Goal: Information Seeking & Learning: Learn about a topic

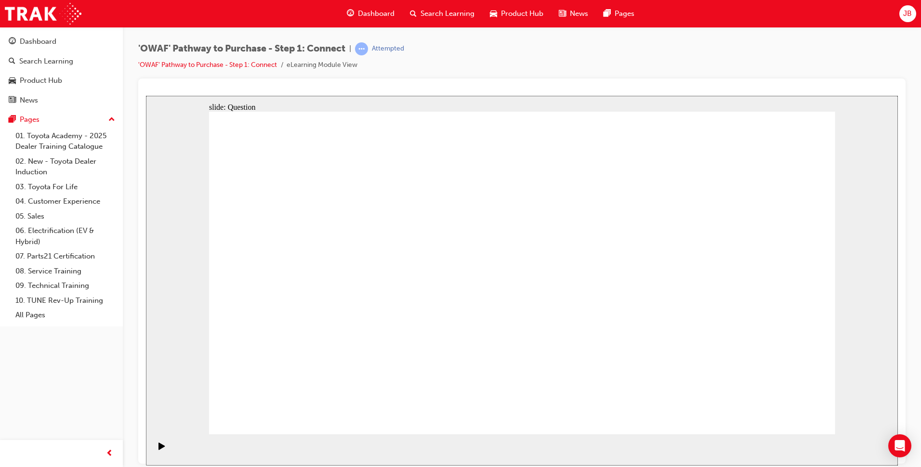
drag, startPoint x: 785, startPoint y: 280, endPoint x: 765, endPoint y: 207, distance: 75.5
drag, startPoint x: 356, startPoint y: 316, endPoint x: 788, endPoint y: 304, distance: 431.8
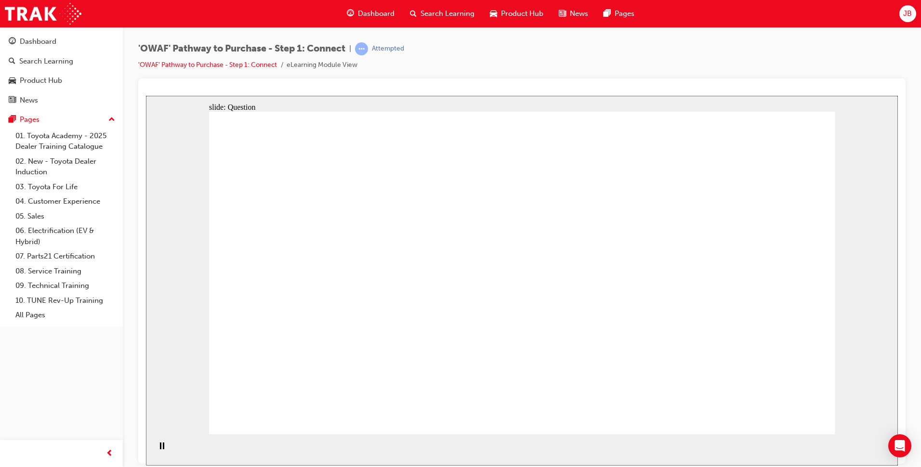
drag, startPoint x: 325, startPoint y: 316, endPoint x: 507, endPoint y: 303, distance: 182.5
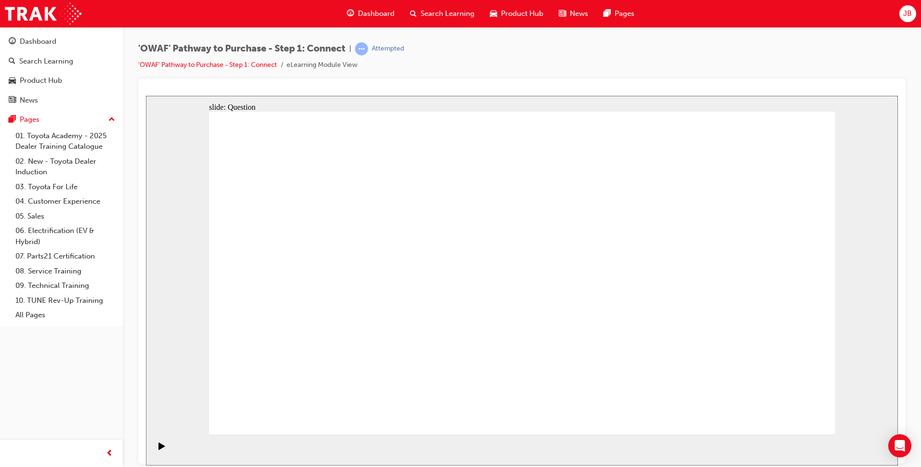
drag, startPoint x: 498, startPoint y: 309, endPoint x: 672, endPoint y: 305, distance: 173.5
drag, startPoint x: 511, startPoint y: 308, endPoint x: 688, endPoint y: 308, distance: 177.3
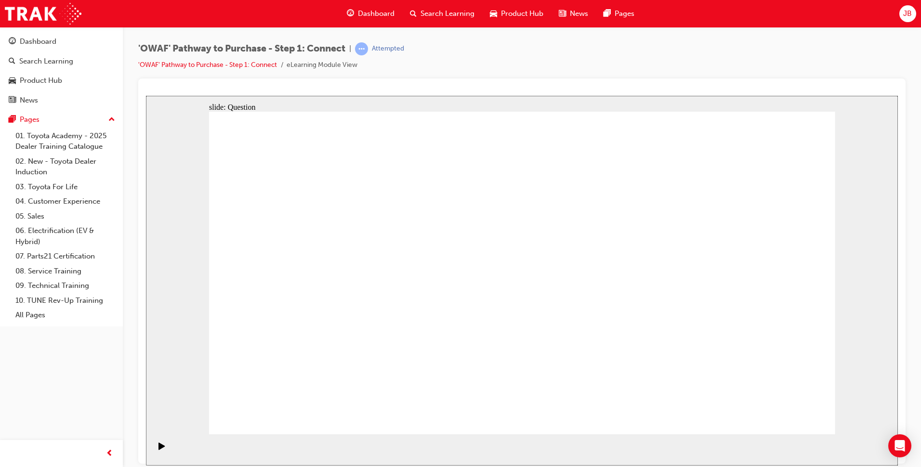
drag, startPoint x: 699, startPoint y: 306, endPoint x: 542, endPoint y: 316, distance: 157.8
drag, startPoint x: 719, startPoint y: 333, endPoint x: 708, endPoint y: 335, distance: 11.2
drag, startPoint x: 726, startPoint y: 278, endPoint x: 330, endPoint y: 275, distance: 395.5
drag, startPoint x: 754, startPoint y: 293, endPoint x: 575, endPoint y: 278, distance: 179.4
drag, startPoint x: 766, startPoint y: 274, endPoint x: 579, endPoint y: 274, distance: 187.9
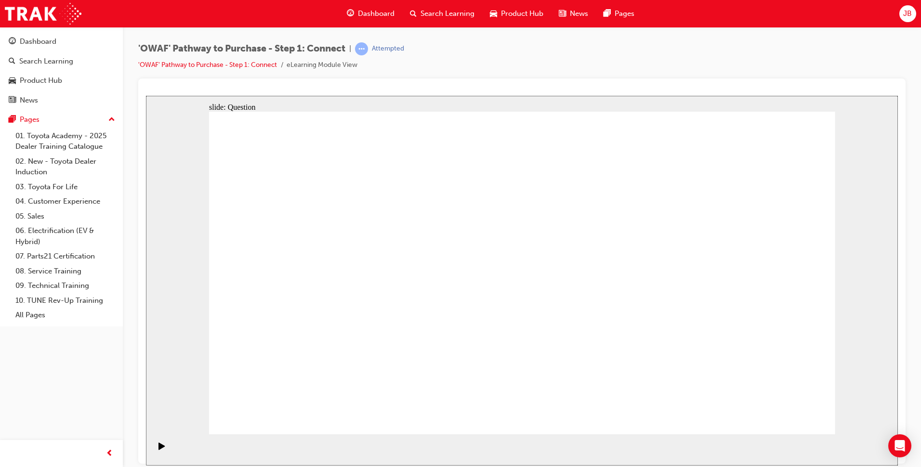
drag, startPoint x: 763, startPoint y: 264, endPoint x: 634, endPoint y: 274, distance: 129.5
drag, startPoint x: 719, startPoint y: 274, endPoint x: 340, endPoint y: 273, distance: 379.2
drag, startPoint x: 685, startPoint y: 274, endPoint x: 315, endPoint y: 274, distance: 370.0
drag, startPoint x: 755, startPoint y: 263, endPoint x: 479, endPoint y: 254, distance: 275.7
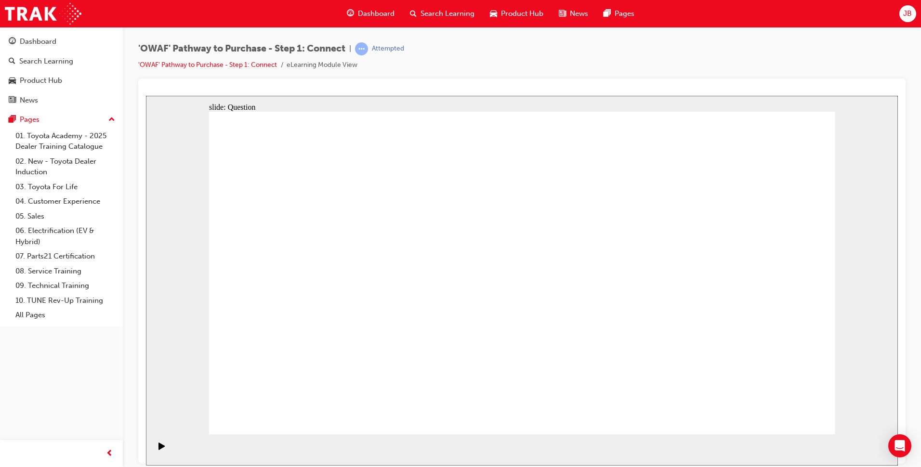
radio input "true"
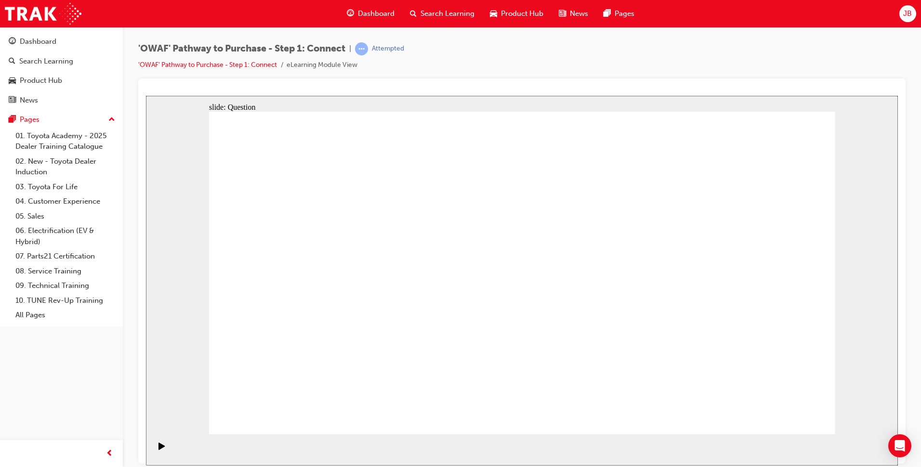
checkbox input "true"
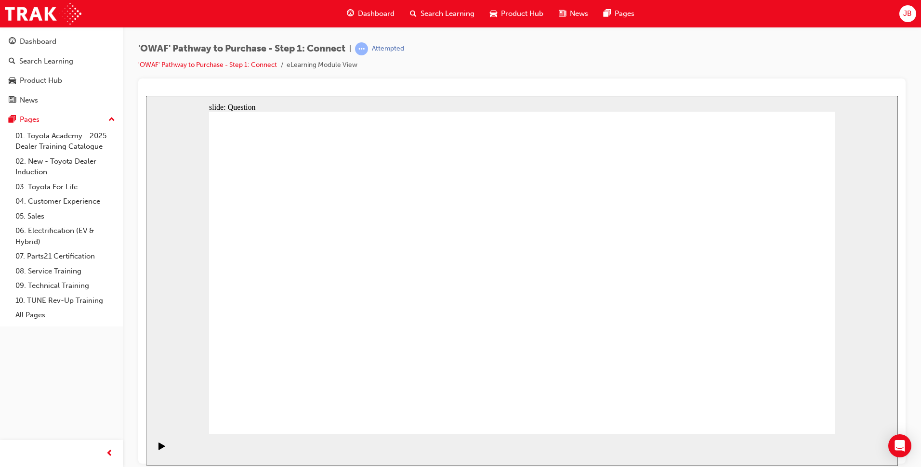
checkbox input "true"
drag, startPoint x: 360, startPoint y: 377, endPoint x: 544, endPoint y: 246, distance: 225.9
drag, startPoint x: 446, startPoint y: 401, endPoint x: 676, endPoint y: 236, distance: 283.8
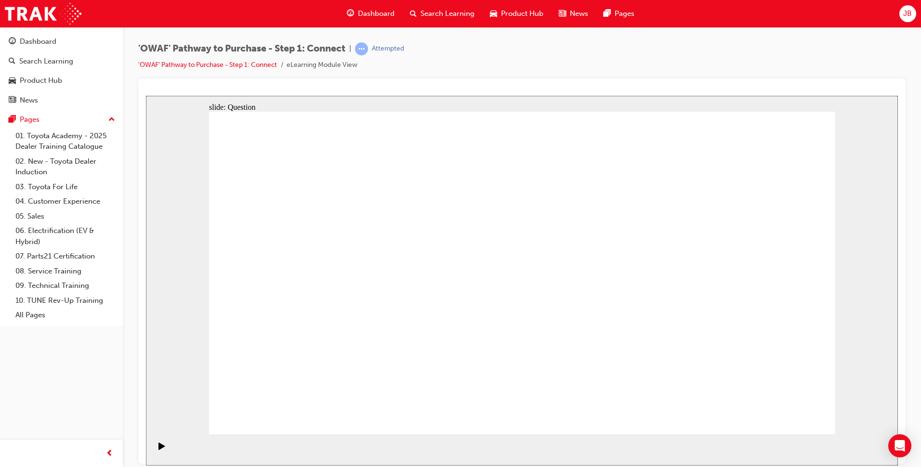
drag, startPoint x: 570, startPoint y: 375, endPoint x: 333, endPoint y: 268, distance: 260.0
drag, startPoint x: 660, startPoint y: 340, endPoint x: 435, endPoint y: 260, distance: 238.8
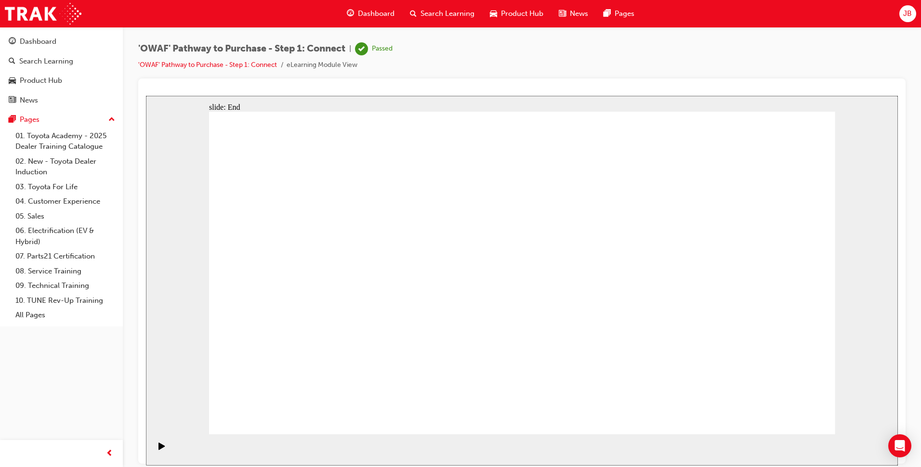
click at [69, 66] on div "Search Learning" at bounding box center [46, 61] width 54 height 11
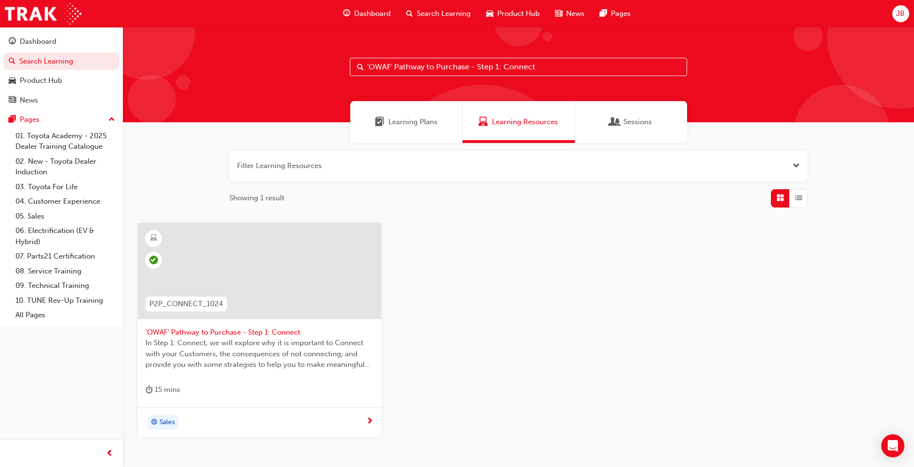
drag, startPoint x: 573, startPoint y: 69, endPoint x: 314, endPoint y: 69, distance: 258.7
click at [314, 70] on div "'OWAF' Pathway to Purchase - Step 1: Connect" at bounding box center [518, 74] width 791 height 95
paste input "OWAF' Pathway to Purchase - Step 2: Understand"
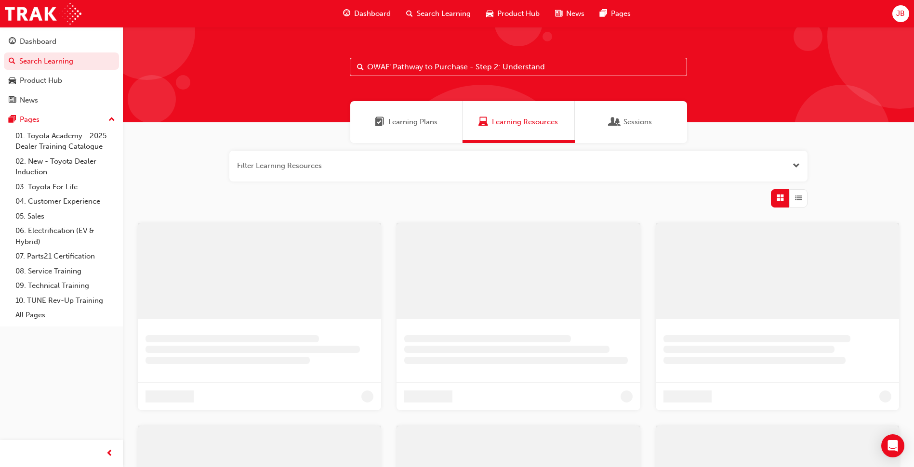
type input "OWAF' Pathway to Purchase - Step 2: Understand"
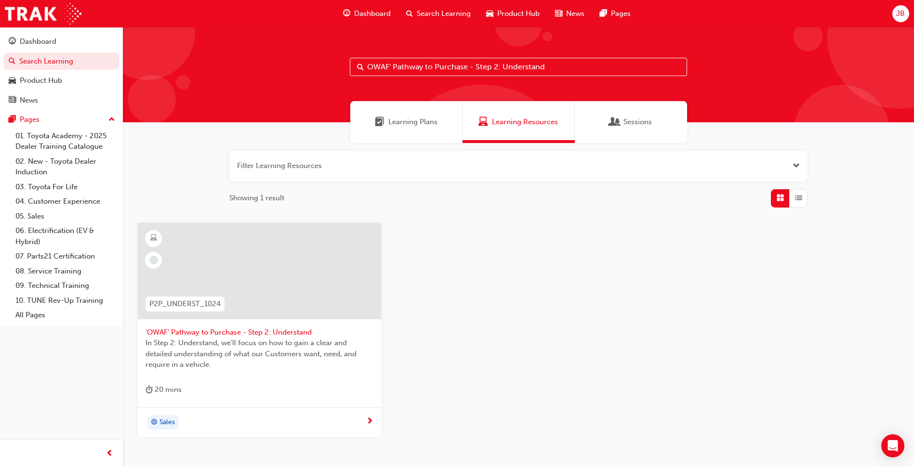
click at [309, 258] on div at bounding box center [259, 271] width 243 height 96
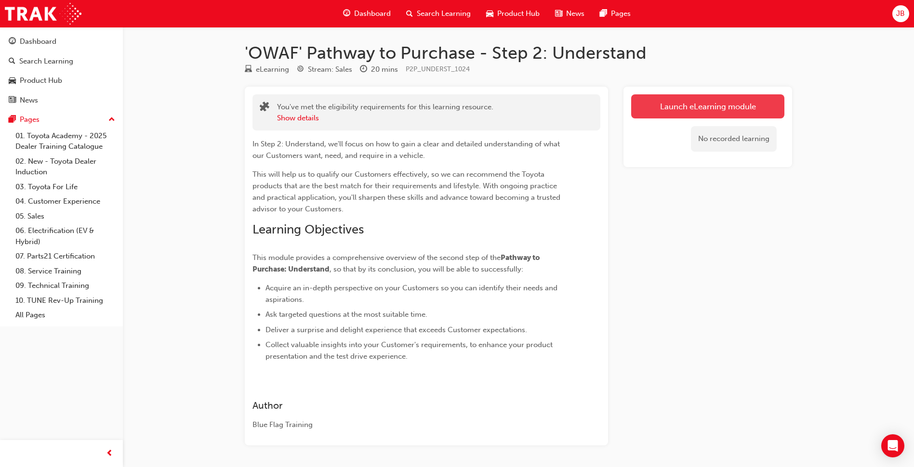
click at [691, 108] on link "Launch eLearning module" at bounding box center [707, 106] width 153 height 24
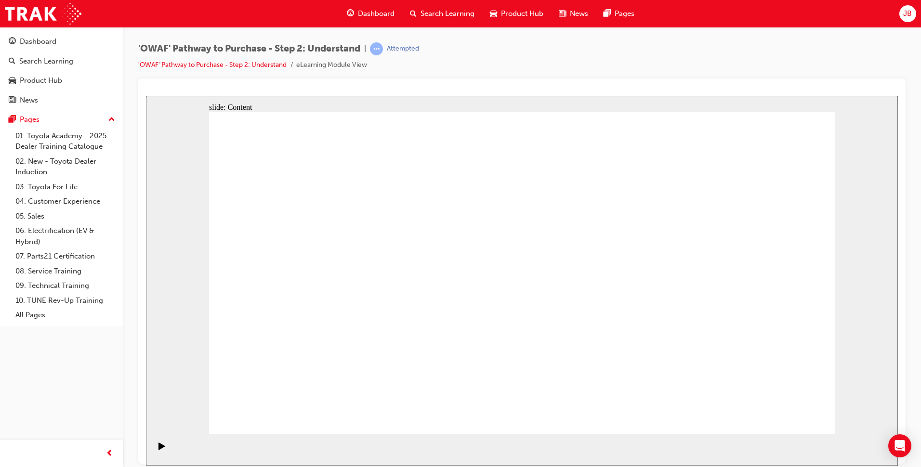
drag, startPoint x: 648, startPoint y: 268, endPoint x: 590, endPoint y: 266, distance: 57.8
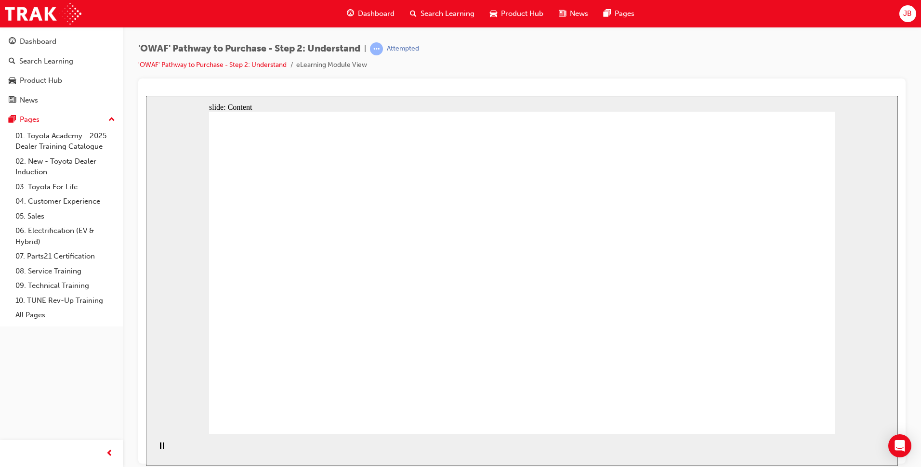
drag, startPoint x: 507, startPoint y: 271, endPoint x: 555, endPoint y: 276, distance: 48.9
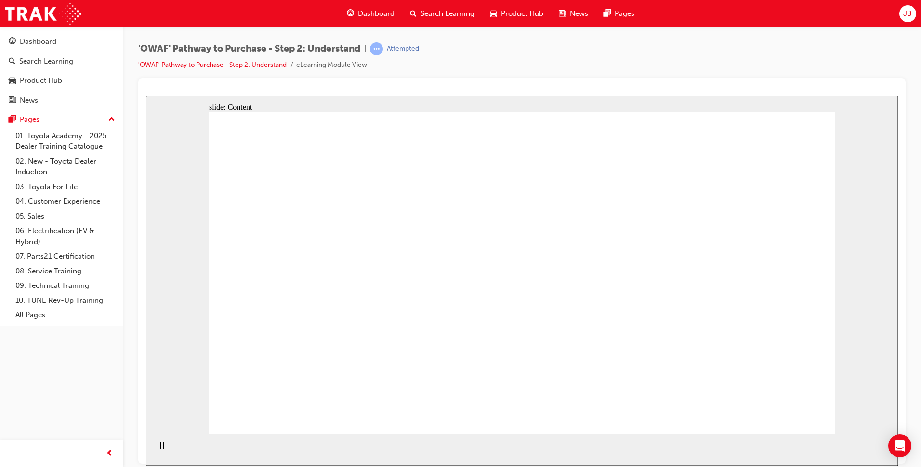
drag, startPoint x: 602, startPoint y: 314, endPoint x: 606, endPoint y: 305, distance: 9.7
drag, startPoint x: 715, startPoint y: 287, endPoint x: 708, endPoint y: 283, distance: 8.4
drag, startPoint x: 432, startPoint y: 253, endPoint x: 444, endPoint y: 253, distance: 12.1
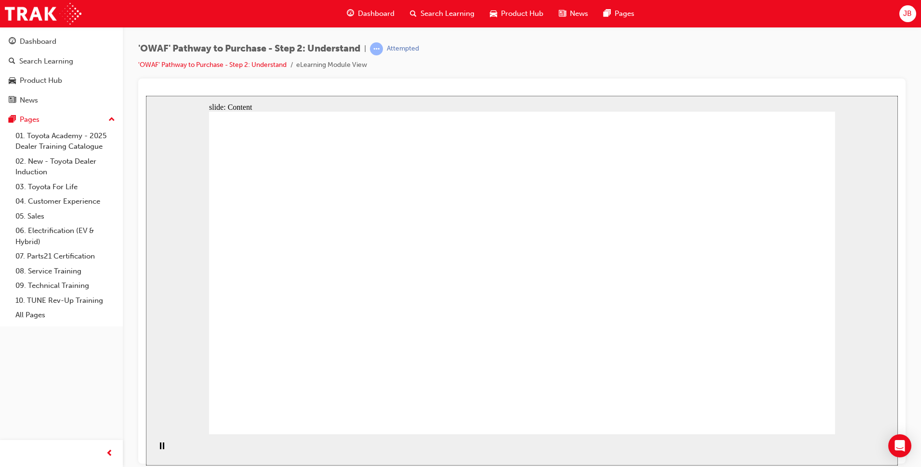
drag, startPoint x: 563, startPoint y: 269, endPoint x: 604, endPoint y: 275, distance: 41.3
drag, startPoint x: 619, startPoint y: 277, endPoint x: 671, endPoint y: 277, distance: 52.5
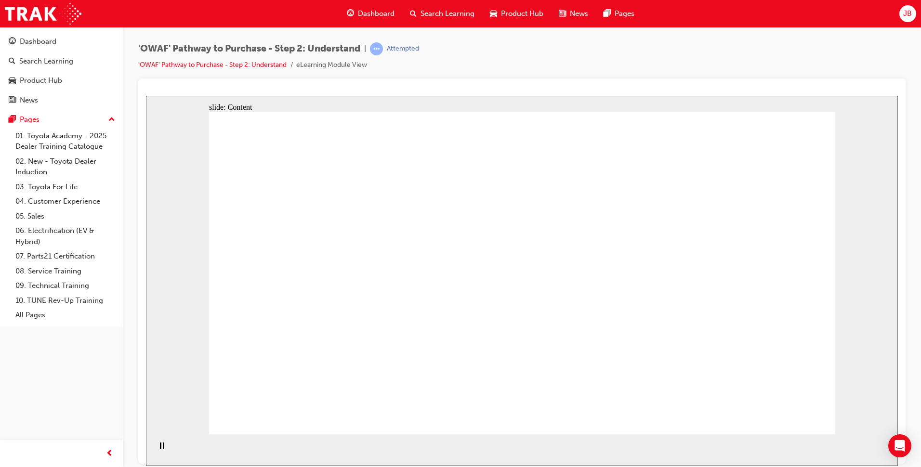
drag, startPoint x: 492, startPoint y: 274, endPoint x: 520, endPoint y: 273, distance: 28.0
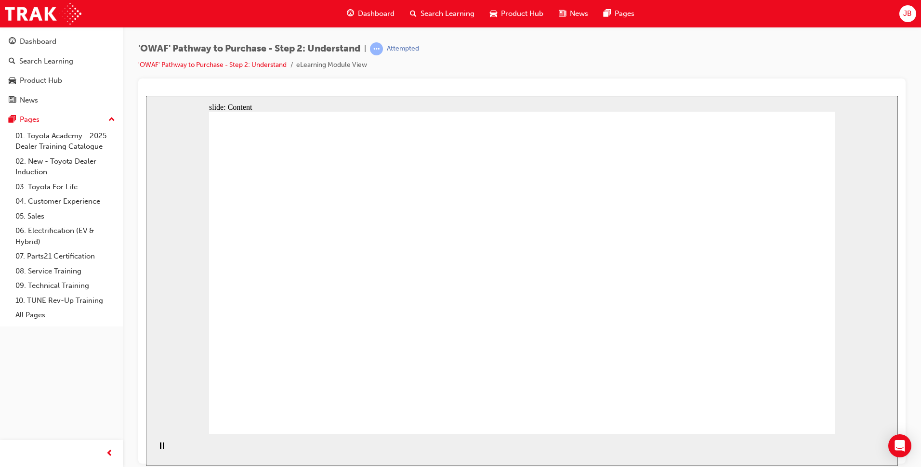
drag, startPoint x: 584, startPoint y: 273, endPoint x: 631, endPoint y: 272, distance: 47.2
drag, startPoint x: 713, startPoint y: 270, endPoint x: 719, endPoint y: 269, distance: 6.9
drag, startPoint x: 576, startPoint y: 254, endPoint x: 523, endPoint y: 254, distance: 53.5
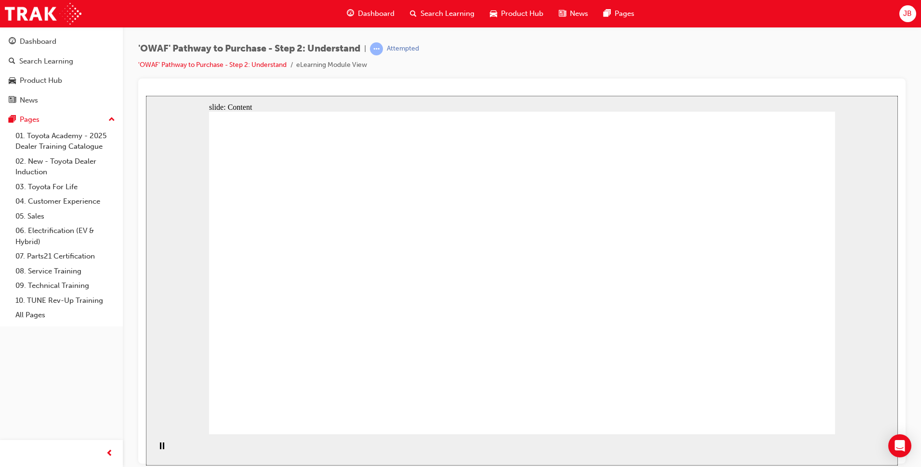
drag, startPoint x: 493, startPoint y: 252, endPoint x: 520, endPoint y: 252, distance: 27.0
drag, startPoint x: 600, startPoint y: 261, endPoint x: 638, endPoint y: 263, distance: 38.1
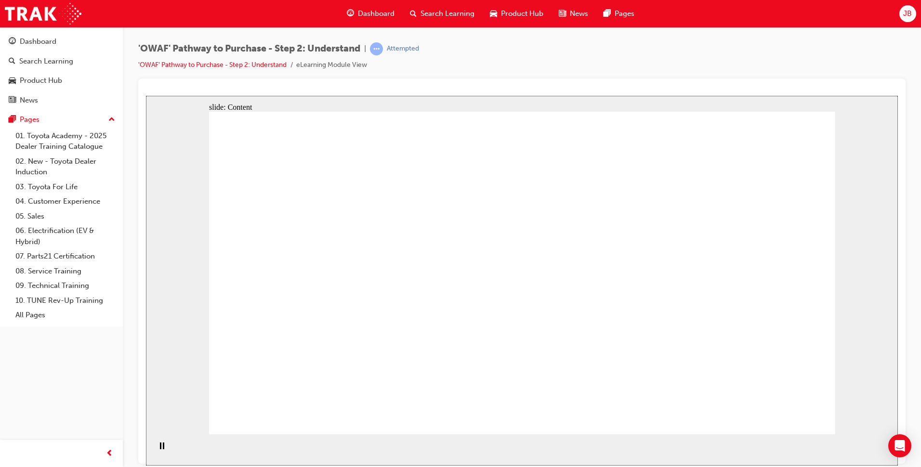
drag, startPoint x: 377, startPoint y: 131, endPoint x: 372, endPoint y: 167, distance: 36.5
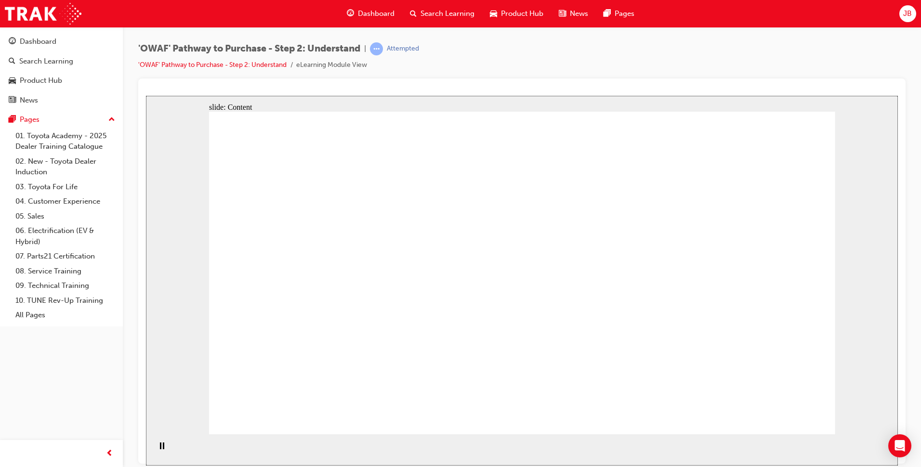
drag, startPoint x: 372, startPoint y: 167, endPoint x: 370, endPoint y: 178, distance: 11.2
drag, startPoint x: 362, startPoint y: 173, endPoint x: 377, endPoint y: 142, distance: 35.1
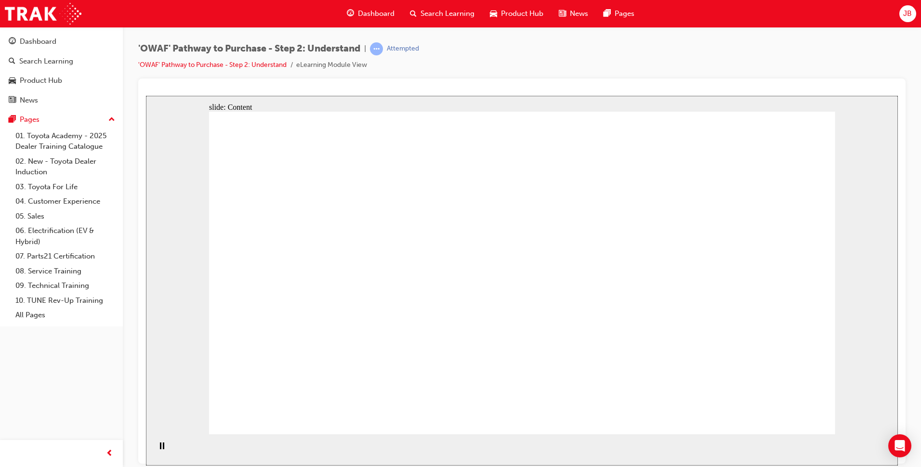
drag, startPoint x: 380, startPoint y: 123, endPoint x: 381, endPoint y: 130, distance: 6.8
drag, startPoint x: 383, startPoint y: 166, endPoint x: 381, endPoint y: 172, distance: 6.3
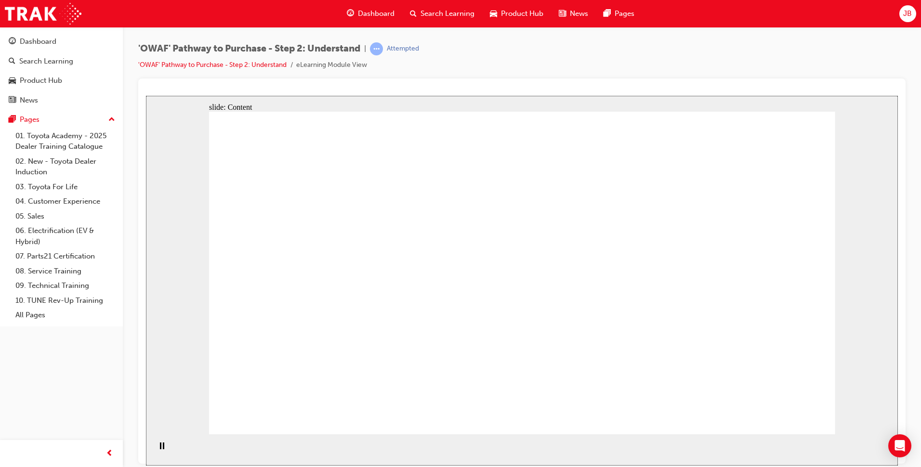
drag, startPoint x: 411, startPoint y: 136, endPoint x: 413, endPoint y: 144, distance: 7.4
drag, startPoint x: 411, startPoint y: 171, endPoint x: 414, endPoint y: 186, distance: 15.1
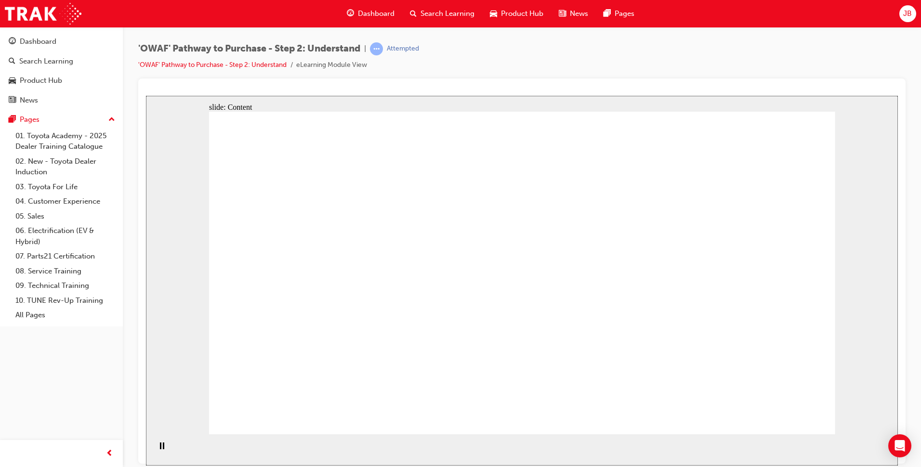
drag, startPoint x: 668, startPoint y: 219, endPoint x: 790, endPoint y: 194, distance: 124.9
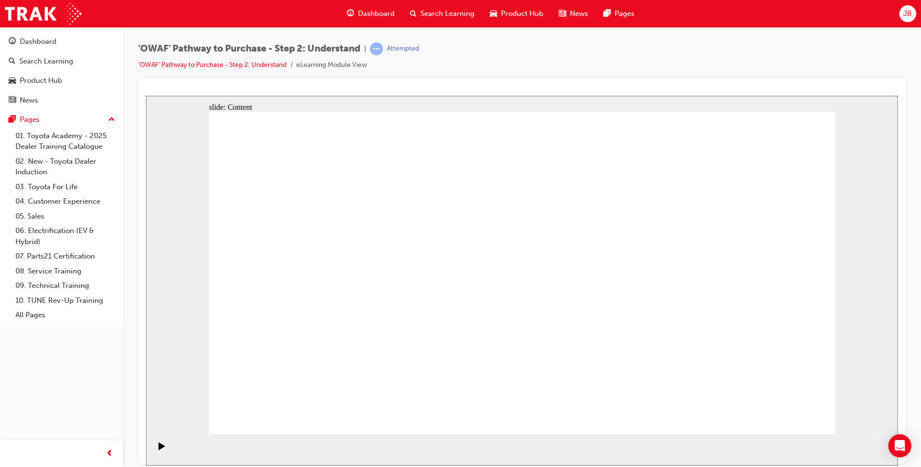
drag, startPoint x: 791, startPoint y: 194, endPoint x: 783, endPoint y: 194, distance: 7.2
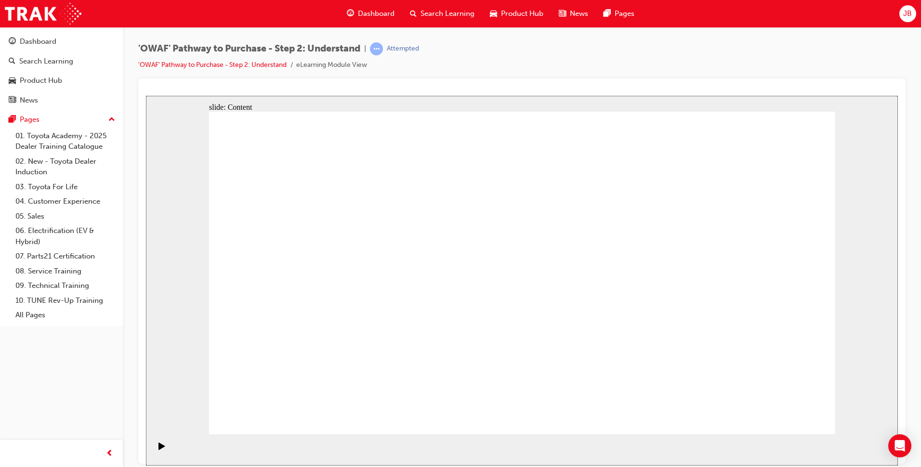
drag, startPoint x: 561, startPoint y: 232, endPoint x: 518, endPoint y: 243, distance: 44.2
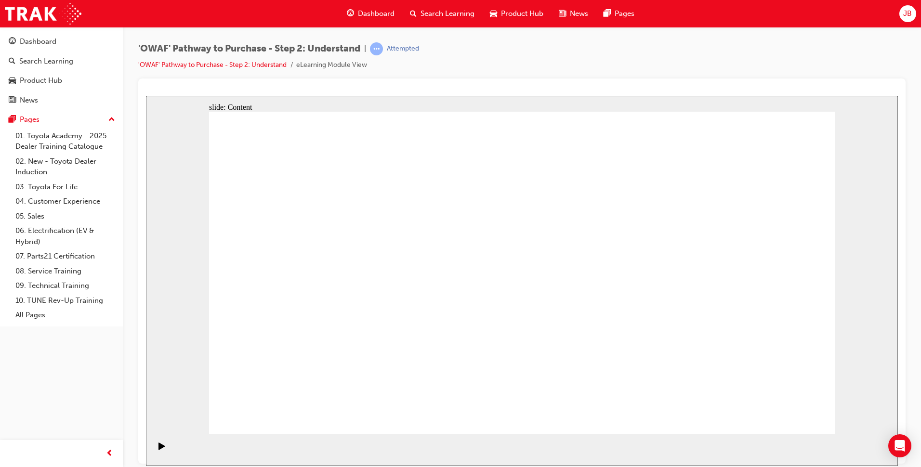
drag, startPoint x: 360, startPoint y: 137, endPoint x: 367, endPoint y: 164, distance: 28.4
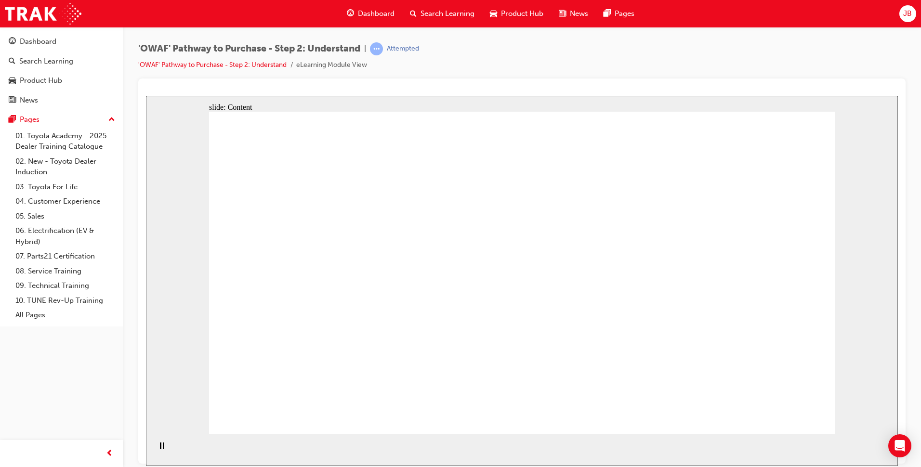
drag, startPoint x: 351, startPoint y: 198, endPoint x: 353, endPoint y: 204, distance: 5.6
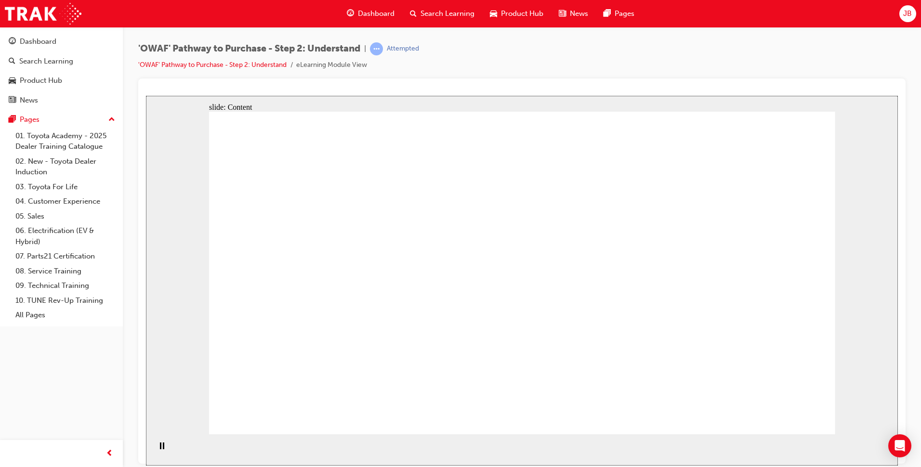
drag, startPoint x: 394, startPoint y: 267, endPoint x: 383, endPoint y: 288, distance: 23.7
drag, startPoint x: 371, startPoint y: 339, endPoint x: 441, endPoint y: 318, distance: 72.9
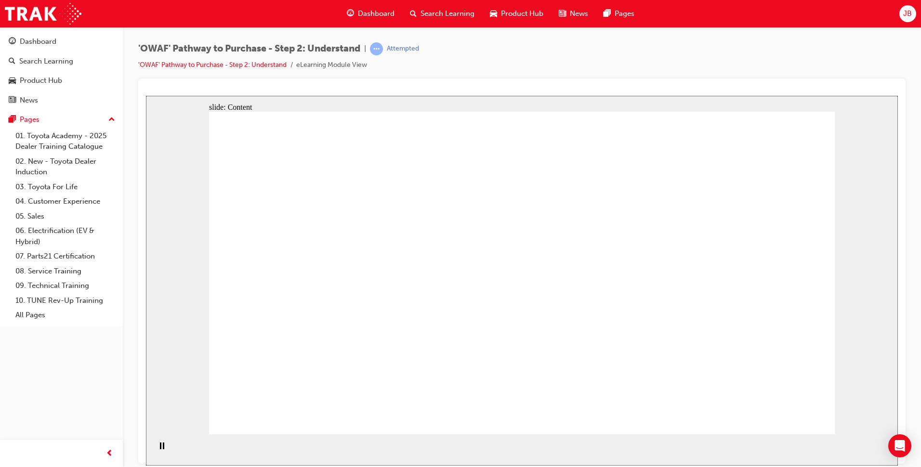
drag, startPoint x: 641, startPoint y: 274, endPoint x: 649, endPoint y: 305, distance: 32.4
drag, startPoint x: 670, startPoint y: 364, endPoint x: 613, endPoint y: 343, distance: 60.7
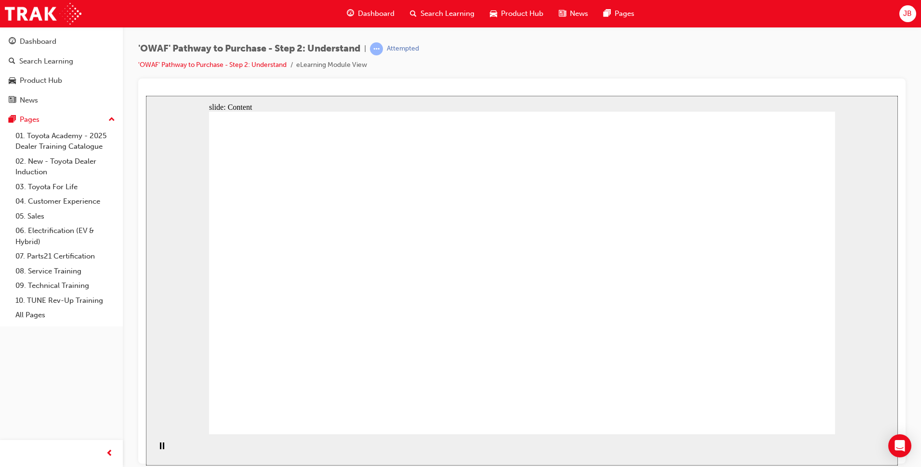
drag, startPoint x: 360, startPoint y: 274, endPoint x: 365, endPoint y: 281, distance: 9.0
drag, startPoint x: 354, startPoint y: 329, endPoint x: 356, endPoint y: 316, distance: 12.7
drag, startPoint x: 747, startPoint y: 321, endPoint x: 755, endPoint y: 346, distance: 27.0
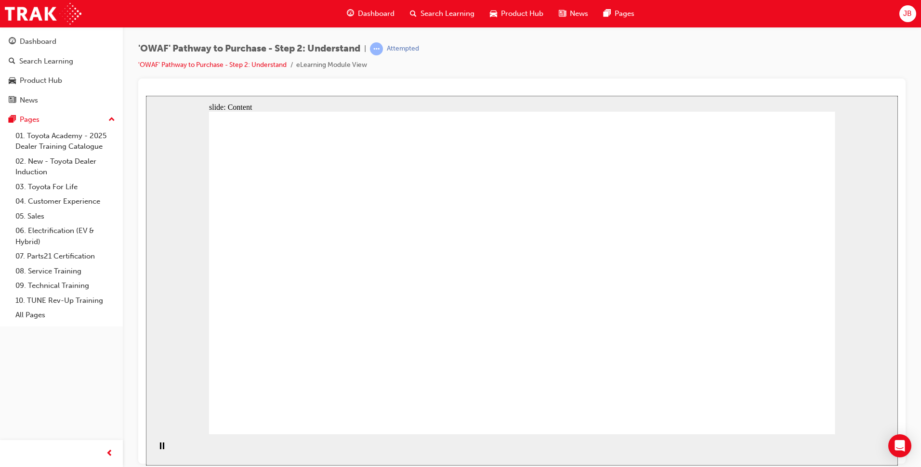
drag, startPoint x: 644, startPoint y: 354, endPoint x: 670, endPoint y: 352, distance: 26.6
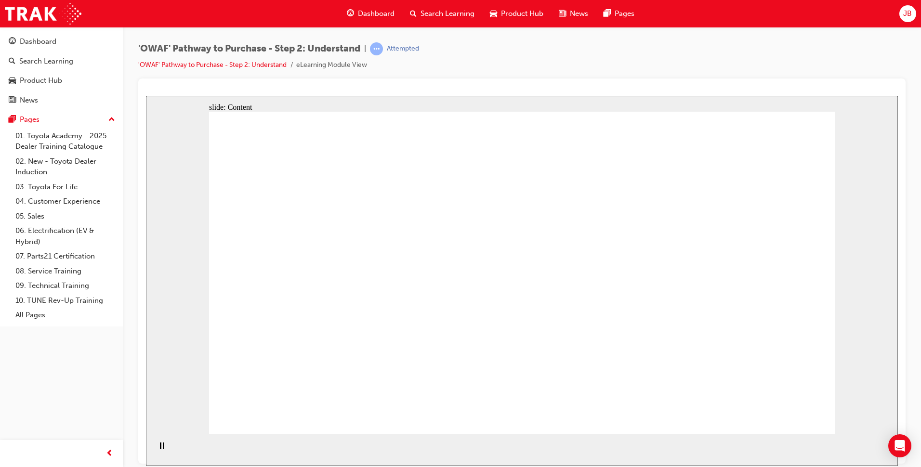
drag, startPoint x: 392, startPoint y: 281, endPoint x: 388, endPoint y: 299, distance: 18.2
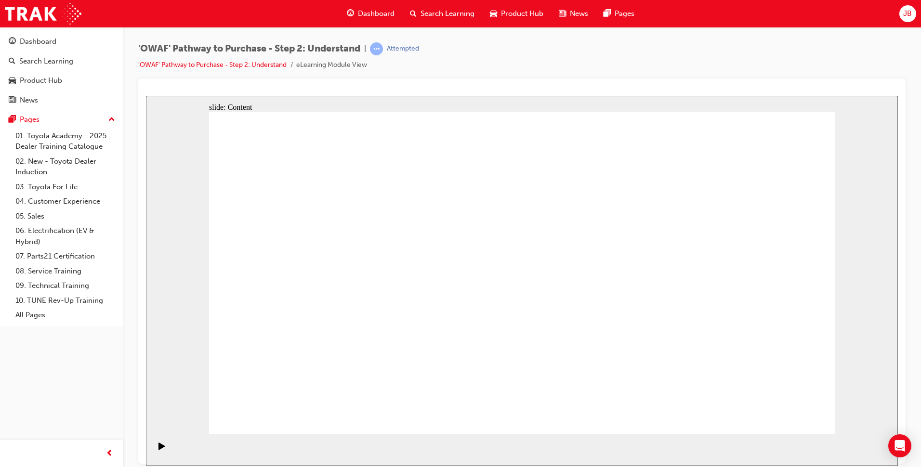
drag, startPoint x: 382, startPoint y: 336, endPoint x: 458, endPoint y: 345, distance: 76.6
drag, startPoint x: 400, startPoint y: 302, endPoint x: 398, endPoint y: 298, distance: 5.0
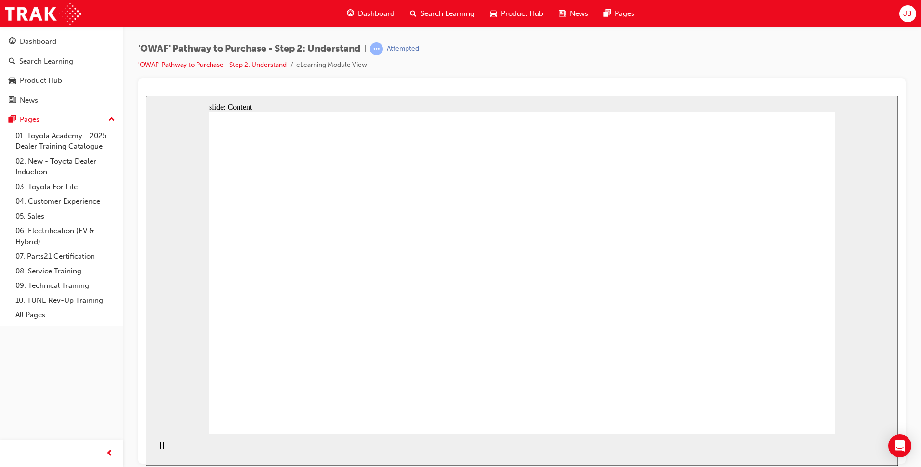
drag, startPoint x: 427, startPoint y: 250, endPoint x: 425, endPoint y: 256, distance: 7.2
drag, startPoint x: 579, startPoint y: 360, endPoint x: 481, endPoint y: 281, distance: 125.7
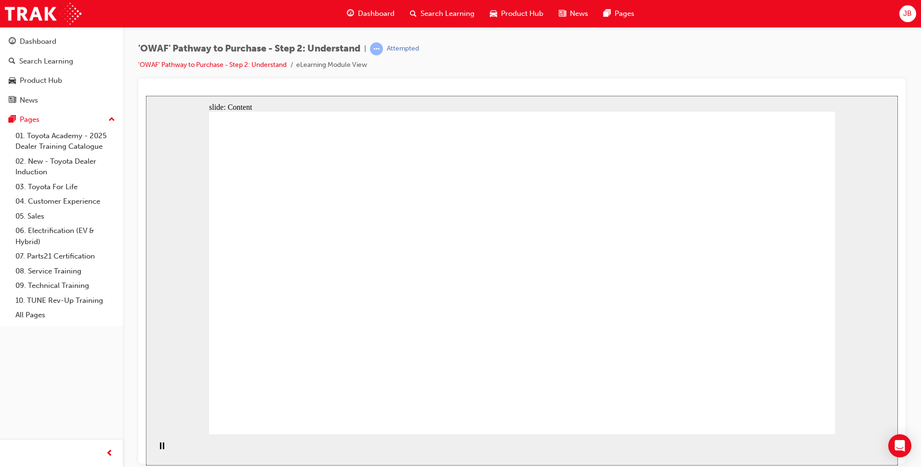
drag, startPoint x: 438, startPoint y: 263, endPoint x: 440, endPoint y: 256, distance: 7.0
drag, startPoint x: 443, startPoint y: 243, endPoint x: 446, endPoint y: 226, distance: 17.6
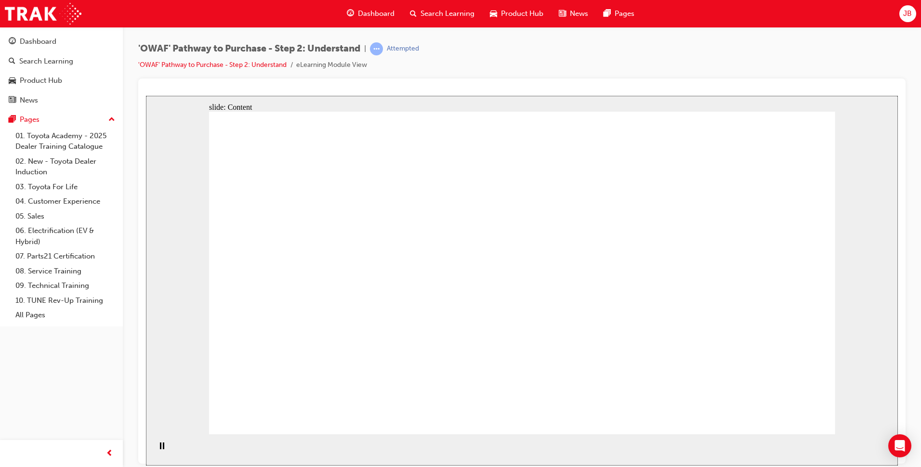
drag, startPoint x: 420, startPoint y: 295, endPoint x: 425, endPoint y: 270, distance: 25.5
drag, startPoint x: 430, startPoint y: 245, endPoint x: 432, endPoint y: 236, distance: 8.9
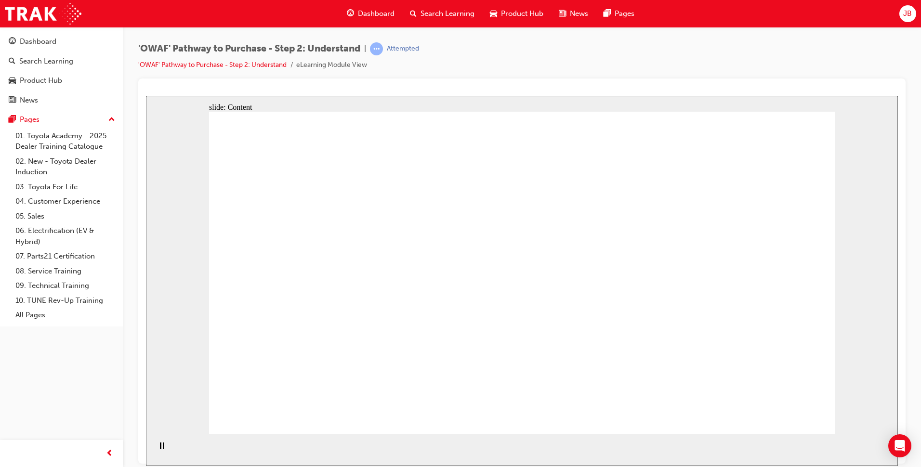
drag, startPoint x: 429, startPoint y: 182, endPoint x: 429, endPoint y: 192, distance: 10.1
drag, startPoint x: 429, startPoint y: 244, endPoint x: 437, endPoint y: 256, distance: 14.6
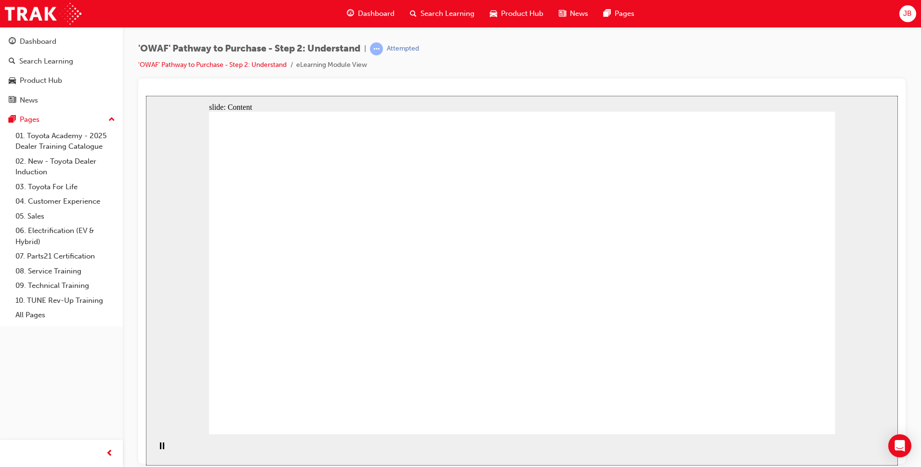
drag, startPoint x: 434, startPoint y: 279, endPoint x: 434, endPoint y: 289, distance: 9.6
drag, startPoint x: 623, startPoint y: 343, endPoint x: 597, endPoint y: 312, distance: 40.7
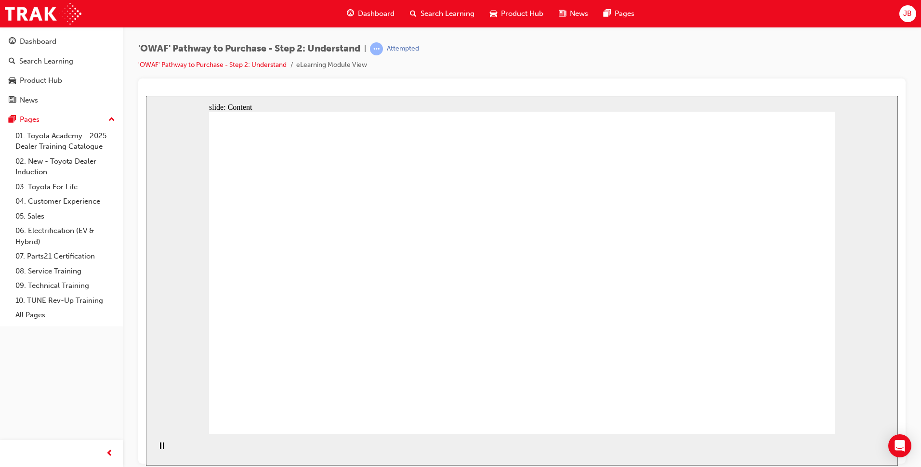
drag, startPoint x: 486, startPoint y: 346, endPoint x: 482, endPoint y: 311, distance: 35.8
drag, startPoint x: 482, startPoint y: 310, endPoint x: 481, endPoint y: 294, distance: 15.9
drag, startPoint x: 473, startPoint y: 239, endPoint x: 473, endPoint y: 234, distance: 5.3
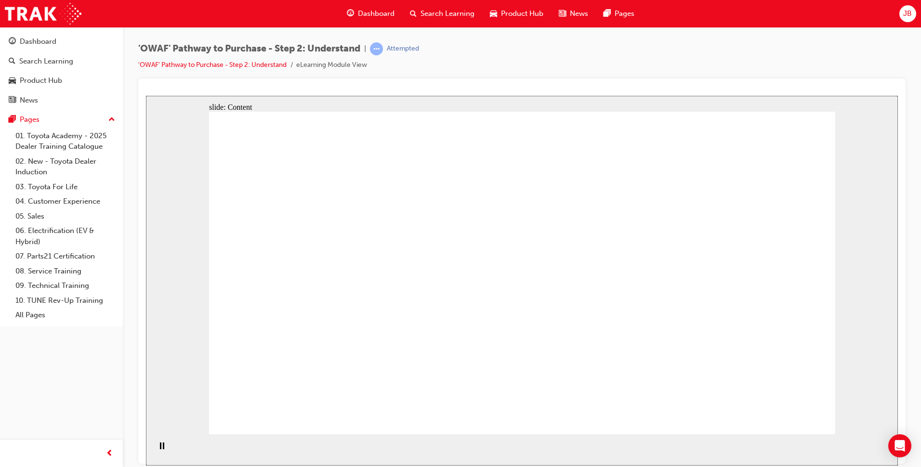
drag, startPoint x: 326, startPoint y: 243, endPoint x: 335, endPoint y: 240, distance: 9.1
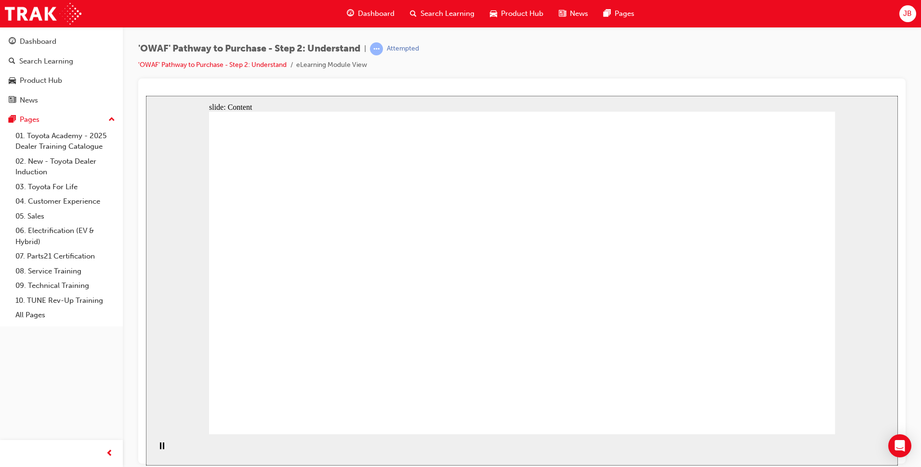
drag, startPoint x: 431, startPoint y: 251, endPoint x: 453, endPoint y: 251, distance: 22.2
drag, startPoint x: 589, startPoint y: 267, endPoint x: 624, endPoint y: 272, distance: 35.0
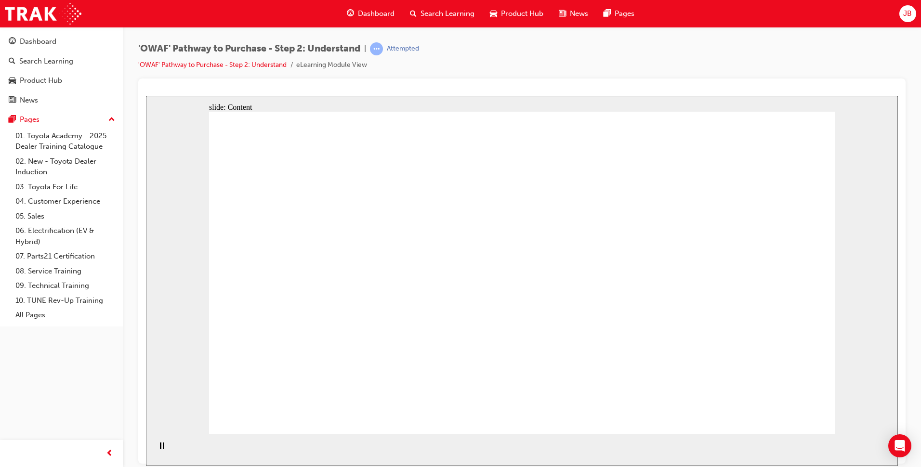
drag, startPoint x: 688, startPoint y: 274, endPoint x: 679, endPoint y: 276, distance: 9.3
drag, startPoint x: 330, startPoint y: 242, endPoint x: 409, endPoint y: 240, distance: 79.0
drag, startPoint x: 427, startPoint y: 240, endPoint x: 533, endPoint y: 243, distance: 106.5
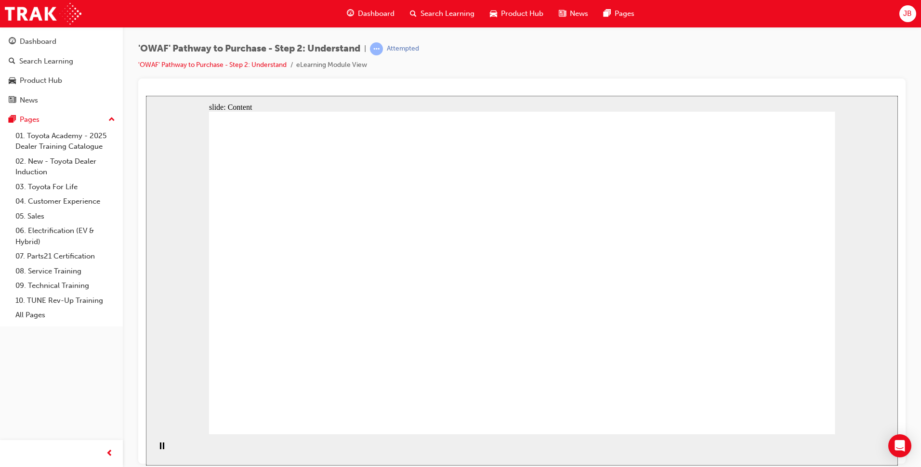
drag, startPoint x: 593, startPoint y: 251, endPoint x: 644, endPoint y: 257, distance: 51.5
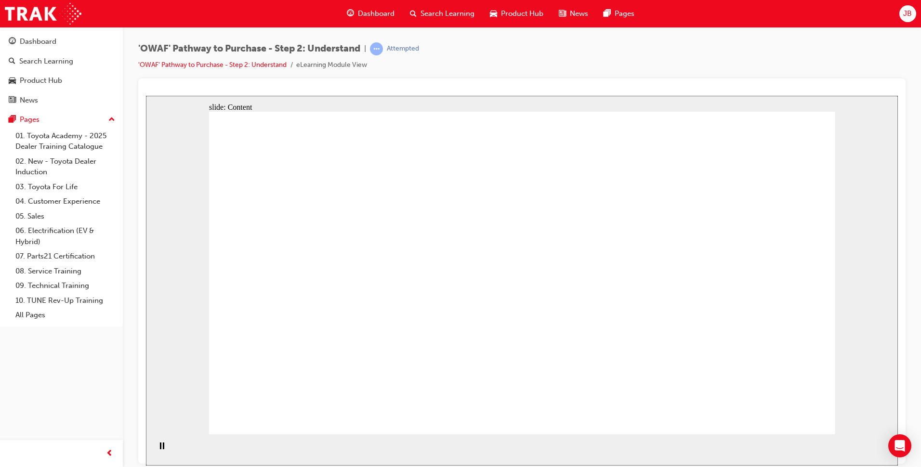
drag, startPoint x: 418, startPoint y: 248, endPoint x: 462, endPoint y: 252, distance: 44.1
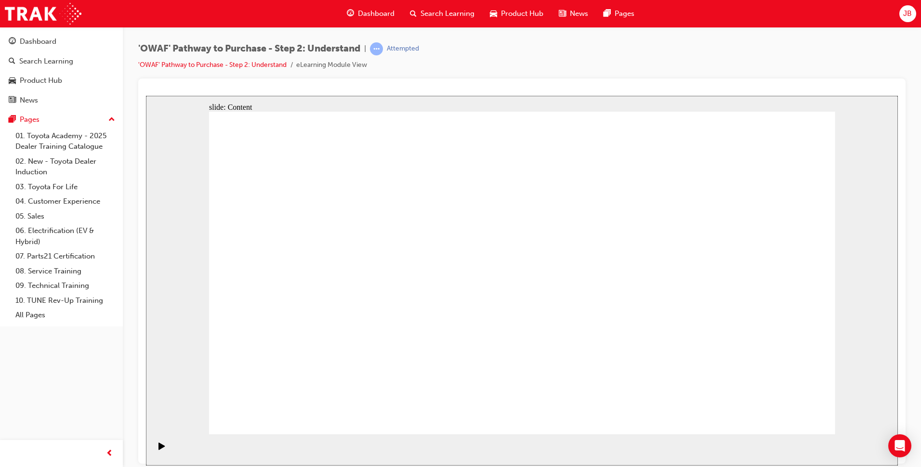
drag, startPoint x: 571, startPoint y: 264, endPoint x: 585, endPoint y: 261, distance: 13.9
drag, startPoint x: 720, startPoint y: 267, endPoint x: 541, endPoint y: 283, distance: 180.0
drag, startPoint x: 492, startPoint y: 262, endPoint x: 497, endPoint y: 259, distance: 5.5
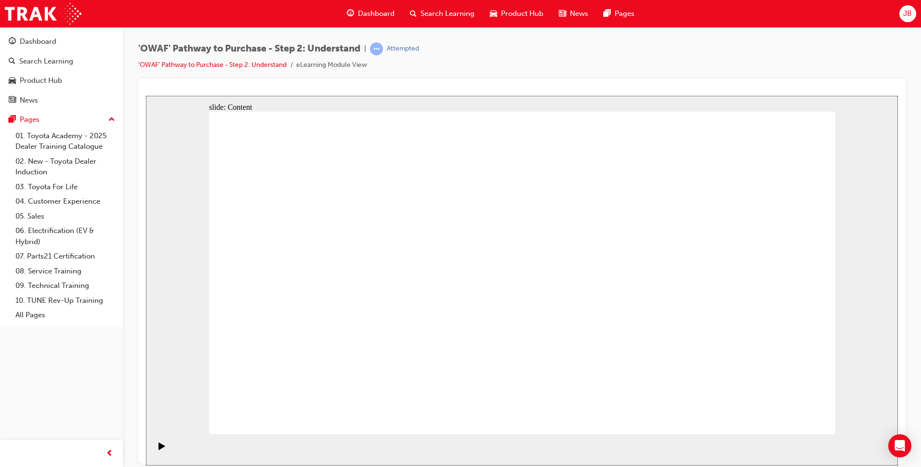
drag, startPoint x: 387, startPoint y: 254, endPoint x: 406, endPoint y: 244, distance: 21.3
drag, startPoint x: 440, startPoint y: 245, endPoint x: 477, endPoint y: 251, distance: 37.5
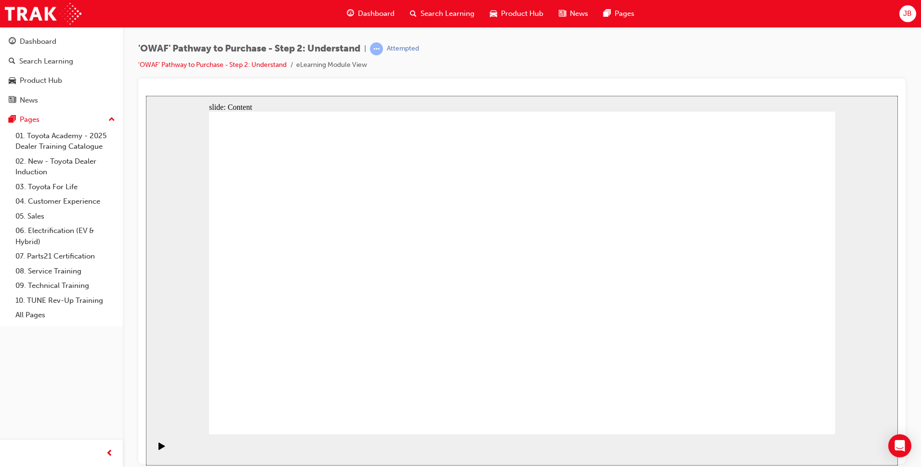
drag, startPoint x: 581, startPoint y: 260, endPoint x: 614, endPoint y: 258, distance: 32.8
drag, startPoint x: 737, startPoint y: 270, endPoint x: 720, endPoint y: 284, distance: 21.9
drag, startPoint x: 438, startPoint y: 281, endPoint x: 446, endPoint y: 282, distance: 7.4
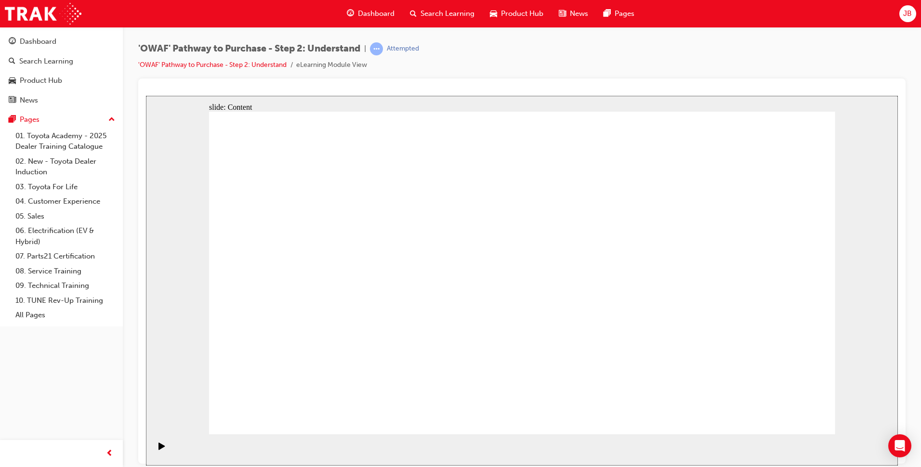
drag, startPoint x: 755, startPoint y: 248, endPoint x: 760, endPoint y: 249, distance: 4.9
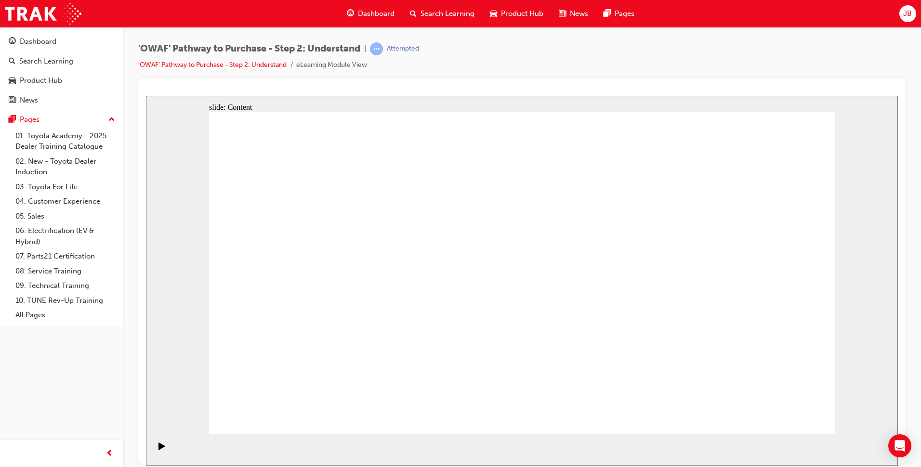
drag, startPoint x: 752, startPoint y: 346, endPoint x: 752, endPoint y: 366, distance: 20.2
drag, startPoint x: 757, startPoint y: 351, endPoint x: 754, endPoint y: 372, distance: 21.3
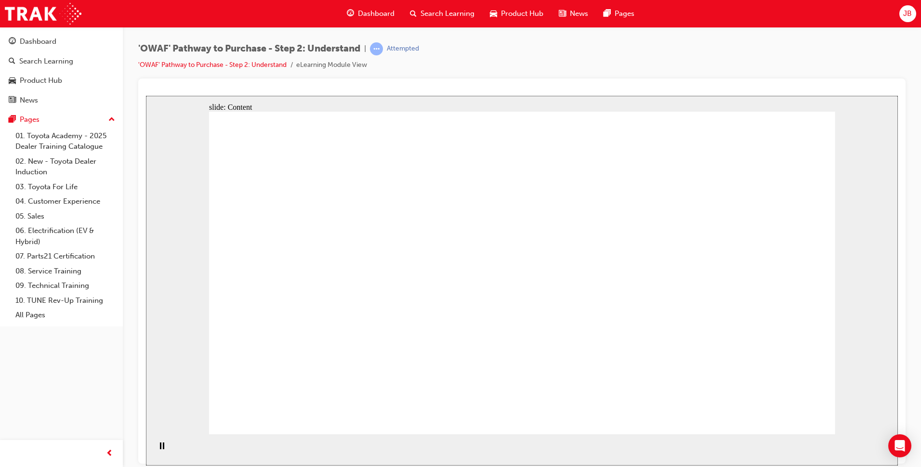
drag, startPoint x: 585, startPoint y: 294, endPoint x: 581, endPoint y: 288, distance: 7.1
drag, startPoint x: 587, startPoint y: 291, endPoint x: 588, endPoint y: 286, distance: 5.9
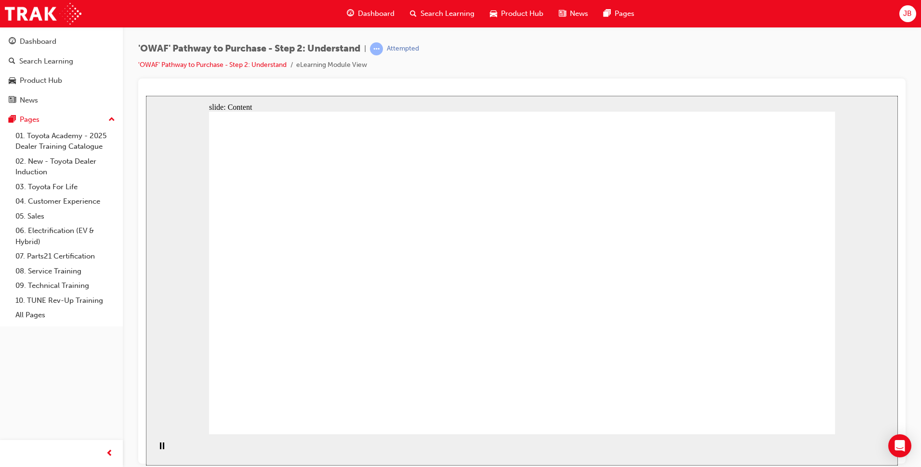
drag, startPoint x: 449, startPoint y: 275, endPoint x: 484, endPoint y: 277, distance: 34.3
drag, startPoint x: 568, startPoint y: 276, endPoint x: 576, endPoint y: 276, distance: 7.7
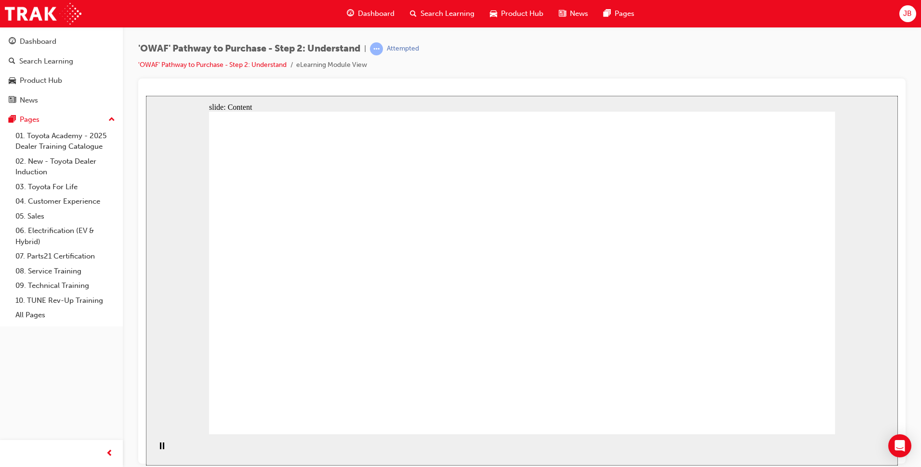
drag, startPoint x: 448, startPoint y: 272, endPoint x: 478, endPoint y: 271, distance: 30.4
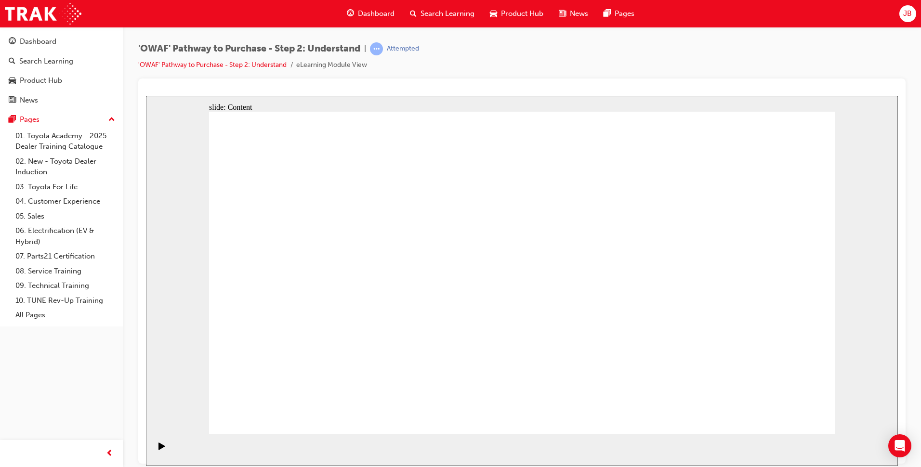
drag, startPoint x: 275, startPoint y: 361, endPoint x: 304, endPoint y: 356, distance: 29.4
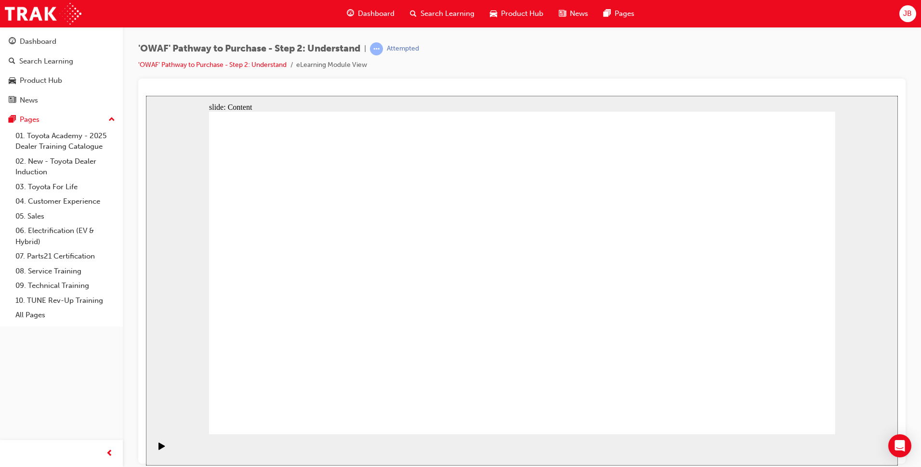
drag, startPoint x: 317, startPoint y: 362, endPoint x: 333, endPoint y: 360, distance: 15.5
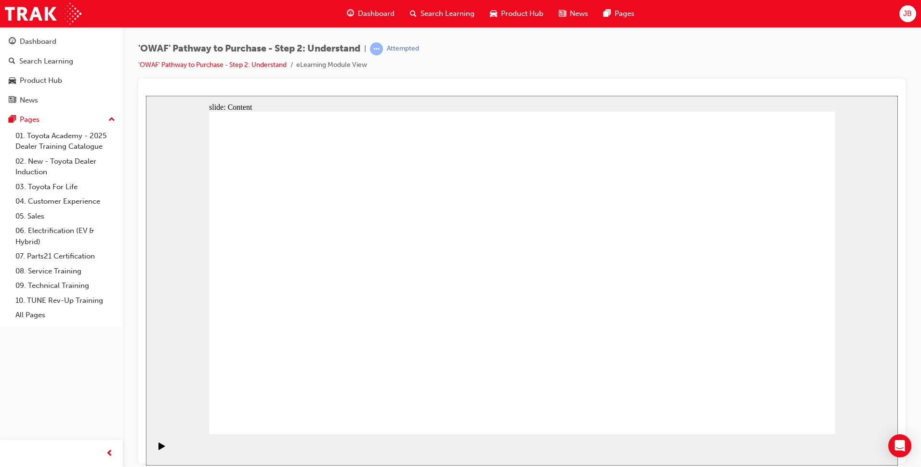
drag, startPoint x: 724, startPoint y: 374, endPoint x: 742, endPoint y: 354, distance: 27.6
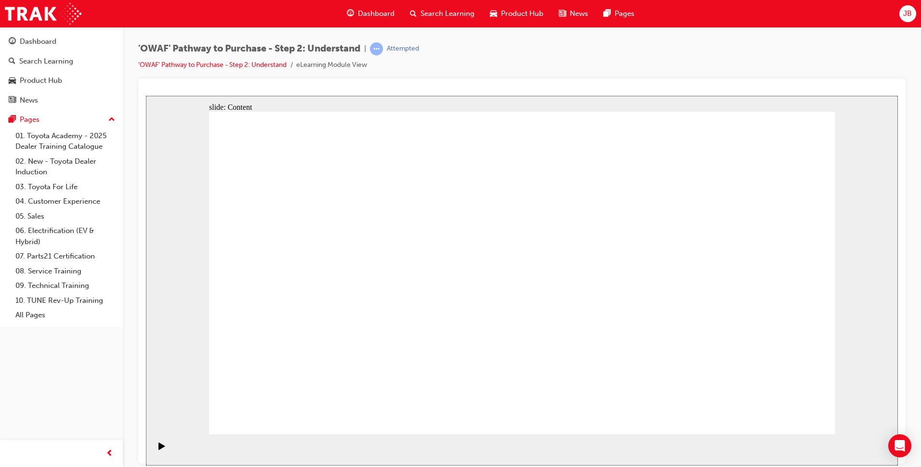
drag, startPoint x: 425, startPoint y: 191, endPoint x: 449, endPoint y: 189, distance: 24.2
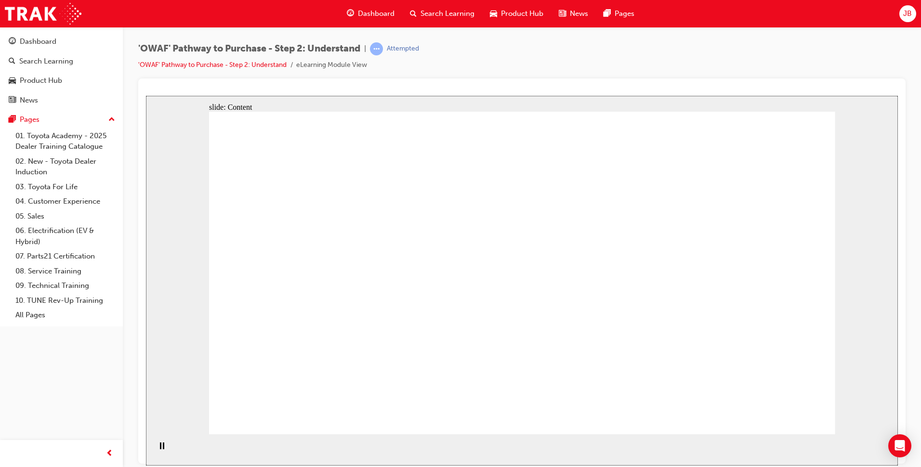
drag, startPoint x: 479, startPoint y: 191, endPoint x: 529, endPoint y: 197, distance: 49.5
drag, startPoint x: 556, startPoint y: 200, endPoint x: 588, endPoint y: 200, distance: 31.8
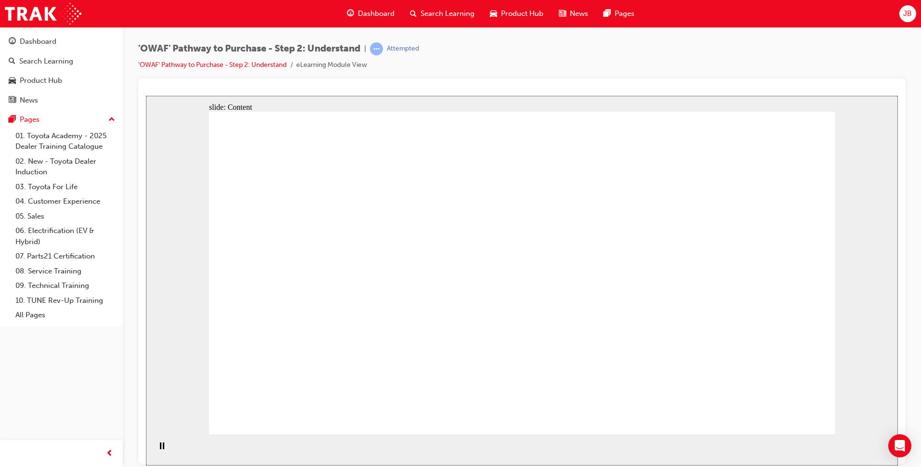
drag, startPoint x: 612, startPoint y: 200, endPoint x: 497, endPoint y: 241, distance: 121.8
drag, startPoint x: 427, startPoint y: 257, endPoint x: 452, endPoint y: 264, distance: 25.4
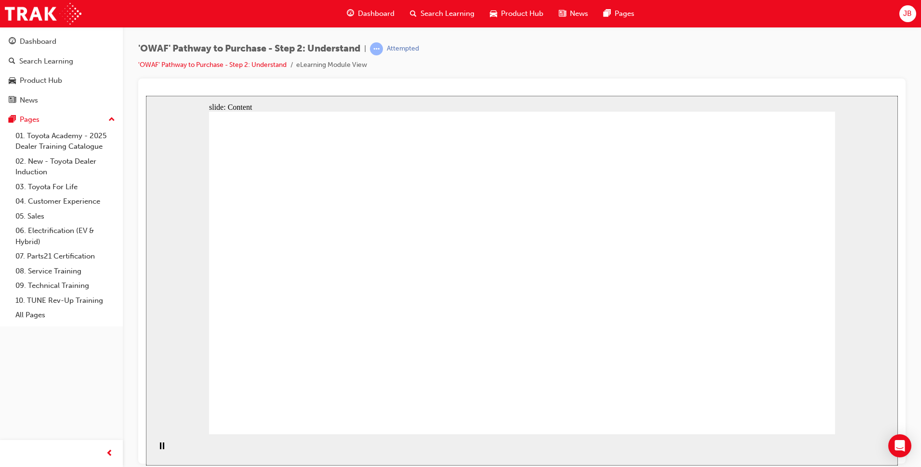
drag, startPoint x: 275, startPoint y: 346, endPoint x: 324, endPoint y: 339, distance: 49.7
drag, startPoint x: 340, startPoint y: 338, endPoint x: 372, endPoint y: 342, distance: 32.5
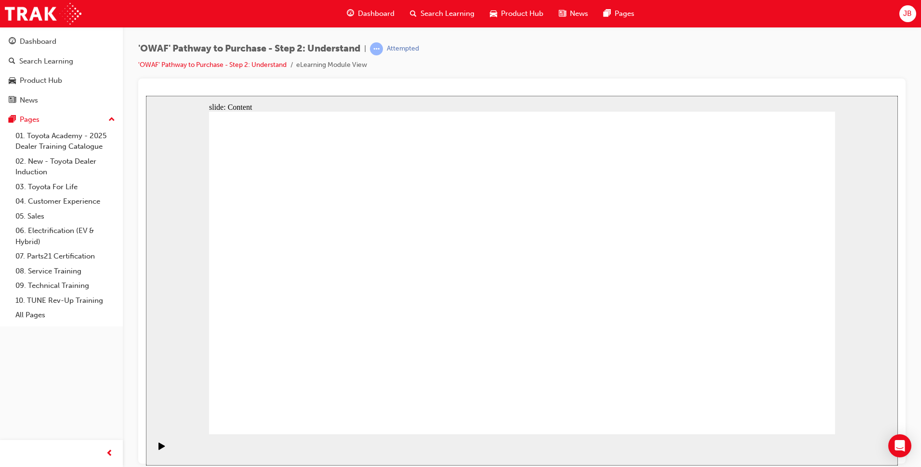
drag, startPoint x: 406, startPoint y: 300, endPoint x: 430, endPoint y: 293, distance: 25.6
drag, startPoint x: 519, startPoint y: 244, endPoint x: 567, endPoint y: 300, distance: 73.8
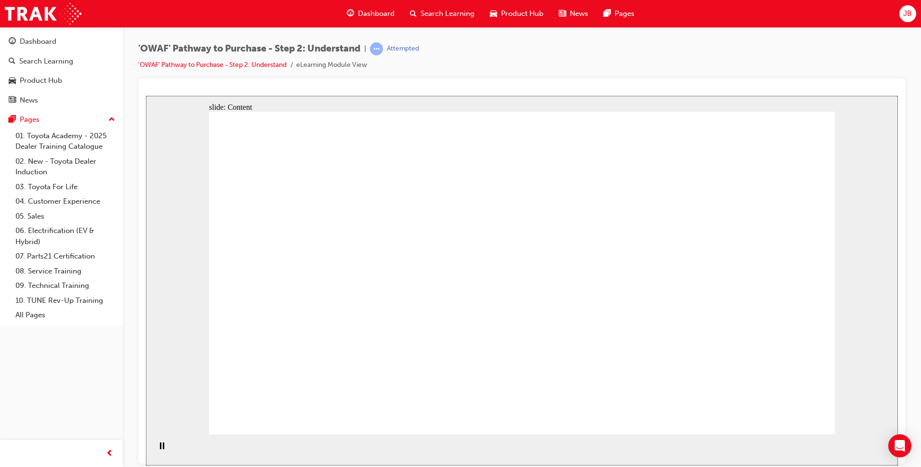
drag, startPoint x: 589, startPoint y: 336, endPoint x: 613, endPoint y: 302, distance: 42.5
drag, startPoint x: 645, startPoint y: 259, endPoint x: 648, endPoint y: 271, distance: 12.6
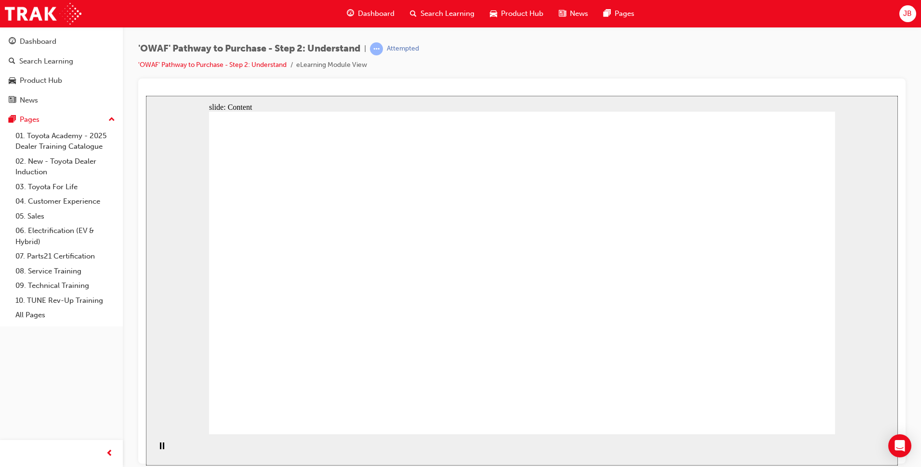
drag, startPoint x: 427, startPoint y: 311, endPoint x: 467, endPoint y: 283, distance: 49.1
drag, startPoint x: 498, startPoint y: 259, endPoint x: 509, endPoint y: 258, distance: 10.6
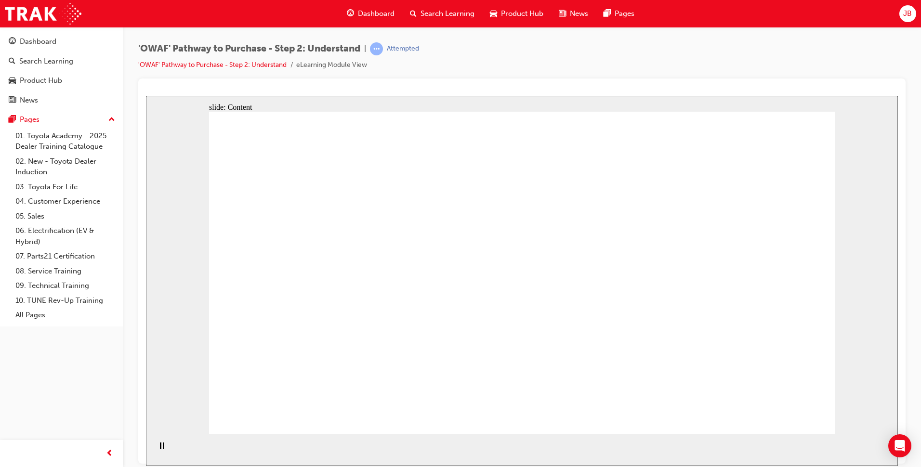
drag, startPoint x: 572, startPoint y: 319, endPoint x: 595, endPoint y: 288, distance: 38.9
drag, startPoint x: 410, startPoint y: 331, endPoint x: 436, endPoint y: 316, distance: 30.4
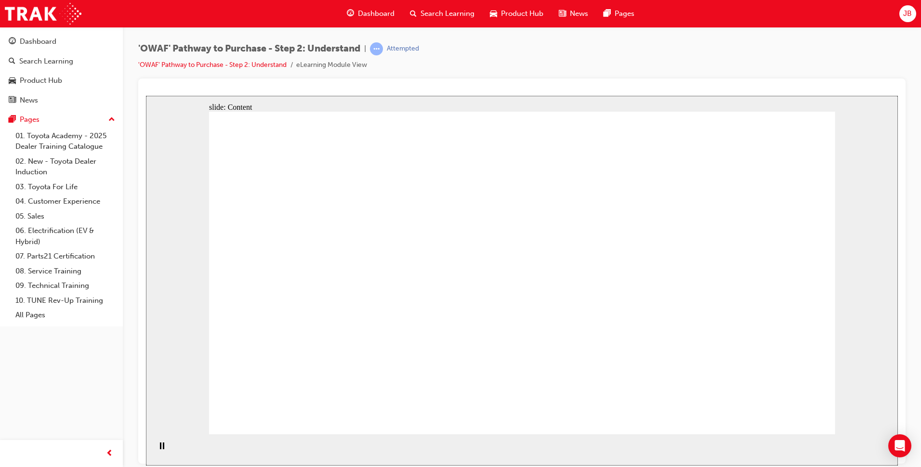
drag, startPoint x: 504, startPoint y: 251, endPoint x: 545, endPoint y: 272, distance: 46.5
drag, startPoint x: 586, startPoint y: 328, endPoint x: 600, endPoint y: 303, distance: 28.5
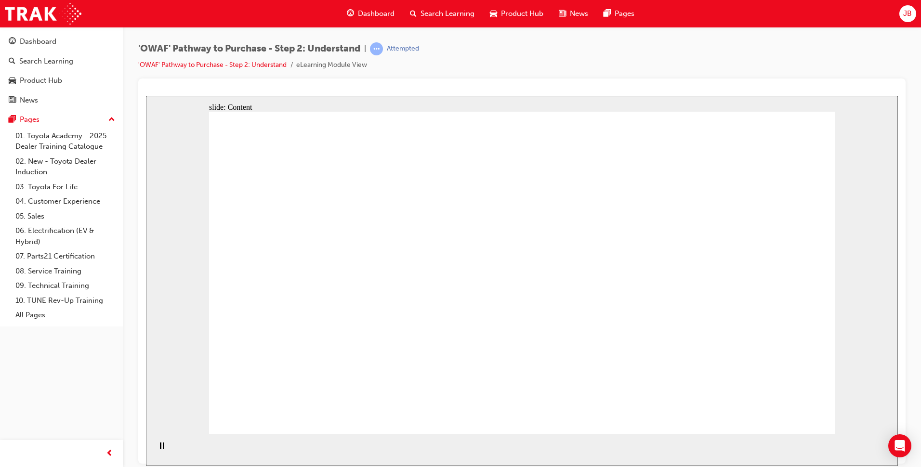
drag, startPoint x: 370, startPoint y: 189, endPoint x: 370, endPoint y: 169, distance: 19.8
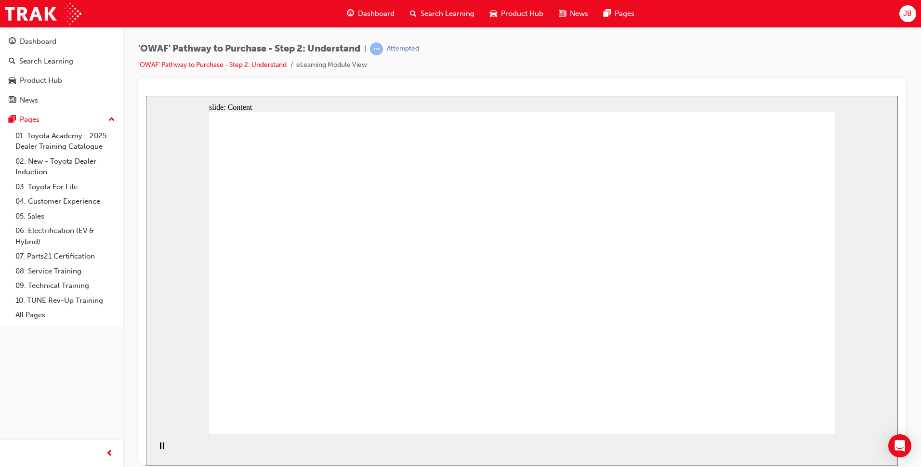
drag, startPoint x: 868, startPoint y: 188, endPoint x: 736, endPoint y: 115, distance: 150.5
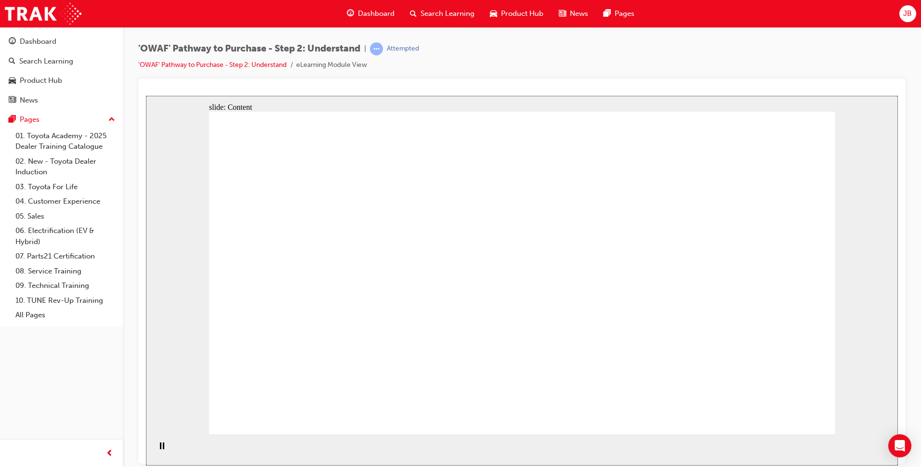
drag, startPoint x: 388, startPoint y: 179, endPoint x: 388, endPoint y: 203, distance: 24.1
drag, startPoint x: 553, startPoint y: 263, endPoint x: 565, endPoint y: 276, distance: 17.0
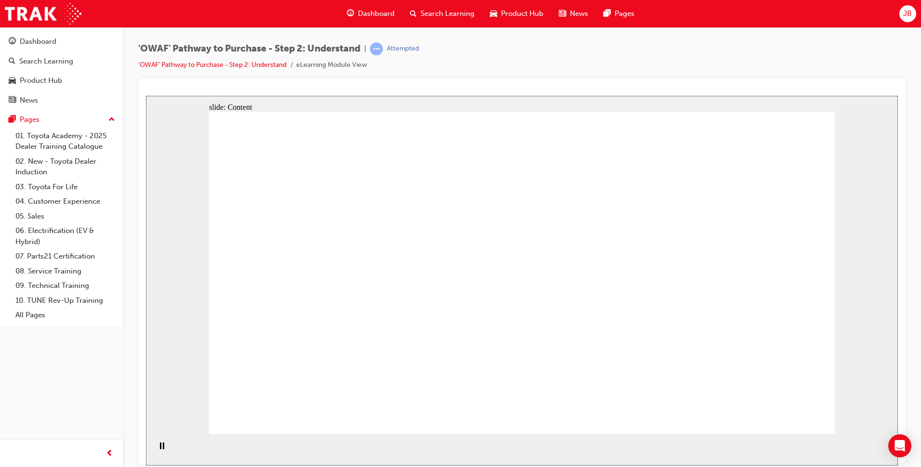
drag, startPoint x: 649, startPoint y: 432, endPoint x: 651, endPoint y: 421, distance: 11.7
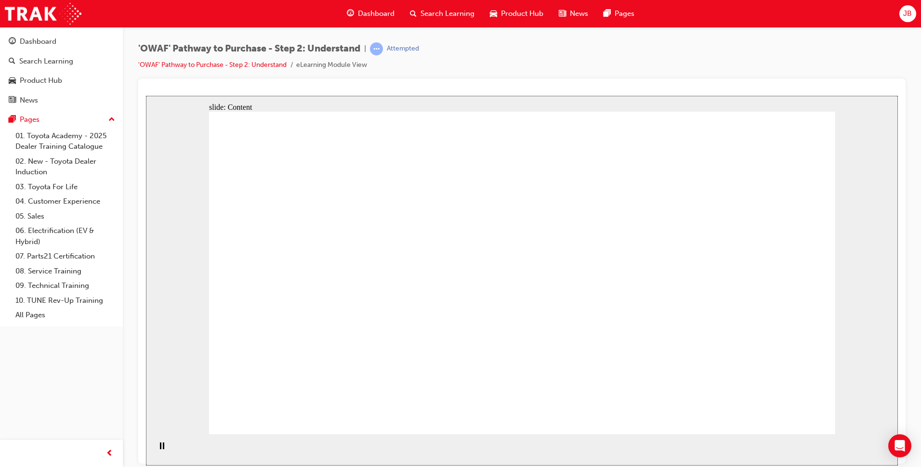
drag, startPoint x: 383, startPoint y: 150, endPoint x: 390, endPoint y: 186, distance: 36.5
drag, startPoint x: 392, startPoint y: 211, endPoint x: 398, endPoint y: 211, distance: 5.8
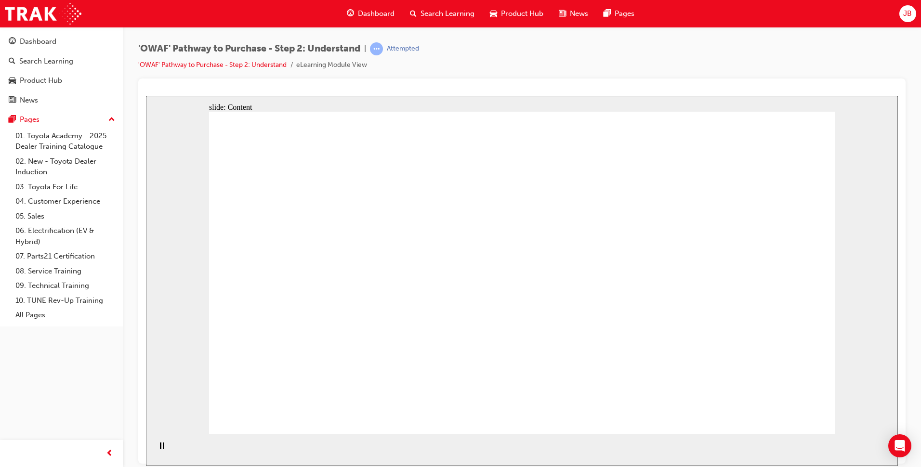
drag, startPoint x: 548, startPoint y: 146, endPoint x: 582, endPoint y: 145, distance: 34.7
drag, startPoint x: 782, startPoint y: 150, endPoint x: 615, endPoint y: 269, distance: 205.5
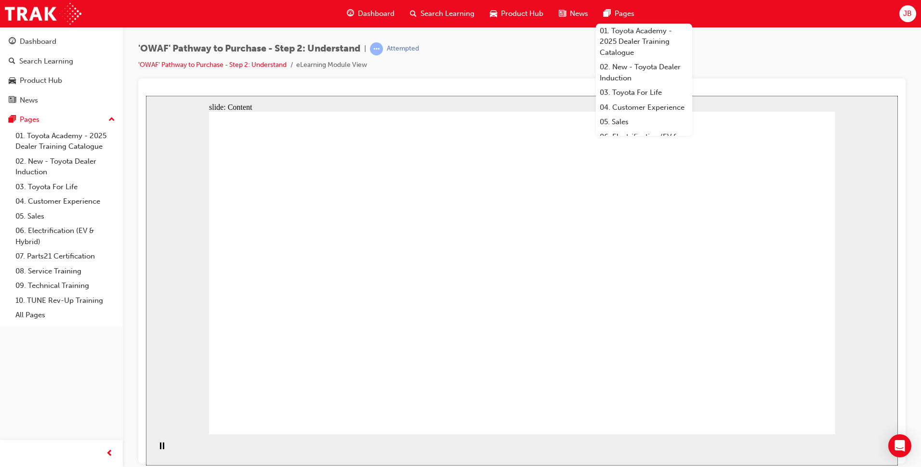
drag, startPoint x: 532, startPoint y: 302, endPoint x: 551, endPoint y: 301, distance: 18.8
drag, startPoint x: 393, startPoint y: 301, endPoint x: 357, endPoint y: 290, distance: 37.5
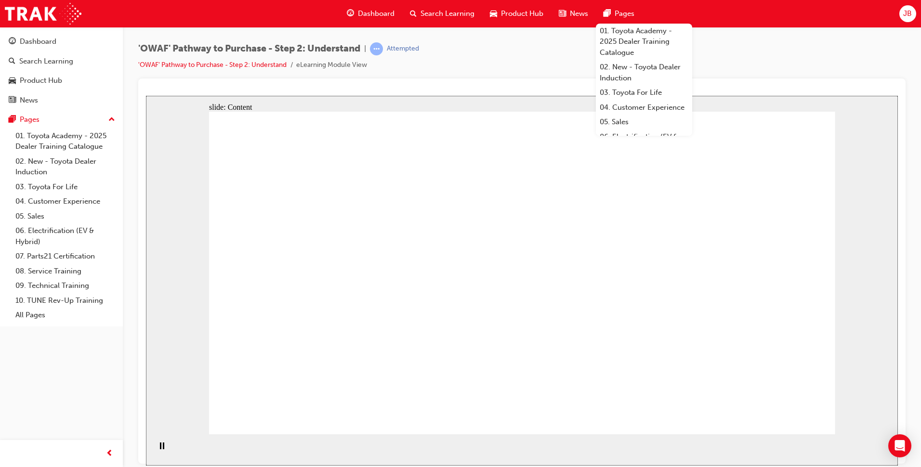
drag, startPoint x: 457, startPoint y: 336, endPoint x: 454, endPoint y: 326, distance: 11.1
drag, startPoint x: 659, startPoint y: 254, endPoint x: 691, endPoint y: 232, distance: 39.6
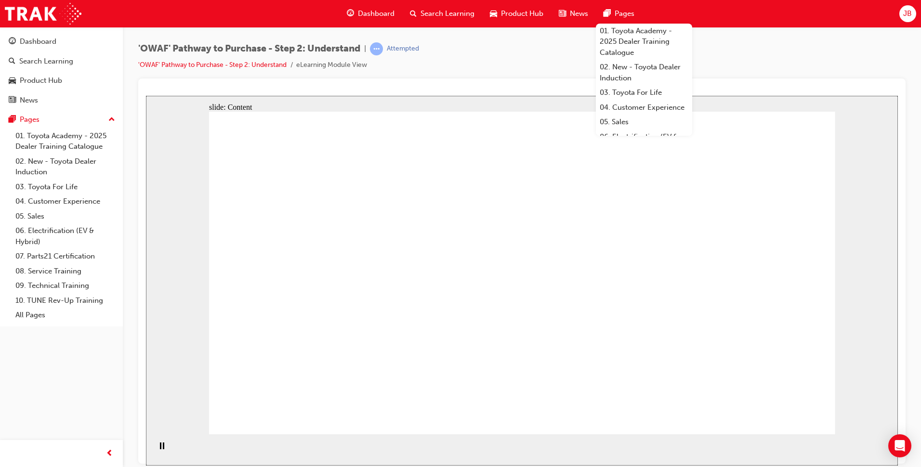
click at [728, 55] on div "'OWAF' Pathway to Purchase - Step 2: Understand | Attempted 'OWAF' Pathway to P…" at bounding box center [521, 60] width 767 height 36
drag, startPoint x: 874, startPoint y: 150, endPoint x: 860, endPoint y: 168, distance: 22.6
click at [859, 160] on div "slide: Content Rectangle 2 Rectangle Rectangle 6 [PERSON_NAME] Toyota Customer …" at bounding box center [522, 280] width 752 height 370
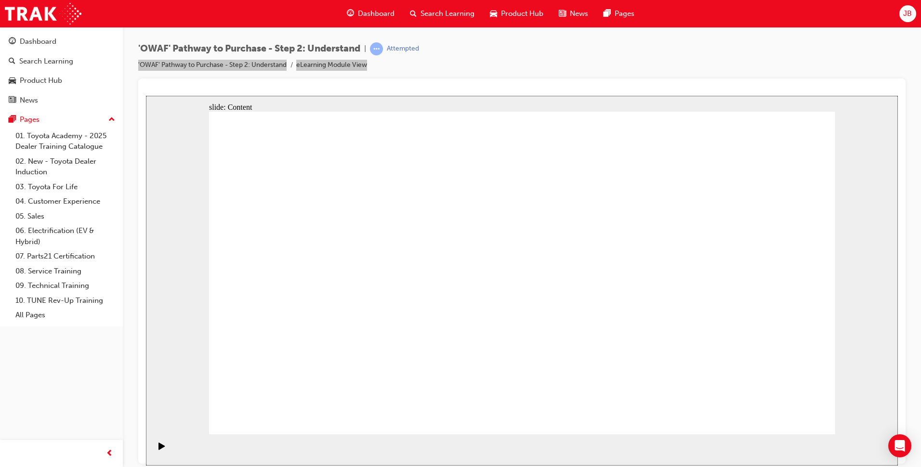
drag, startPoint x: 754, startPoint y: 311, endPoint x: 718, endPoint y: 295, distance: 39.9
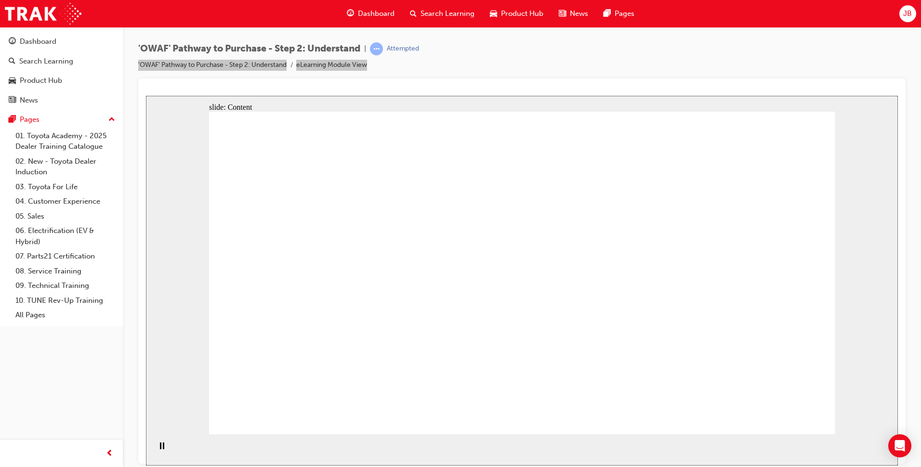
drag, startPoint x: 390, startPoint y: 187, endPoint x: 395, endPoint y: 158, distance: 29.3
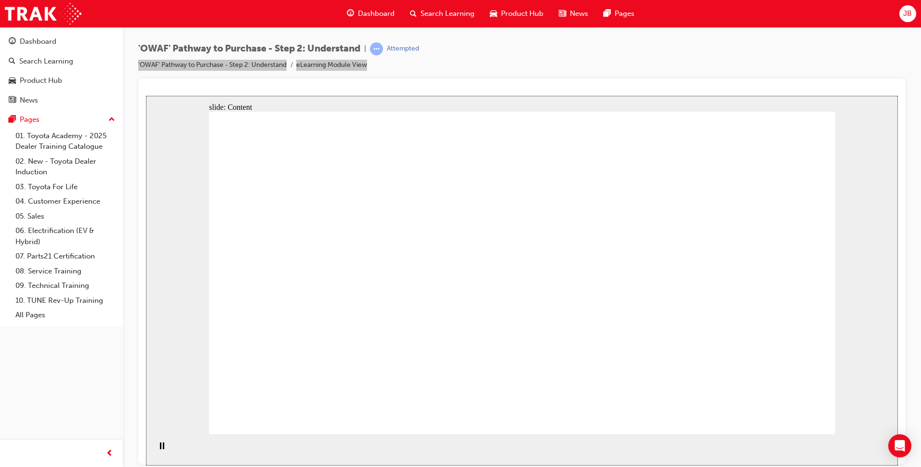
drag, startPoint x: 396, startPoint y: 150, endPoint x: 396, endPoint y: 167, distance: 16.9
drag, startPoint x: 403, startPoint y: 182, endPoint x: 403, endPoint y: 191, distance: 9.2
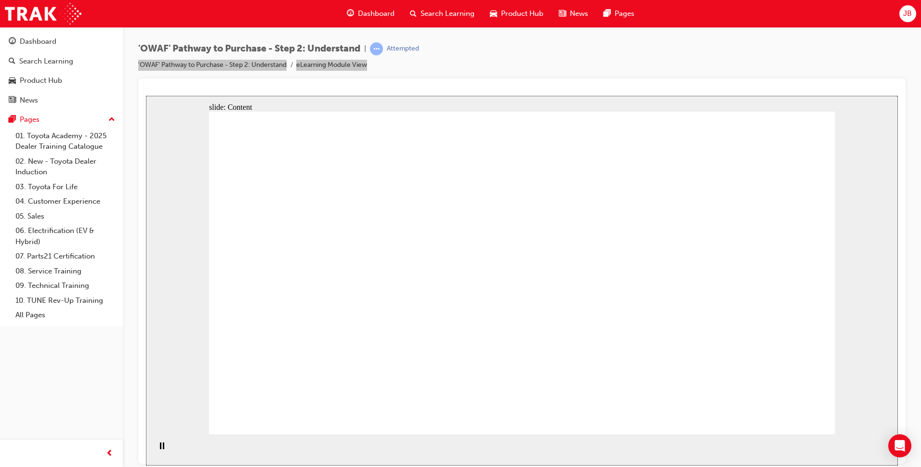
drag, startPoint x: 404, startPoint y: 219, endPoint x: 418, endPoint y: 216, distance: 13.9
drag, startPoint x: 509, startPoint y: 251, endPoint x: 496, endPoint y: 249, distance: 13.2
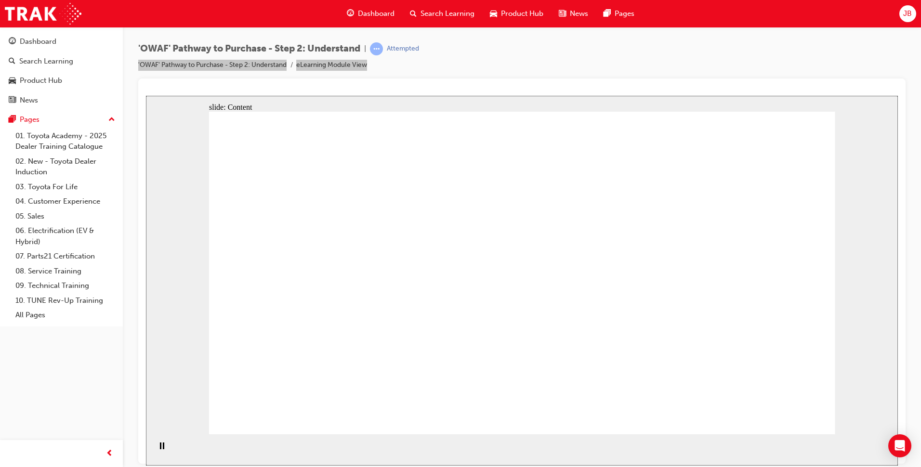
drag, startPoint x: 378, startPoint y: 313, endPoint x: 337, endPoint y: 347, distance: 53.4
drag, startPoint x: 743, startPoint y: 427, endPoint x: 774, endPoint y: 443, distance: 34.7
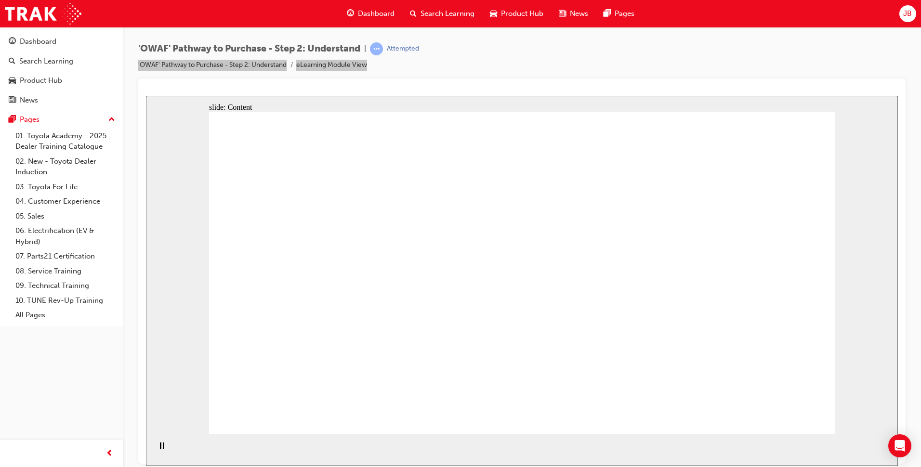
drag, startPoint x: 711, startPoint y: 323, endPoint x: 659, endPoint y: 332, distance: 52.8
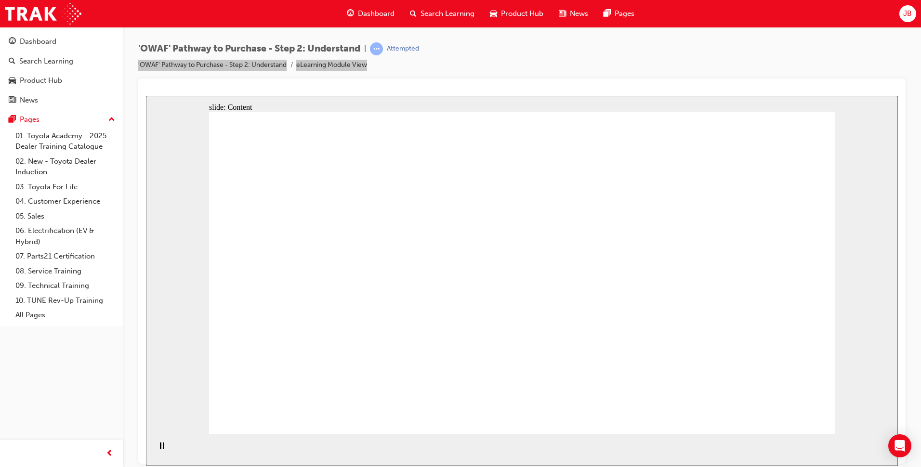
drag, startPoint x: 479, startPoint y: 317, endPoint x: 508, endPoint y: 320, distance: 29.6
drag, startPoint x: 742, startPoint y: 337, endPoint x: 749, endPoint y: 330, distance: 9.2
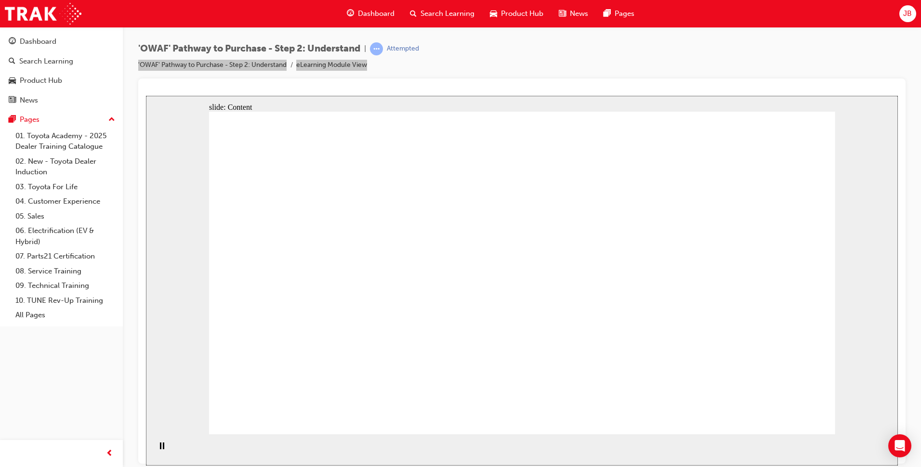
drag, startPoint x: 757, startPoint y: 320, endPoint x: 749, endPoint y: 315, distance: 9.4
drag, startPoint x: 787, startPoint y: 416, endPoint x: 783, endPoint y: 407, distance: 9.9
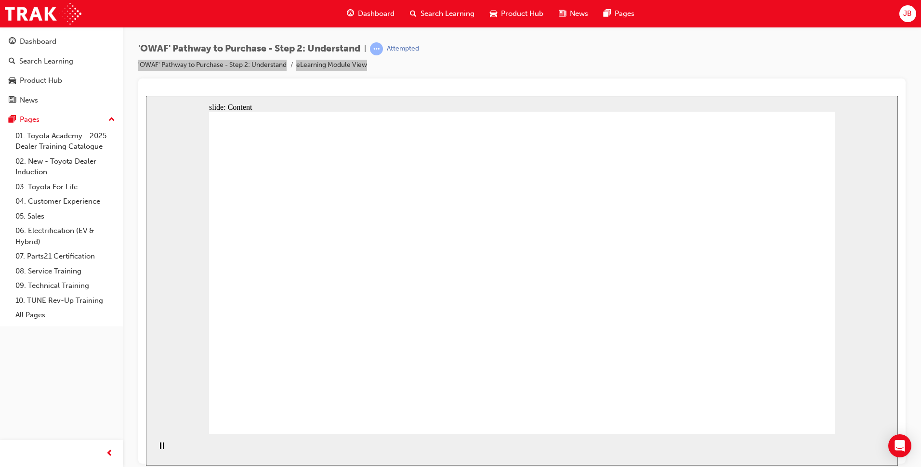
drag, startPoint x: 380, startPoint y: 267, endPoint x: 397, endPoint y: 262, distance: 17.5
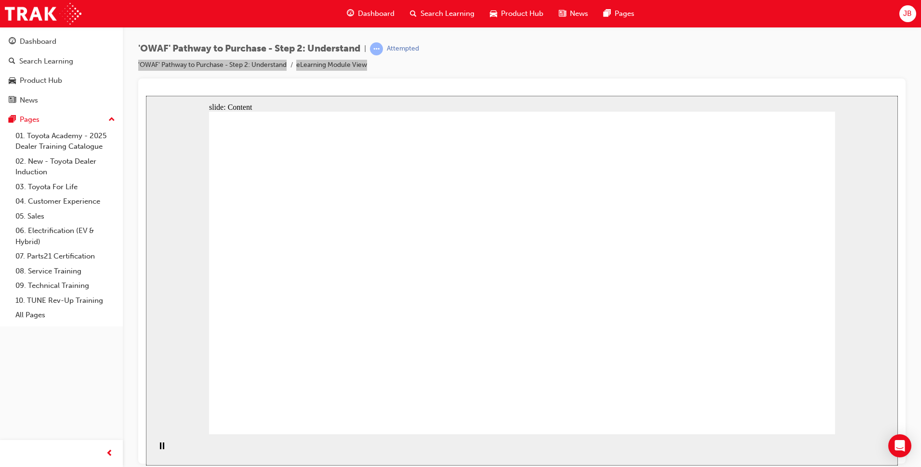
drag, startPoint x: 521, startPoint y: 155, endPoint x: 549, endPoint y: 154, distance: 27.5
drag, startPoint x: 589, startPoint y: 153, endPoint x: 644, endPoint y: 153, distance: 54.4
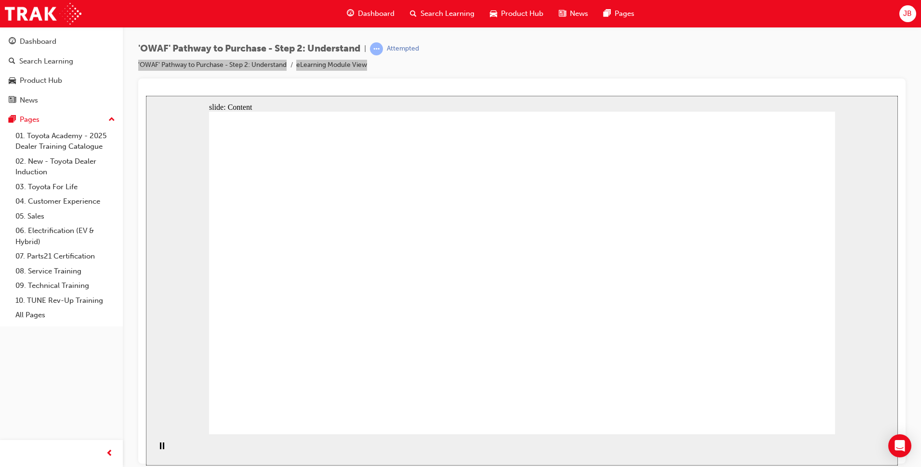
drag, startPoint x: 512, startPoint y: 138, endPoint x: 624, endPoint y: 140, distance: 112.7
drag, startPoint x: 624, startPoint y: 140, endPoint x: 700, endPoint y: 146, distance: 75.4
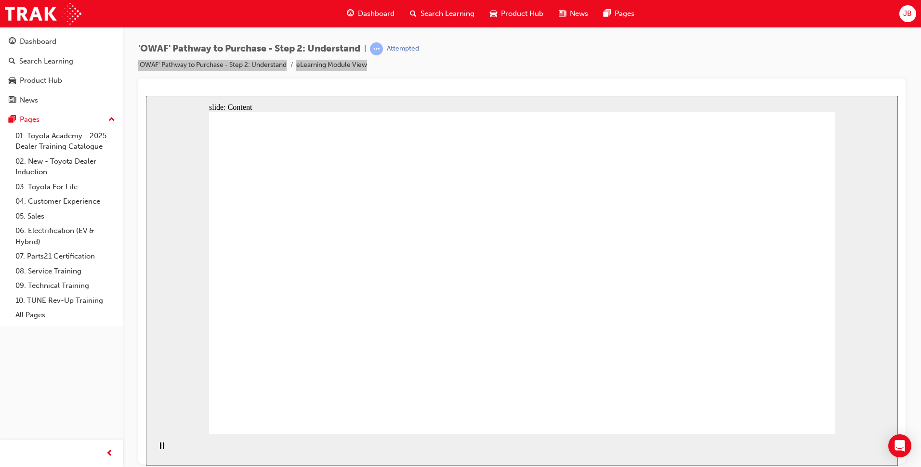
drag, startPoint x: 632, startPoint y: 223, endPoint x: 636, endPoint y: 238, distance: 15.6
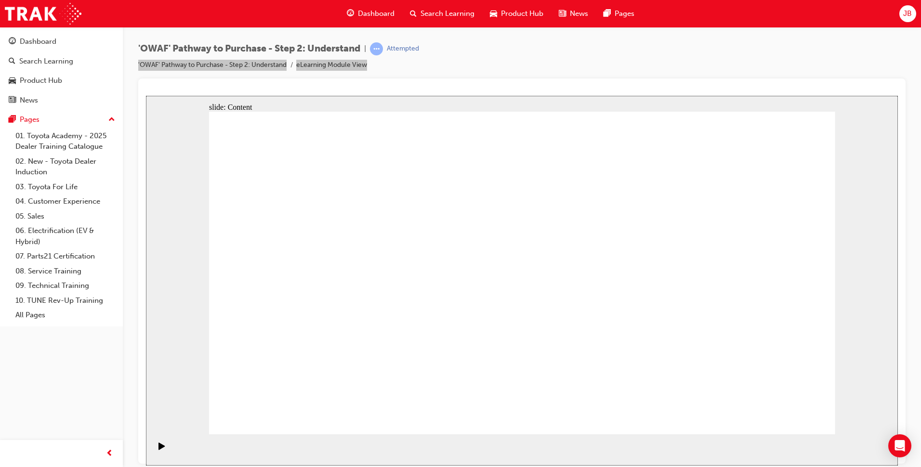
drag, startPoint x: 705, startPoint y: 192, endPoint x: 517, endPoint y: 202, distance: 187.7
drag, startPoint x: 493, startPoint y: 202, endPoint x: 556, endPoint y: 201, distance: 63.6
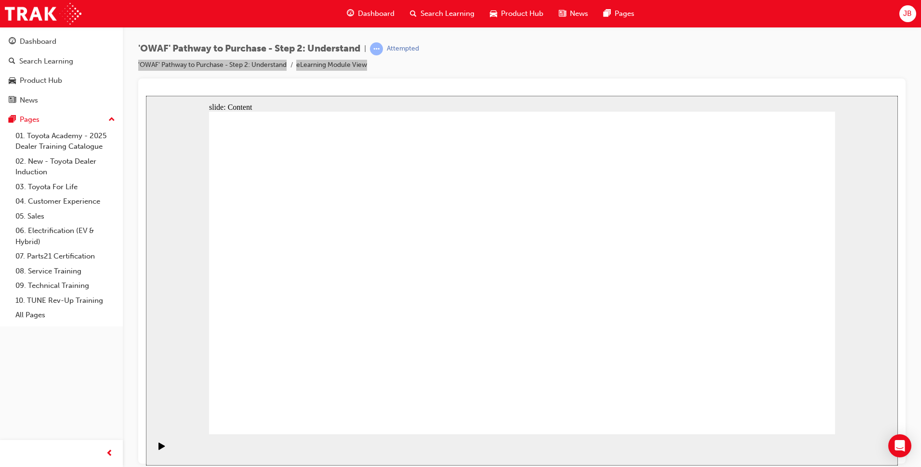
drag, startPoint x: 646, startPoint y: 210, endPoint x: 700, endPoint y: 179, distance: 63.0
drag, startPoint x: 702, startPoint y: 178, endPoint x: 624, endPoint y: 155, distance: 80.8
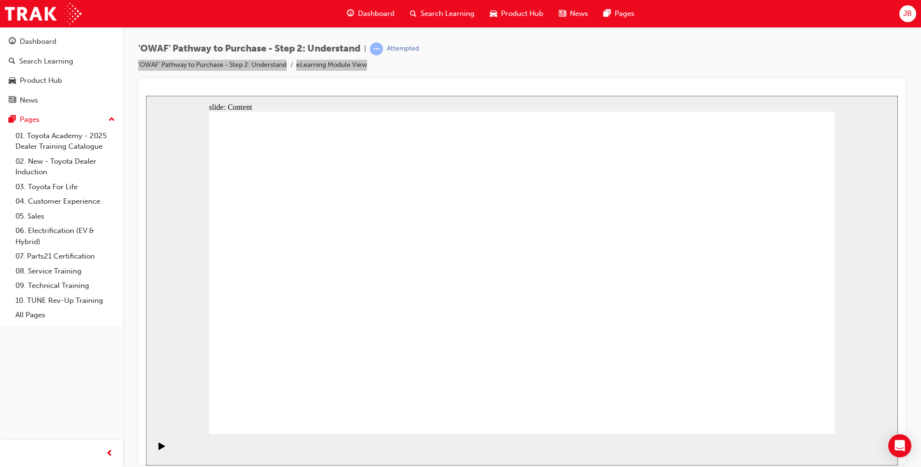
drag, startPoint x: 614, startPoint y: 148, endPoint x: 621, endPoint y: 146, distance: 6.9
drag, startPoint x: 673, startPoint y: 194, endPoint x: 581, endPoint y: 207, distance: 91.9
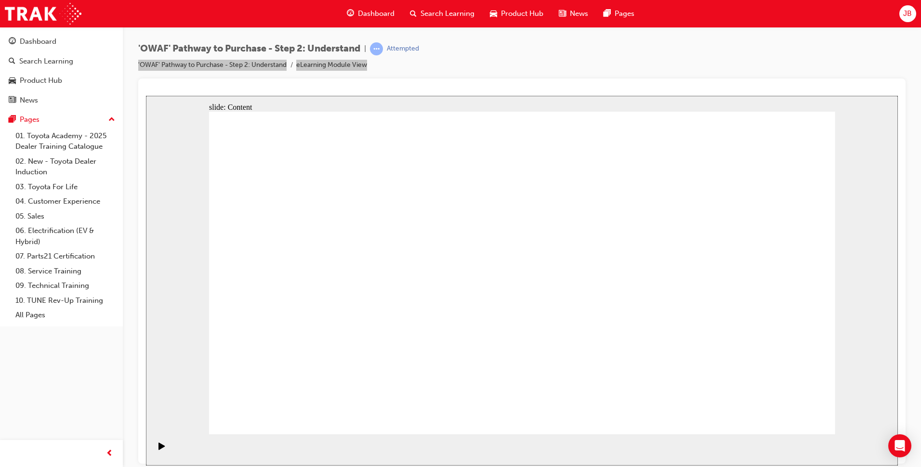
drag, startPoint x: 576, startPoint y: 207, endPoint x: 636, endPoint y: 196, distance: 61.1
drag, startPoint x: 712, startPoint y: 166, endPoint x: 705, endPoint y: 171, distance: 8.2
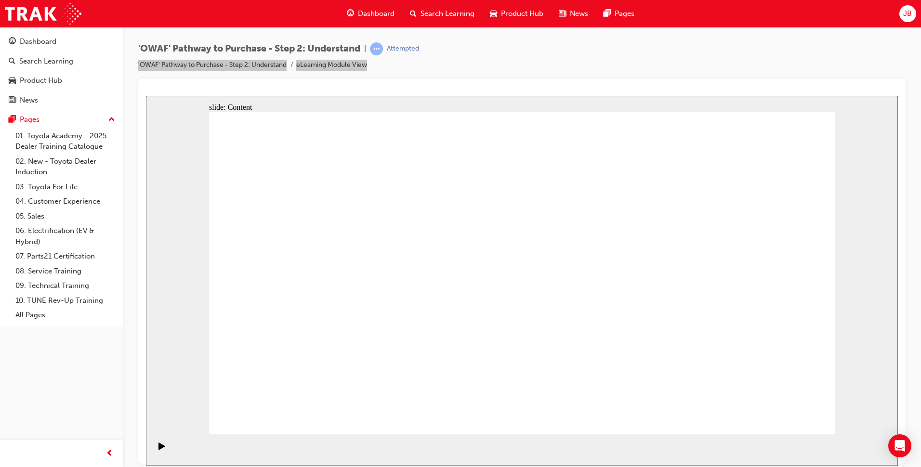
drag, startPoint x: 583, startPoint y: 193, endPoint x: 658, endPoint y: 206, distance: 75.9
drag, startPoint x: 516, startPoint y: 186, endPoint x: 570, endPoint y: 189, distance: 54.1
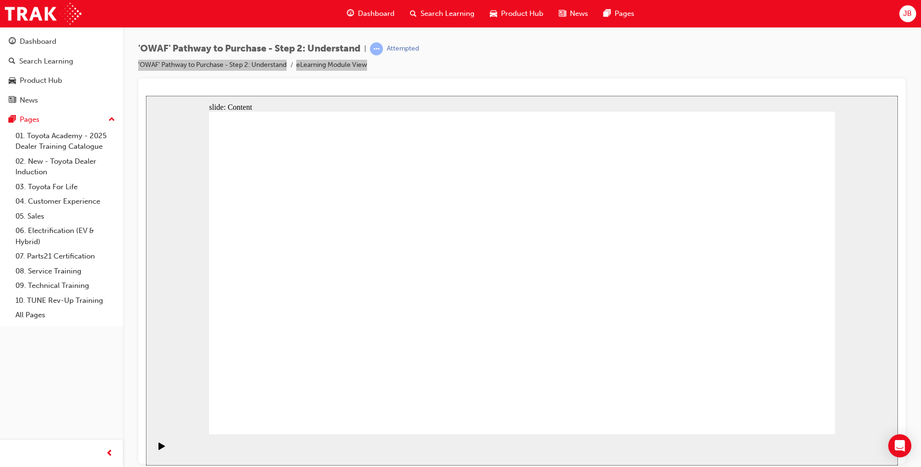
drag, startPoint x: 549, startPoint y: 197, endPoint x: 570, endPoint y: 198, distance: 20.7
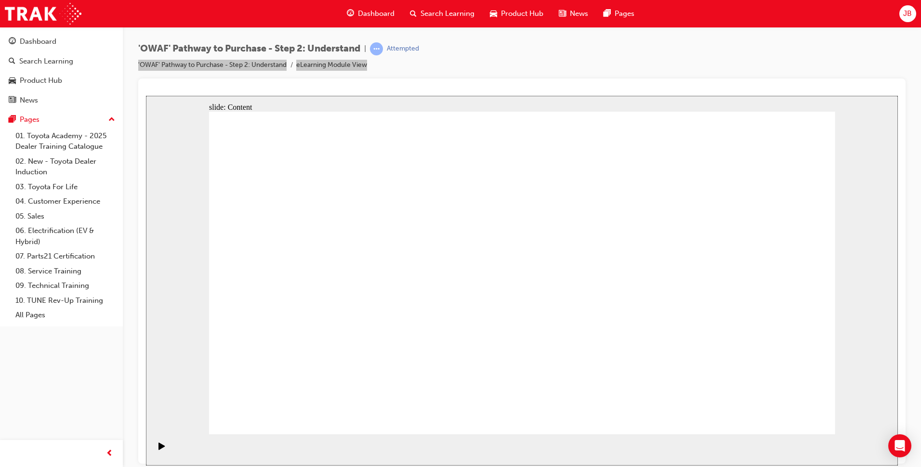
drag, startPoint x: 524, startPoint y: 204, endPoint x: 530, endPoint y: 203, distance: 6.9
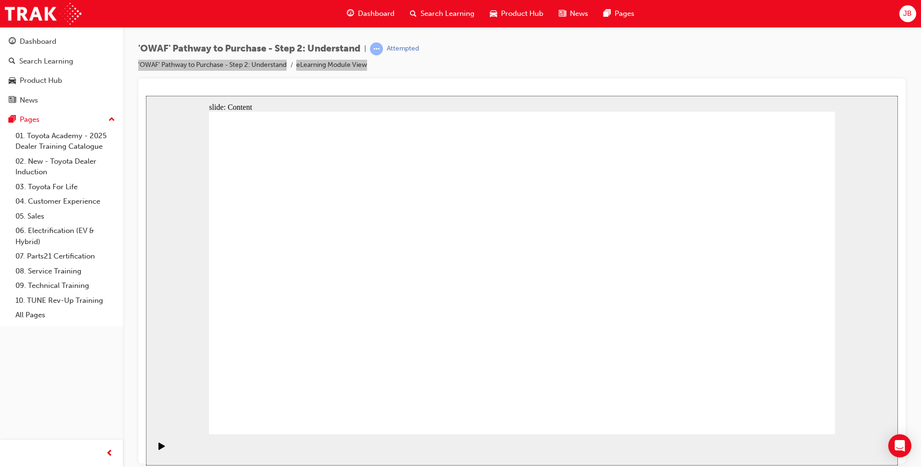
drag, startPoint x: 530, startPoint y: 203, endPoint x: 670, endPoint y: 191, distance: 139.8
drag, startPoint x: 717, startPoint y: 211, endPoint x: 493, endPoint y: 220, distance: 223.7
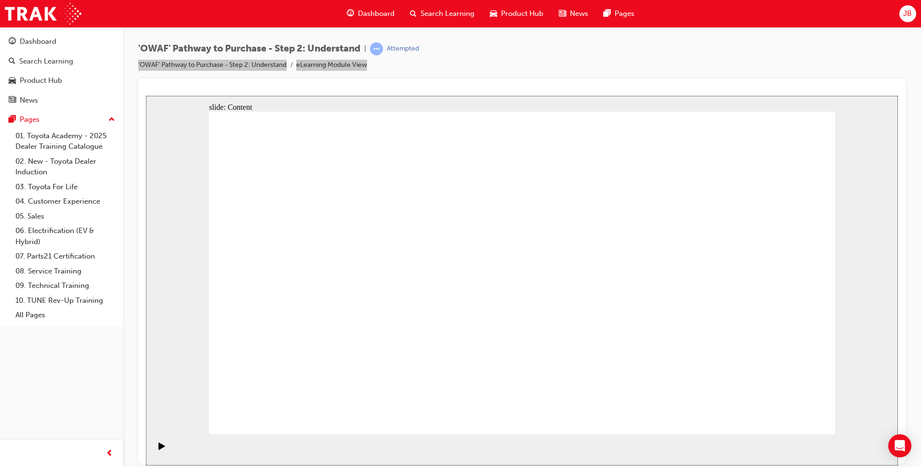
drag, startPoint x: 480, startPoint y: 222, endPoint x: 565, endPoint y: 220, distance: 84.3
drag, startPoint x: 642, startPoint y: 240, endPoint x: 379, endPoint y: 247, distance: 263.1
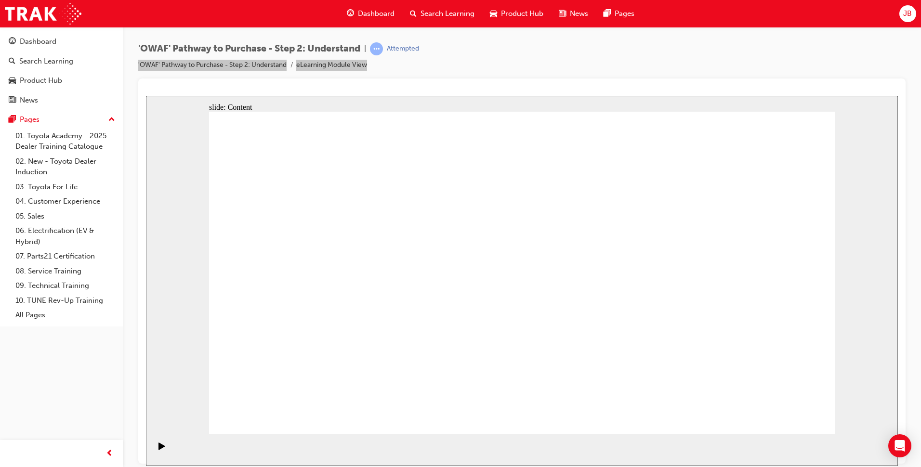
drag, startPoint x: 357, startPoint y: 247, endPoint x: 618, endPoint y: 289, distance: 263.6
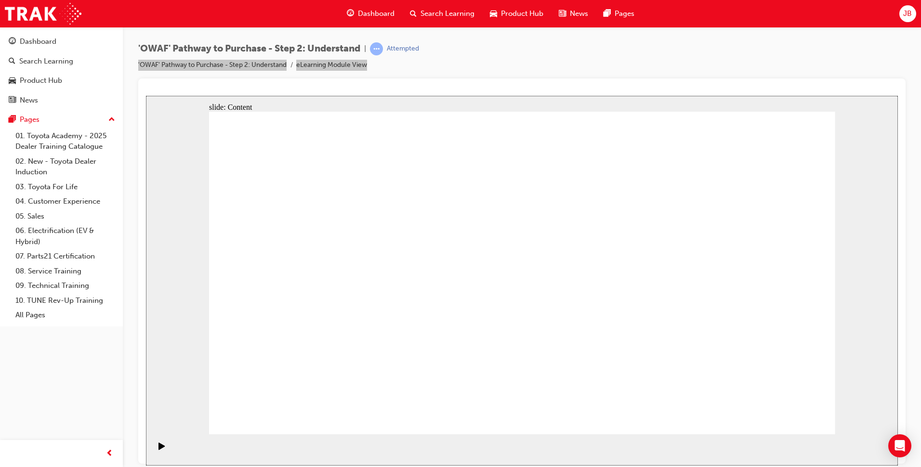
drag, startPoint x: 641, startPoint y: 208, endPoint x: 644, endPoint y: 214, distance: 6.3
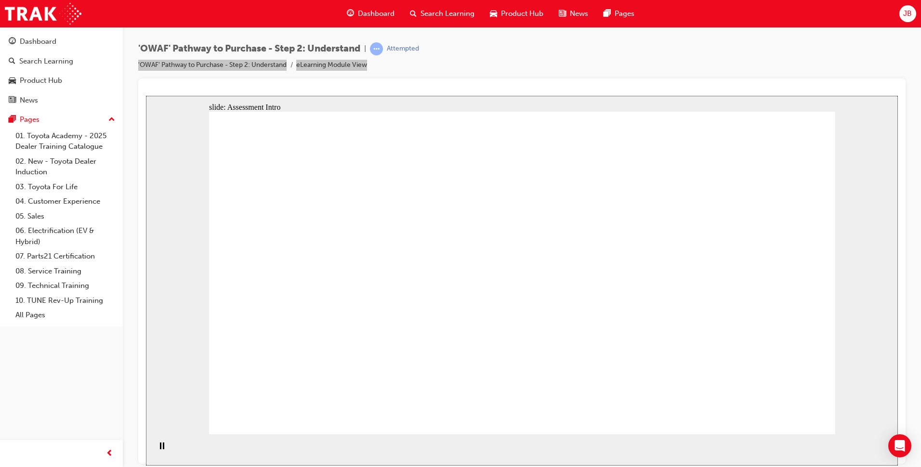
drag, startPoint x: 732, startPoint y: 306, endPoint x: 573, endPoint y: 299, distance: 159.1
drag, startPoint x: 725, startPoint y: 300, endPoint x: 363, endPoint y: 294, distance: 361.4
drag, startPoint x: 725, startPoint y: 304, endPoint x: 570, endPoint y: 305, distance: 154.2
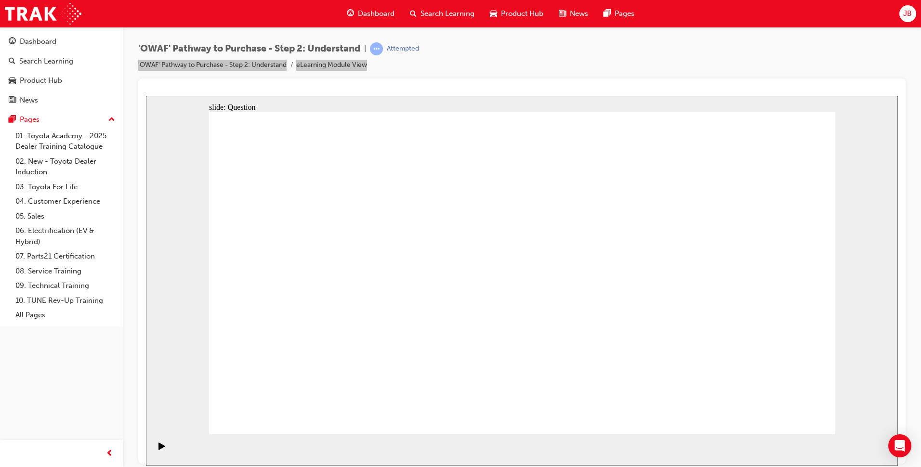
drag, startPoint x: 742, startPoint y: 308, endPoint x: 588, endPoint y: 311, distance: 154.2
drag, startPoint x: 745, startPoint y: 311, endPoint x: 575, endPoint y: 308, distance: 170.1
drag, startPoint x: 716, startPoint y: 303, endPoint x: 353, endPoint y: 294, distance: 363.8
drag, startPoint x: 714, startPoint y: 309, endPoint x: 351, endPoint y: 298, distance: 363.0
drag, startPoint x: 739, startPoint y: 320, endPoint x: 374, endPoint y: 279, distance: 366.5
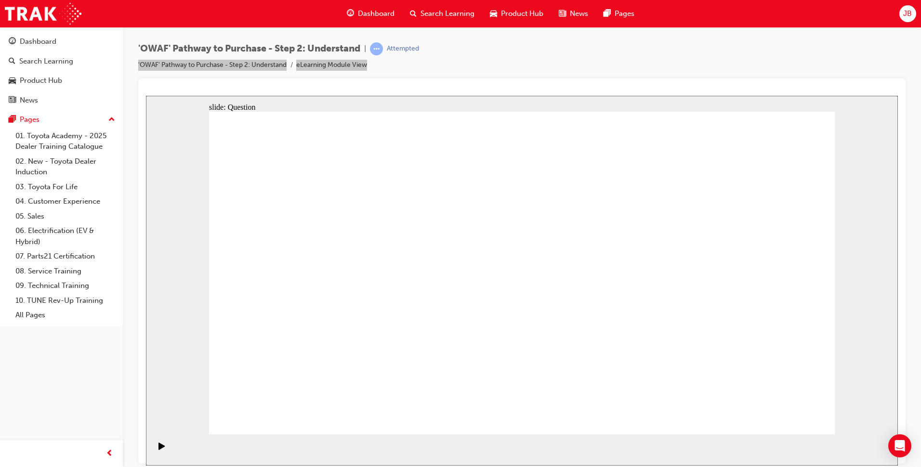
drag, startPoint x: 516, startPoint y: 345, endPoint x: 516, endPoint y: 334, distance: 11.6
drag, startPoint x: 357, startPoint y: 343, endPoint x: 387, endPoint y: 238, distance: 108.1
drag, startPoint x: 469, startPoint y: 408, endPoint x: 471, endPoint y: 375, distance: 32.8
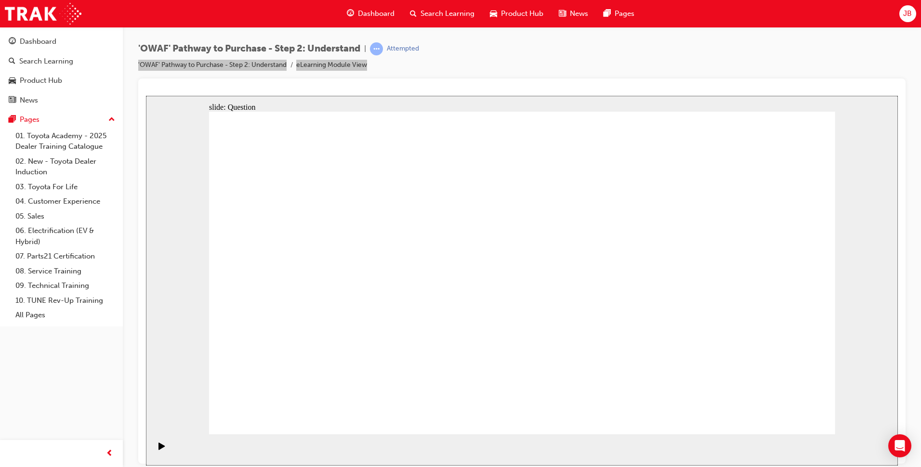
drag, startPoint x: 466, startPoint y: 341, endPoint x: 527, endPoint y: 246, distance: 113.1
drag, startPoint x: 570, startPoint y: 402, endPoint x: 639, endPoint y: 241, distance: 174.6
drag, startPoint x: 684, startPoint y: 372, endPoint x: 530, endPoint y: 274, distance: 181.8
drag, startPoint x: 529, startPoint y: 338, endPoint x: 513, endPoint y: 331, distance: 17.1
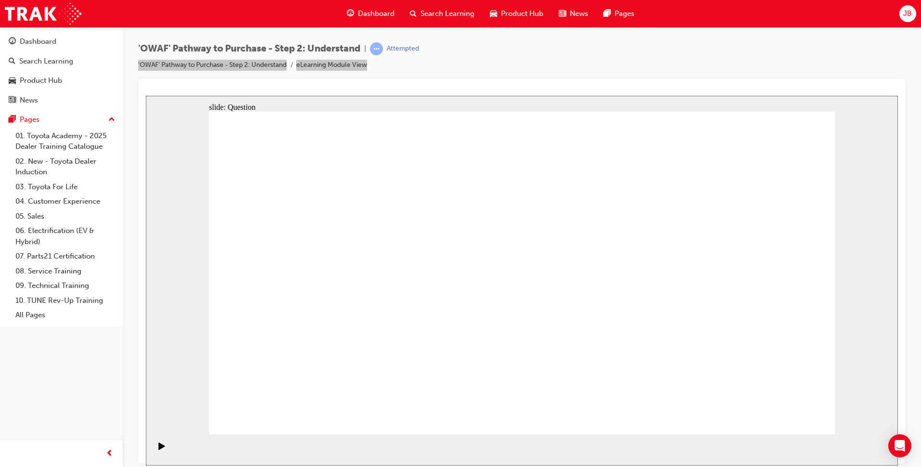
drag, startPoint x: 363, startPoint y: 246, endPoint x: 442, endPoint y: 275, distance: 84.0
drag, startPoint x: 481, startPoint y: 241, endPoint x: 449, endPoint y: 325, distance: 89.6
drag, startPoint x: 509, startPoint y: 274, endPoint x: 575, endPoint y: 364, distance: 111.8
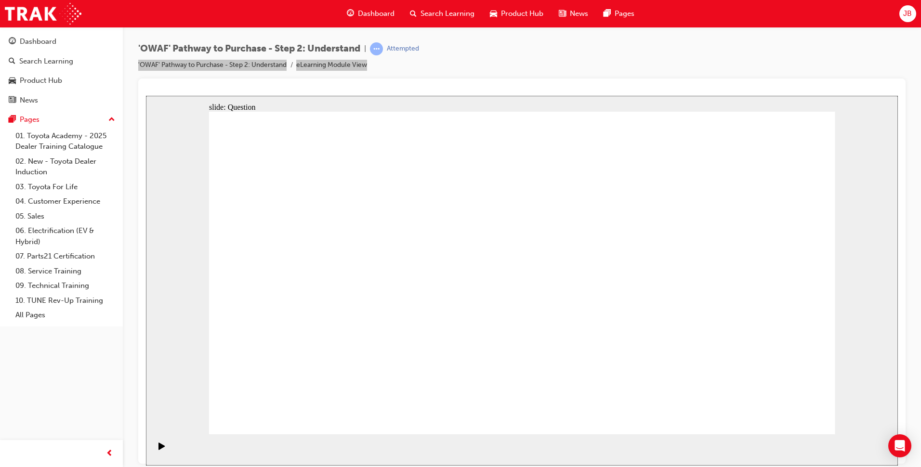
drag, startPoint x: 629, startPoint y: 245, endPoint x: 568, endPoint y: 411, distance: 177.1
drag, startPoint x: 371, startPoint y: 362, endPoint x: 385, endPoint y: 260, distance: 103.1
drag, startPoint x: 453, startPoint y: 402, endPoint x: 525, endPoint y: 243, distance: 174.9
drag, startPoint x: 553, startPoint y: 345, endPoint x: 607, endPoint y: 250, distance: 110.0
drag, startPoint x: 678, startPoint y: 405, endPoint x: 581, endPoint y: 295, distance: 146.1
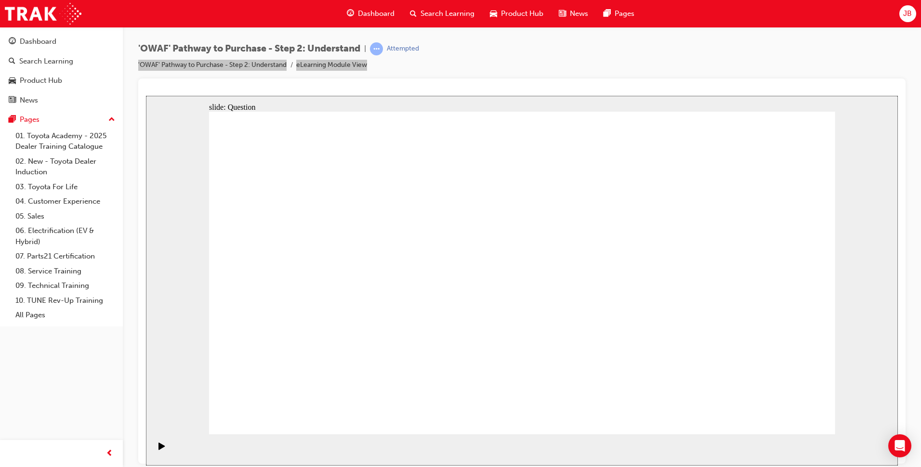
checkbox input "true"
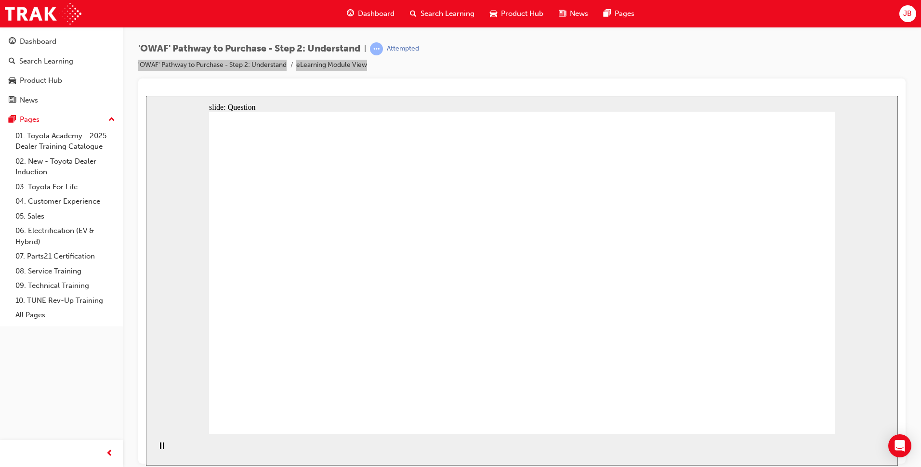
checkbox input "true"
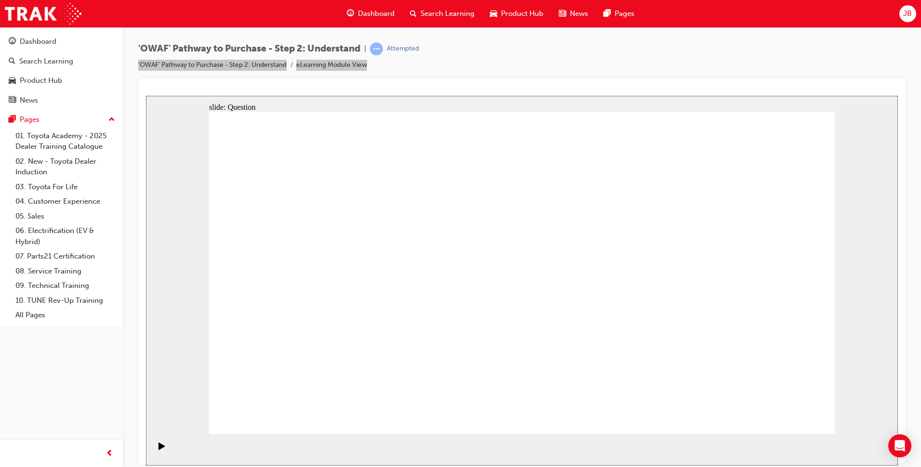
checkbox input "false"
checkbox input "true"
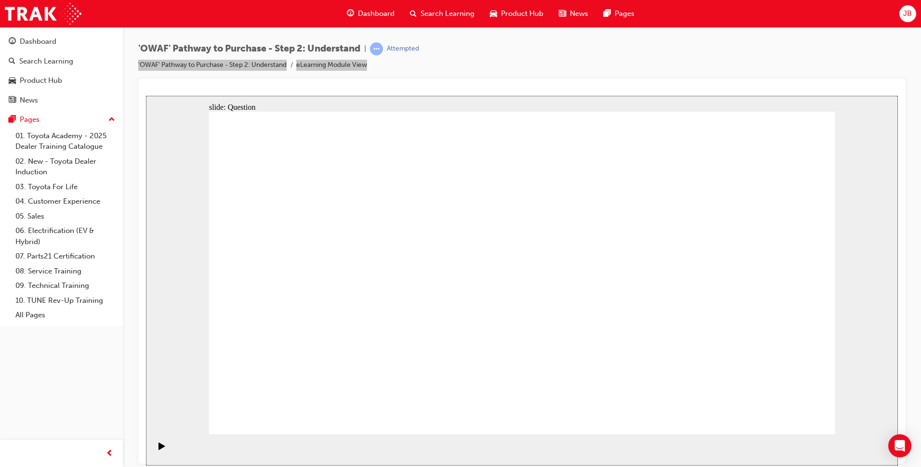
checkbox input "true"
radio input "true"
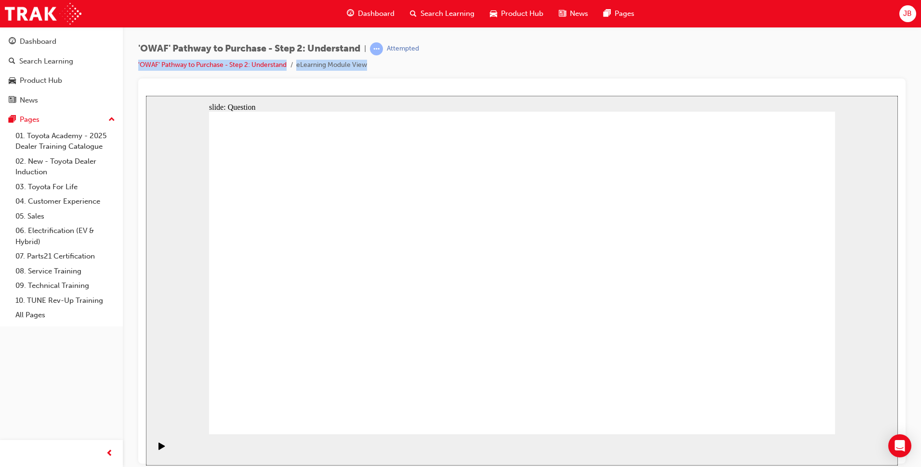
drag, startPoint x: 588, startPoint y: 242, endPoint x: 345, endPoint y: 365, distance: 272.3
drag, startPoint x: 338, startPoint y: 236, endPoint x: 526, endPoint y: 364, distance: 227.2
drag, startPoint x: 524, startPoint y: 244, endPoint x: 277, endPoint y: 363, distance: 274.7
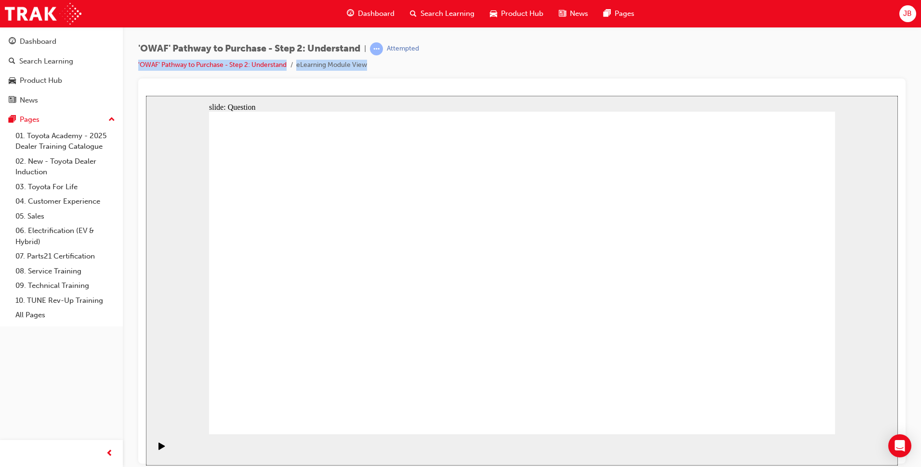
drag, startPoint x: 398, startPoint y: 238, endPoint x: 771, endPoint y: 357, distance: 391.7
drag, startPoint x: 772, startPoint y: 235, endPoint x: 470, endPoint y: 357, distance: 326.5
drag, startPoint x: 463, startPoint y: 231, endPoint x: 656, endPoint y: 356, distance: 228.9
drag, startPoint x: 707, startPoint y: 244, endPoint x: 586, endPoint y: 360, distance: 167.7
drag, startPoint x: 275, startPoint y: 245, endPoint x: 707, endPoint y: 366, distance: 448.6
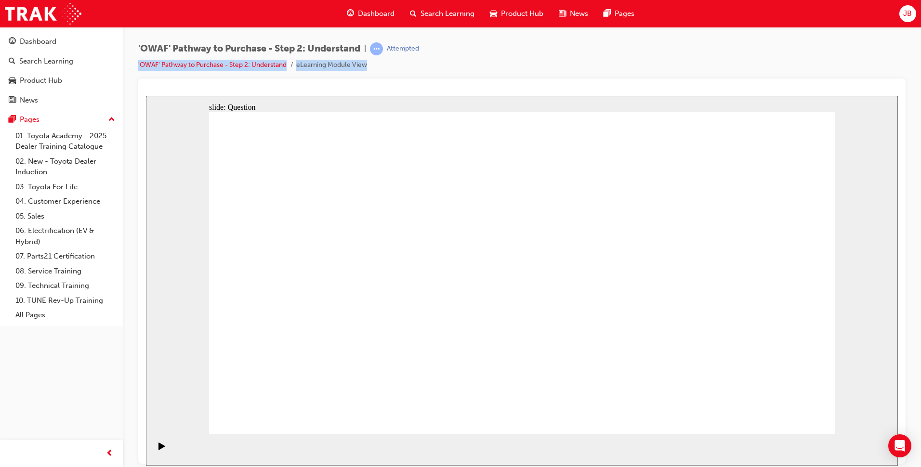
drag, startPoint x: 648, startPoint y: 235, endPoint x: 405, endPoint y: 352, distance: 268.9
drag, startPoint x: 525, startPoint y: 340, endPoint x: 523, endPoint y: 332, distance: 8.1
drag, startPoint x: 716, startPoint y: 369, endPoint x: 705, endPoint y: 188, distance: 180.5
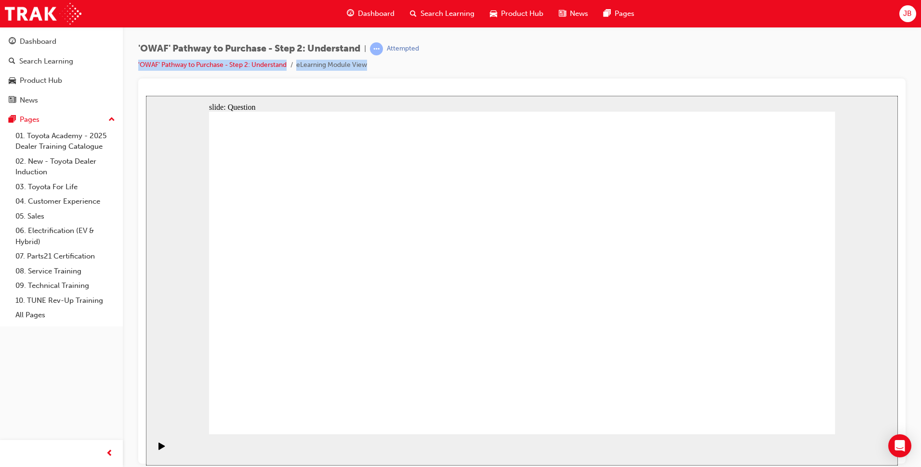
drag, startPoint x: 658, startPoint y: 378, endPoint x: 728, endPoint y: 379, distance: 70.3
drag, startPoint x: 272, startPoint y: 240, endPoint x: 645, endPoint y: 368, distance: 393.5
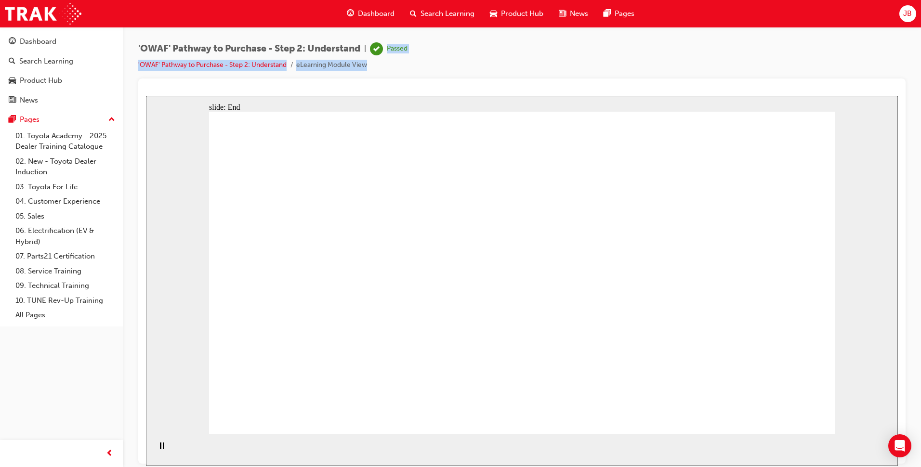
click at [51, 61] on div "Search Learning" at bounding box center [46, 61] width 54 height 11
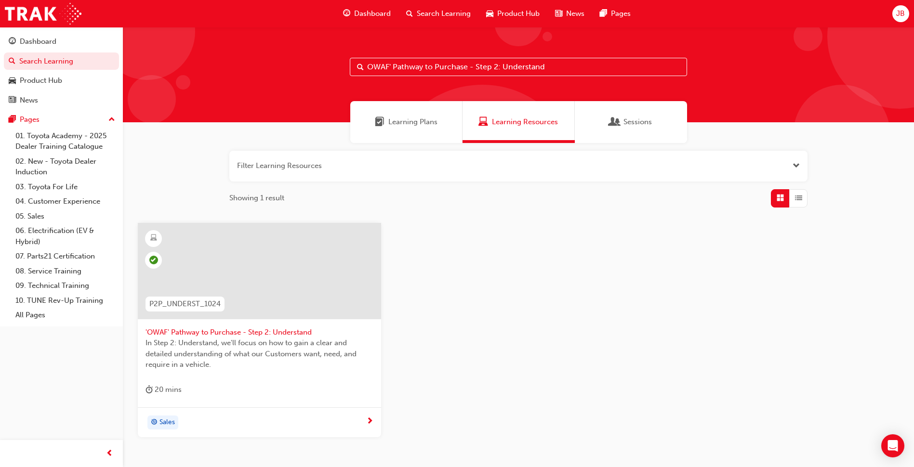
click at [563, 67] on input "OWAF' Pathway to Purchase - Step 2: Understand" at bounding box center [518, 67] width 337 height 18
type input "OWAF' Pathway to Purchase - step 3"
click at [242, 340] on span "In Step 3: Advise, we will explore how to effectively recommend the Toyota vehi…" at bounding box center [259, 354] width 228 height 33
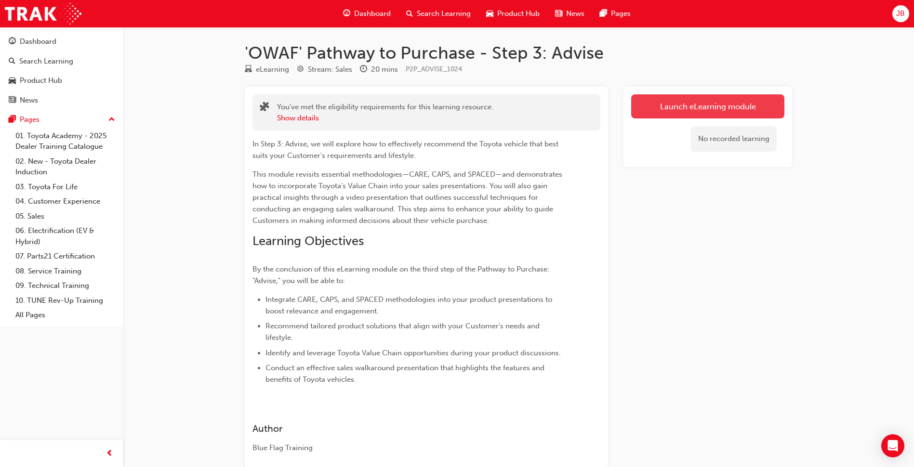
click at [701, 107] on link "Launch eLearning module" at bounding box center [707, 106] width 153 height 24
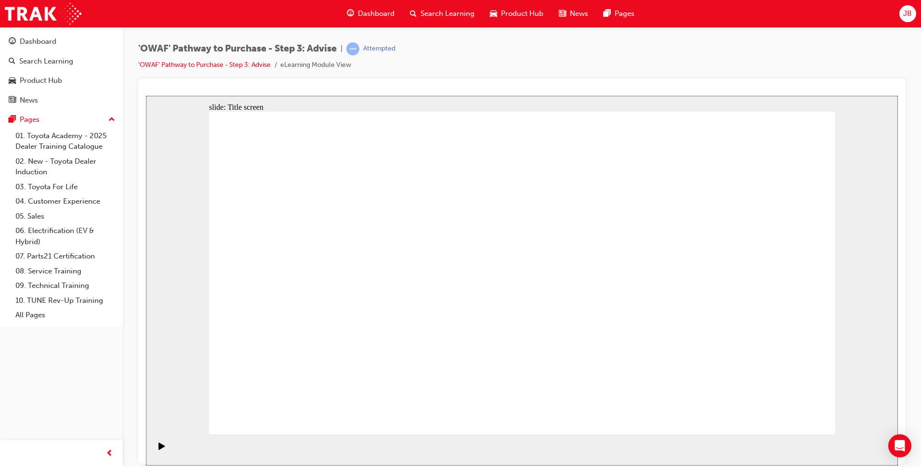
drag, startPoint x: 570, startPoint y: 331, endPoint x: 602, endPoint y: 329, distance: 31.9
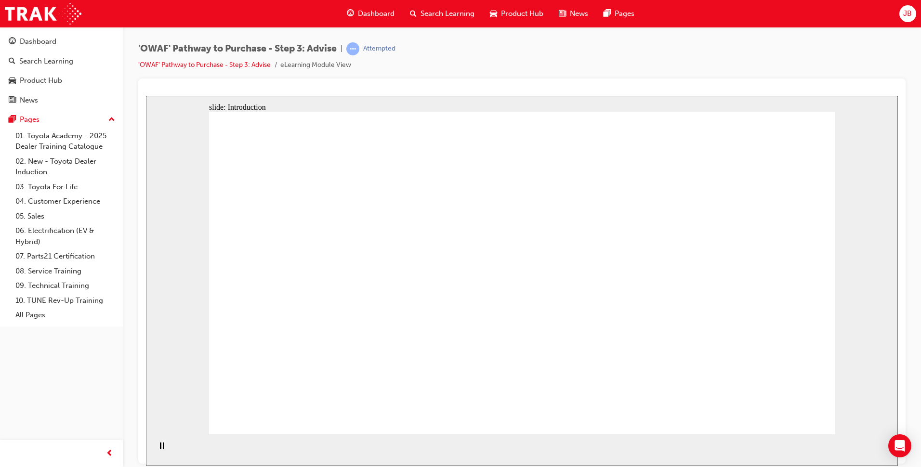
drag, startPoint x: 600, startPoint y: 145, endPoint x: 616, endPoint y: 152, distance: 17.3
drag, startPoint x: 680, startPoint y: 179, endPoint x: 684, endPoint y: 209, distance: 30.1
drag, startPoint x: 537, startPoint y: 256, endPoint x: 504, endPoint y: 264, distance: 33.7
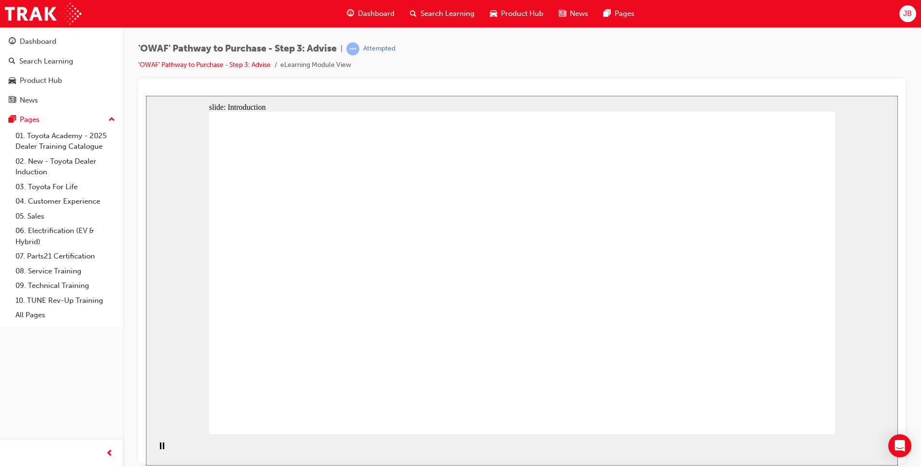
drag, startPoint x: 480, startPoint y: 236, endPoint x: 467, endPoint y: 225, distance: 17.1
drag, startPoint x: 466, startPoint y: 222, endPoint x: 461, endPoint y: 212, distance: 10.8
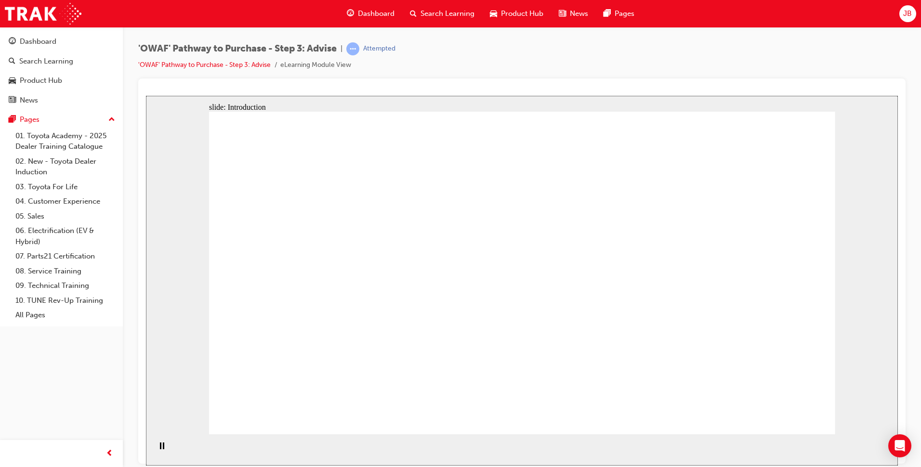
drag, startPoint x: 460, startPoint y: 207, endPoint x: 459, endPoint y: 201, distance: 6.3
drag, startPoint x: 531, startPoint y: 188, endPoint x: 550, endPoint y: 176, distance: 22.3
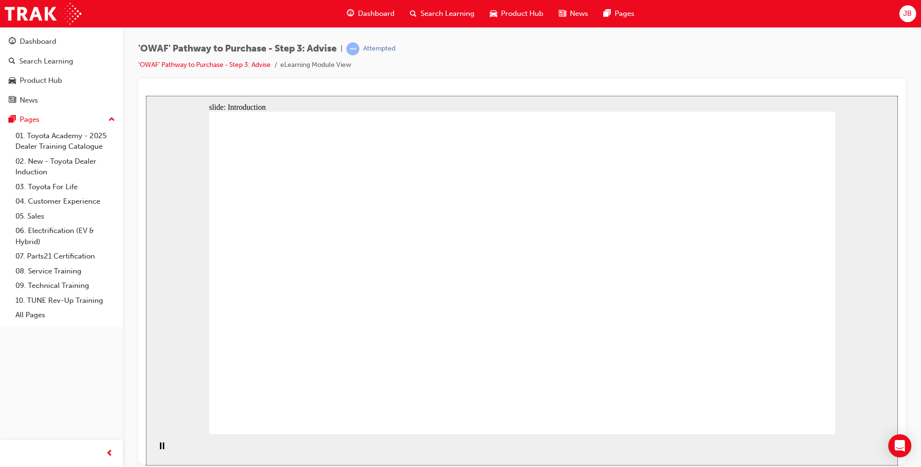
drag, startPoint x: 602, startPoint y: 159, endPoint x: 596, endPoint y: 226, distance: 67.3
drag, startPoint x: 593, startPoint y: 248, endPoint x: 623, endPoint y: 255, distance: 30.7
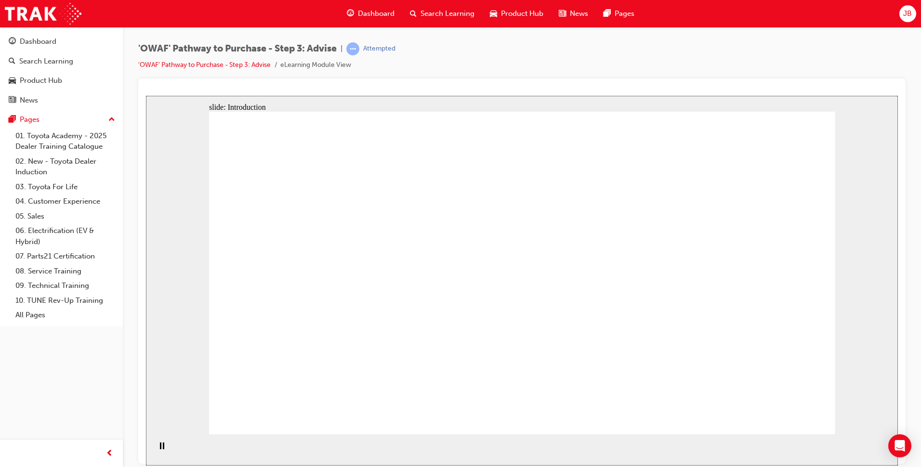
drag, startPoint x: 696, startPoint y: 279, endPoint x: 713, endPoint y: 283, distance: 16.8
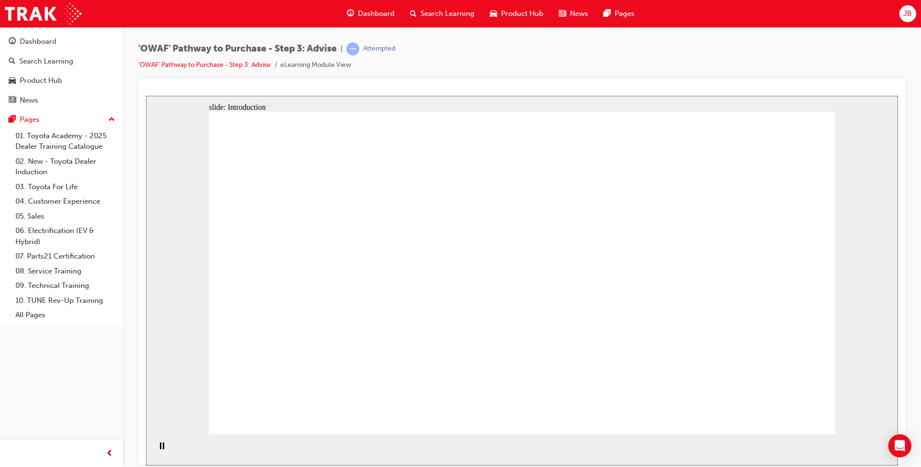
drag, startPoint x: 758, startPoint y: 305, endPoint x: 759, endPoint y: 322, distance: 16.4
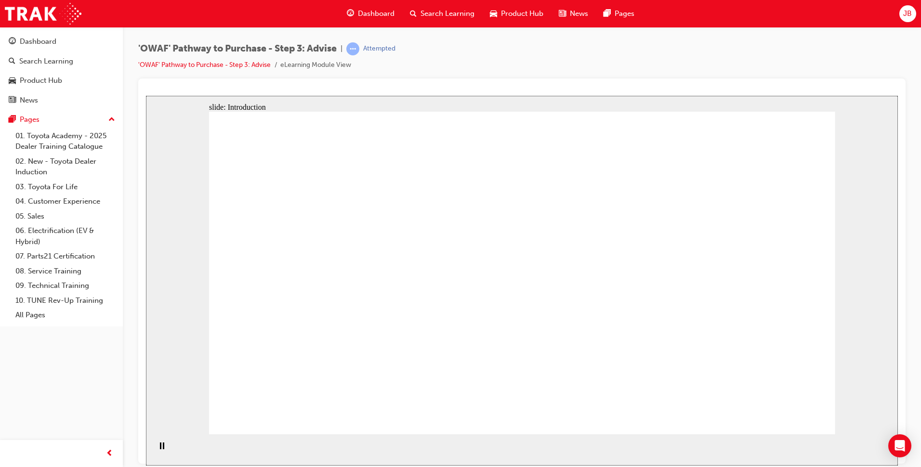
drag, startPoint x: 794, startPoint y: 321, endPoint x: 819, endPoint y: 297, distance: 34.1
drag, startPoint x: 818, startPoint y: 291, endPoint x: 822, endPoint y: 285, distance: 7.5
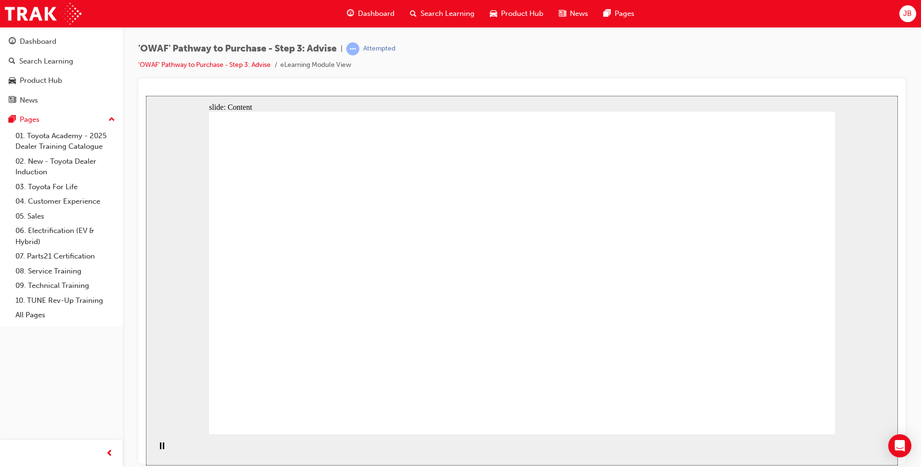
drag, startPoint x: 600, startPoint y: 334, endPoint x: 602, endPoint y: 329, distance: 5.6
drag, startPoint x: 603, startPoint y: 326, endPoint x: 603, endPoint y: 319, distance: 6.3
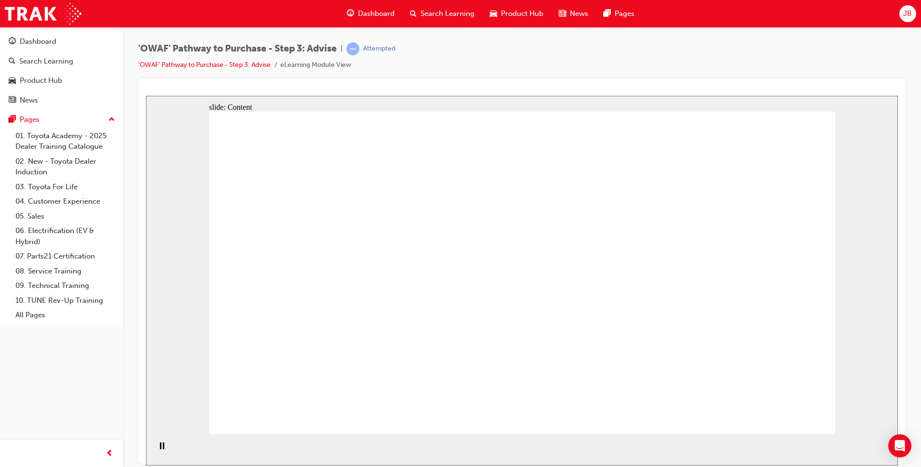
drag, startPoint x: 603, startPoint y: 319, endPoint x: 595, endPoint y: 307, distance: 14.7
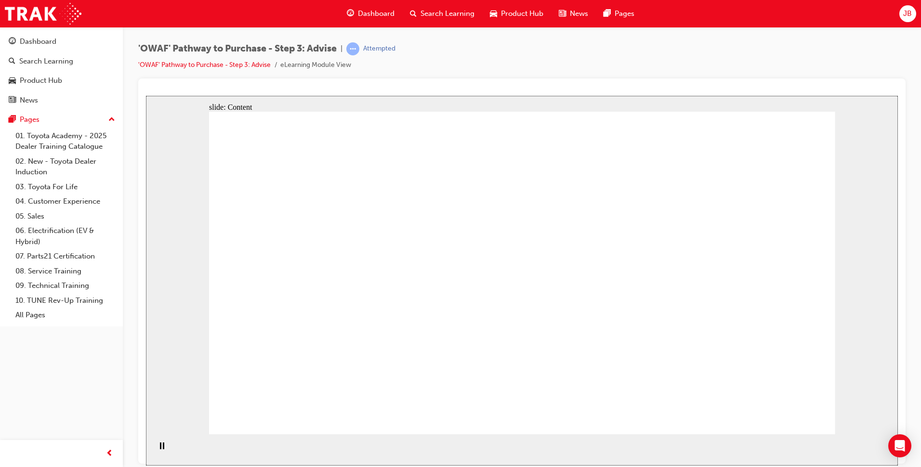
drag, startPoint x: 453, startPoint y: 301, endPoint x: 504, endPoint y: 292, distance: 51.3
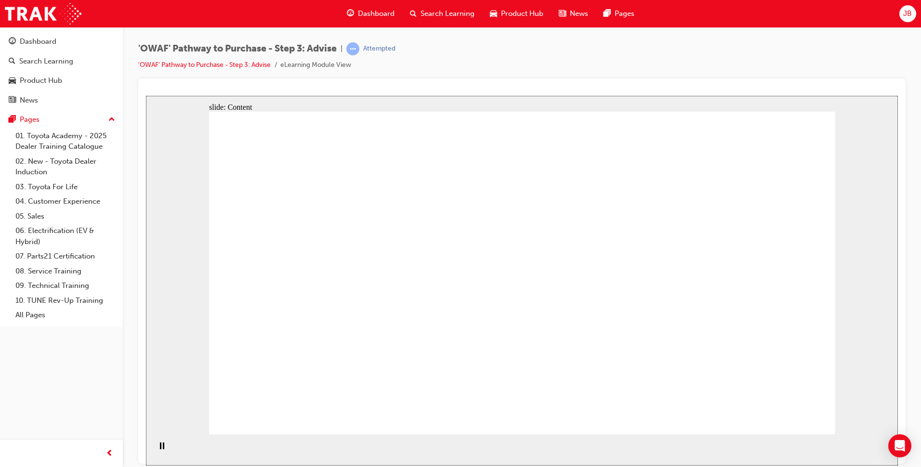
drag, startPoint x: 616, startPoint y: 309, endPoint x: 590, endPoint y: 355, distance: 52.8
drag, startPoint x: 540, startPoint y: 382, endPoint x: 514, endPoint y: 370, distance: 28.7
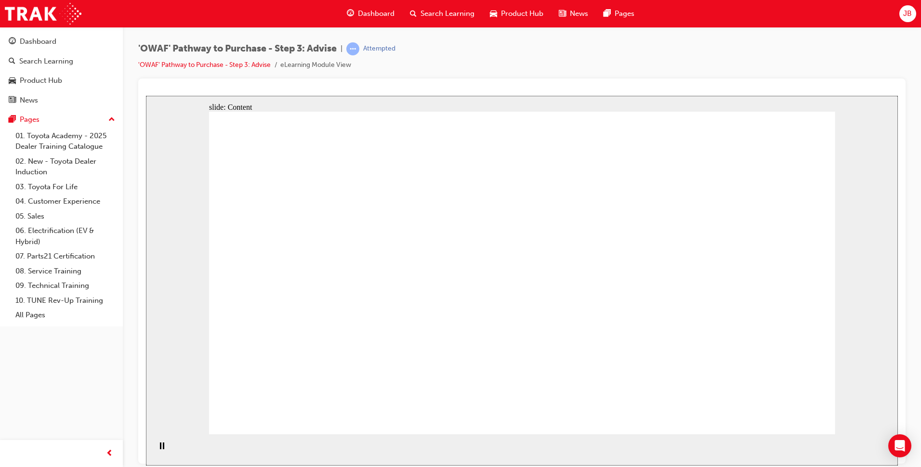
drag, startPoint x: 635, startPoint y: 306, endPoint x: 661, endPoint y: 308, distance: 25.6
drag, startPoint x: 555, startPoint y: 272, endPoint x: 660, endPoint y: 270, distance: 105.0
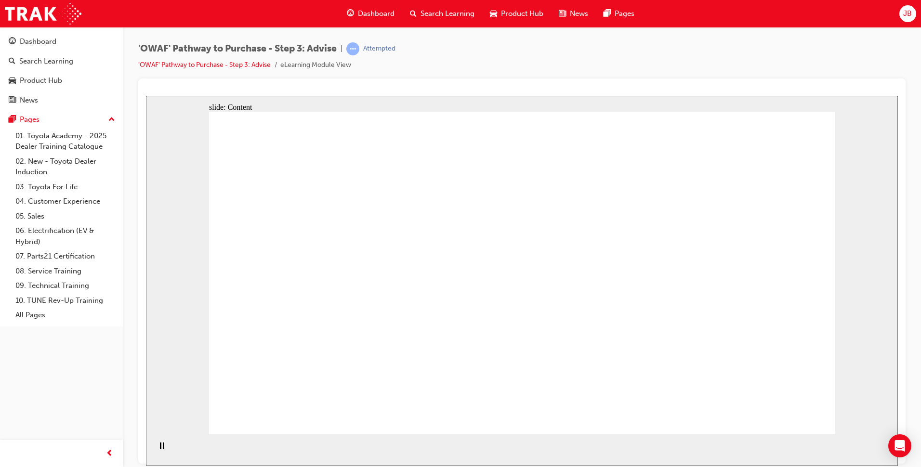
drag, startPoint x: 560, startPoint y: 275, endPoint x: 634, endPoint y: 268, distance: 74.5
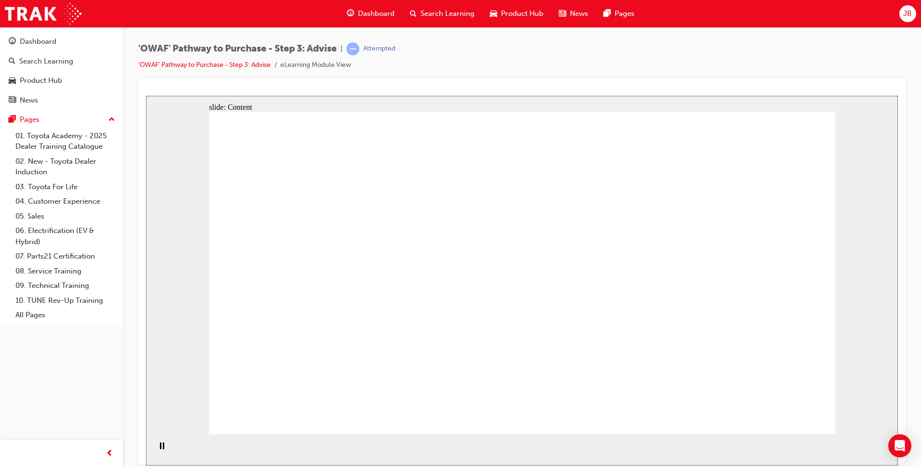
drag, startPoint x: 461, startPoint y: 269, endPoint x: 518, endPoint y: 269, distance: 56.8
drag, startPoint x: 519, startPoint y: 269, endPoint x: 542, endPoint y: 264, distance: 23.3
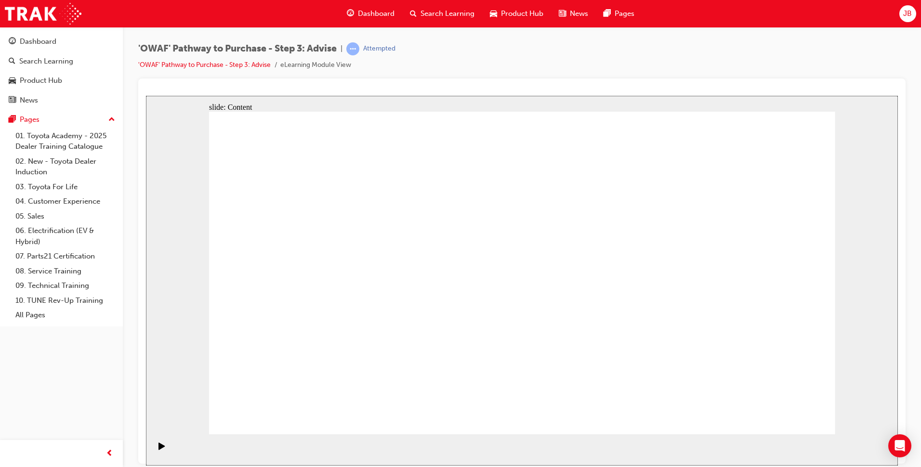
drag, startPoint x: 518, startPoint y: 283, endPoint x: 487, endPoint y: 290, distance: 32.0
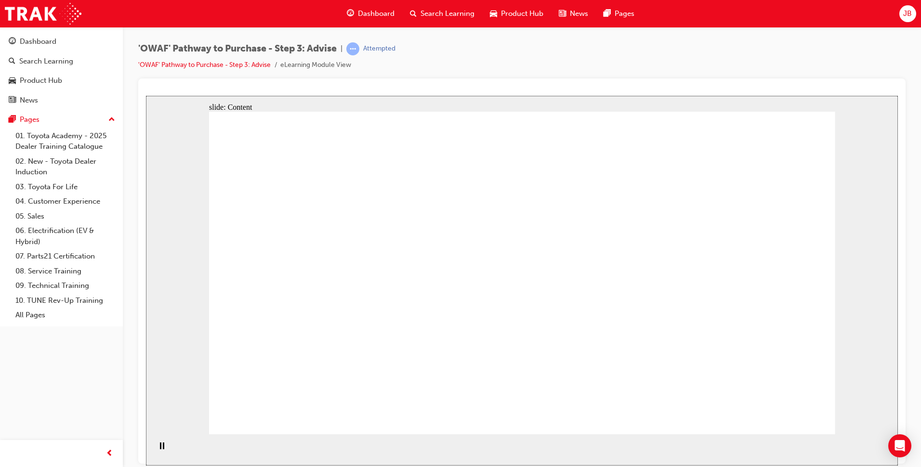
drag, startPoint x: 309, startPoint y: 201, endPoint x: 337, endPoint y: 188, distance: 30.4
drag, startPoint x: 465, startPoint y: 167, endPoint x: 470, endPoint y: 168, distance: 4.9
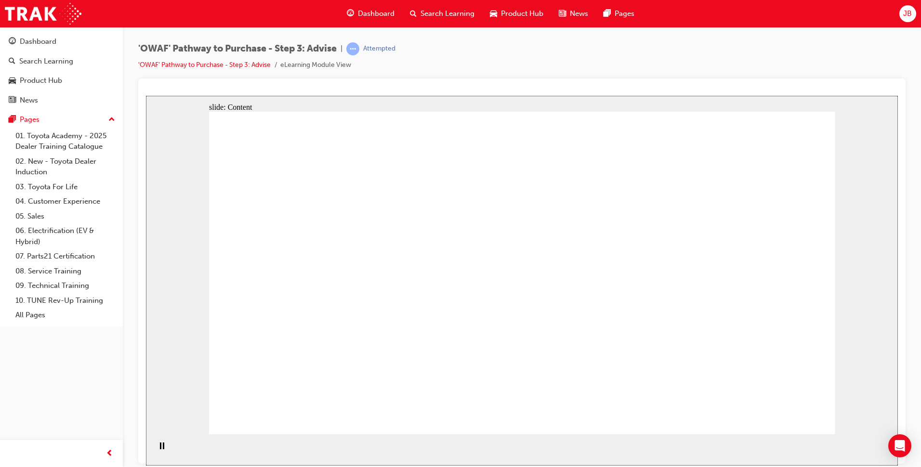
drag, startPoint x: 304, startPoint y: 218, endPoint x: 342, endPoint y: 204, distance: 41.2
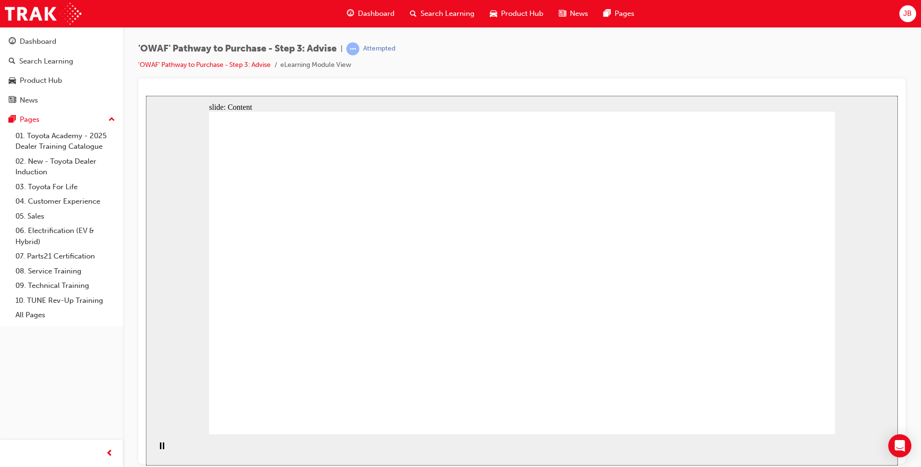
drag, startPoint x: 595, startPoint y: 149, endPoint x: 594, endPoint y: 225, distance: 75.2
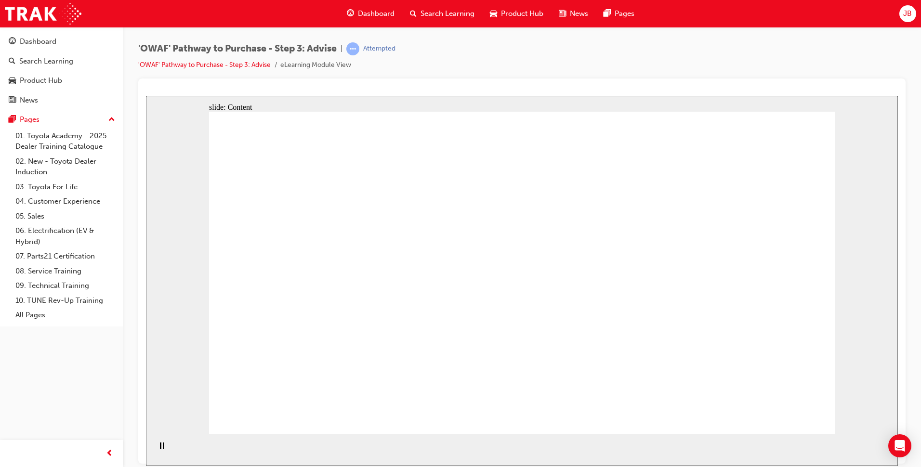
drag, startPoint x: 600, startPoint y: 249, endPoint x: 600, endPoint y: 260, distance: 11.1
drag, startPoint x: 596, startPoint y: 257, endPoint x: 584, endPoint y: 201, distance: 57.7
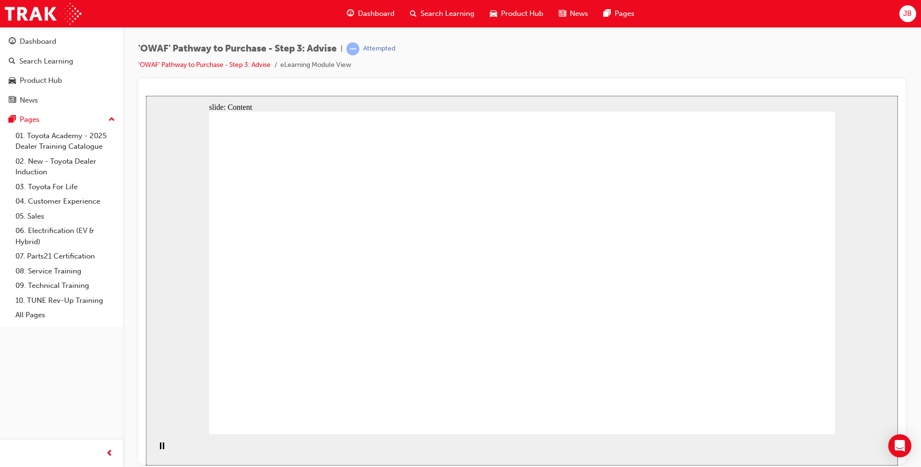
drag, startPoint x: 582, startPoint y: 184, endPoint x: 578, endPoint y: 241, distance: 58.0
drag, startPoint x: 578, startPoint y: 245, endPoint x: 585, endPoint y: 287, distance: 42.6
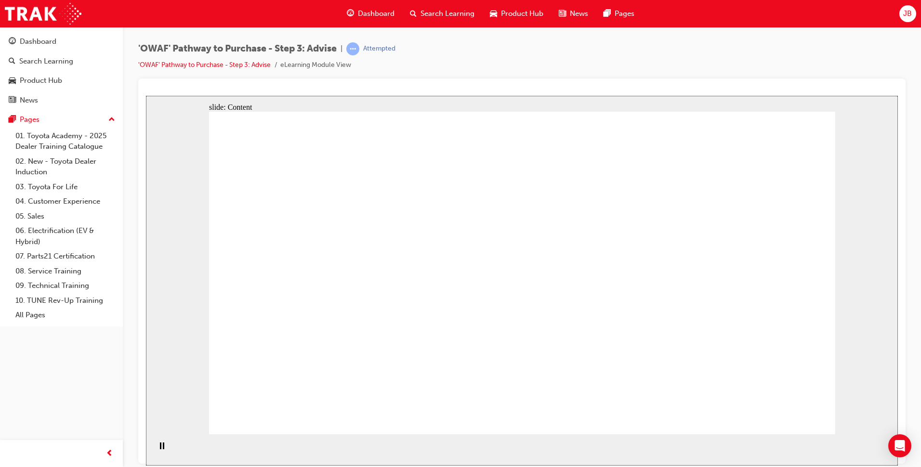
drag, startPoint x: 594, startPoint y: 267, endPoint x: 594, endPoint y: 251, distance: 15.9
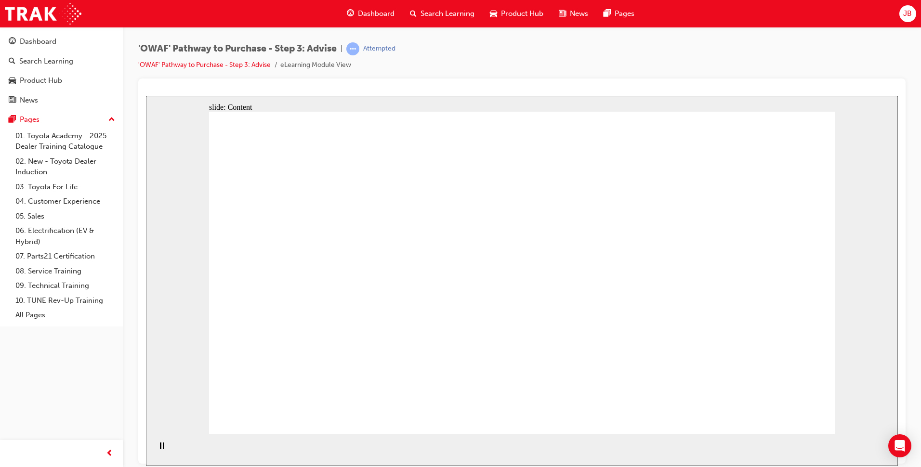
drag, startPoint x: 583, startPoint y: 251, endPoint x: 612, endPoint y: 304, distance: 59.7
drag, startPoint x: 632, startPoint y: 245, endPoint x: 619, endPoint y: 166, distance: 79.6
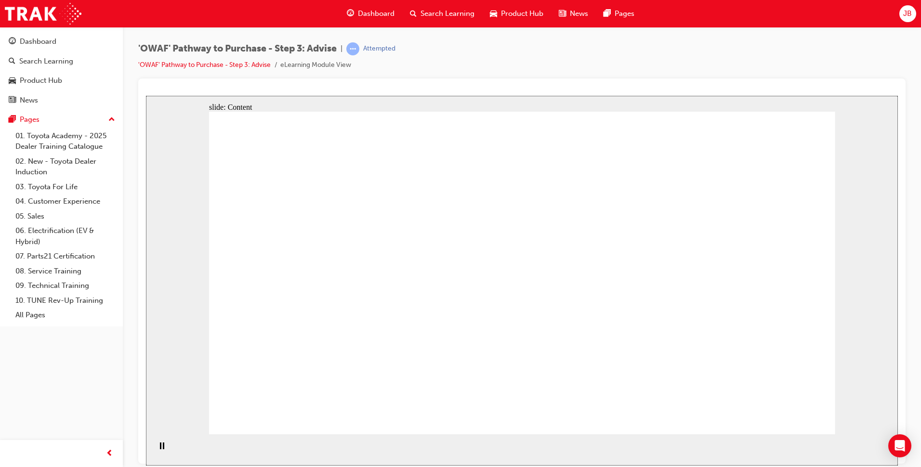
drag, startPoint x: 615, startPoint y: 155, endPoint x: 596, endPoint y: 241, distance: 87.7
drag, startPoint x: 596, startPoint y: 241, endPoint x: 606, endPoint y: 287, distance: 46.8
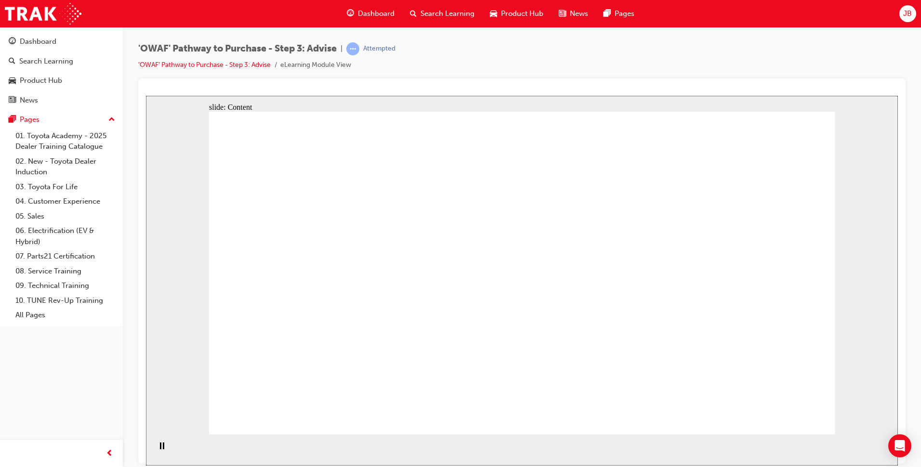
drag, startPoint x: 615, startPoint y: 254, endPoint x: 615, endPoint y: 202, distance: 52.0
drag, startPoint x: 608, startPoint y: 171, endPoint x: 586, endPoint y: 269, distance: 100.7
drag, startPoint x: 587, startPoint y: 271, endPoint x: 603, endPoint y: 314, distance: 45.3
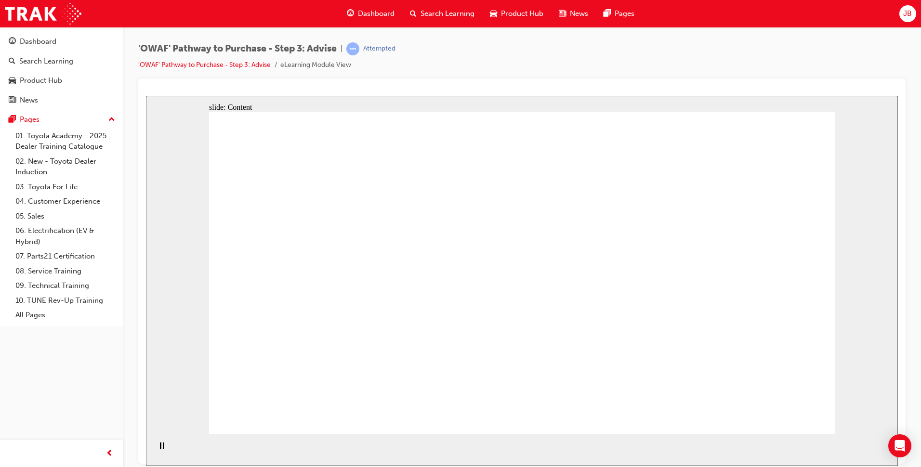
drag, startPoint x: 620, startPoint y: 245, endPoint x: 615, endPoint y: 175, distance: 69.5
drag, startPoint x: 611, startPoint y: 164, endPoint x: 607, endPoint y: 246, distance: 82.5
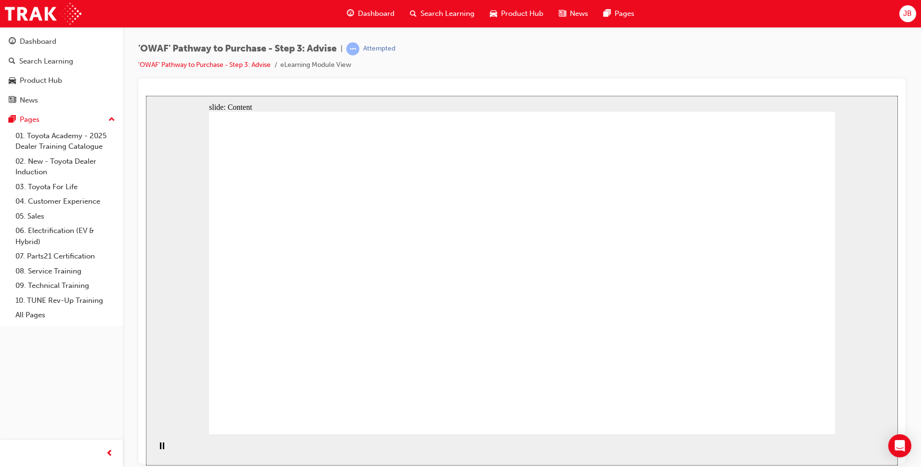
drag, startPoint x: 607, startPoint y: 246, endPoint x: 618, endPoint y: 284, distance: 39.2
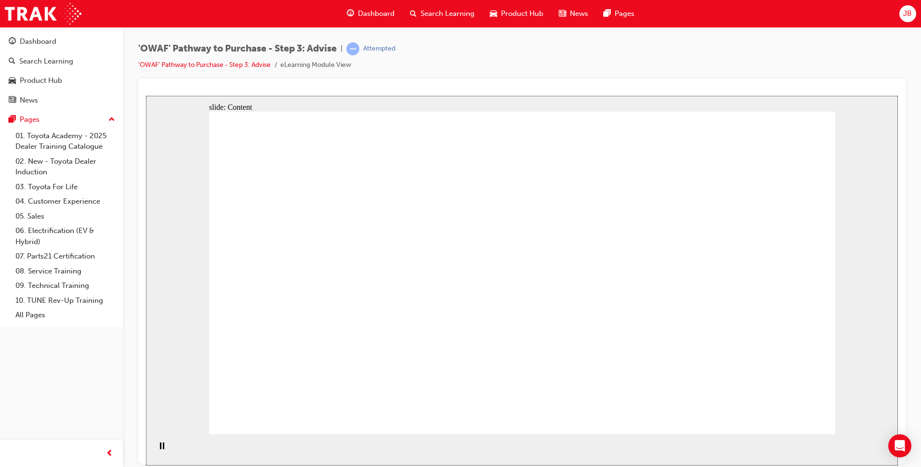
drag, startPoint x: 544, startPoint y: 224, endPoint x: 544, endPoint y: 232, distance: 8.2
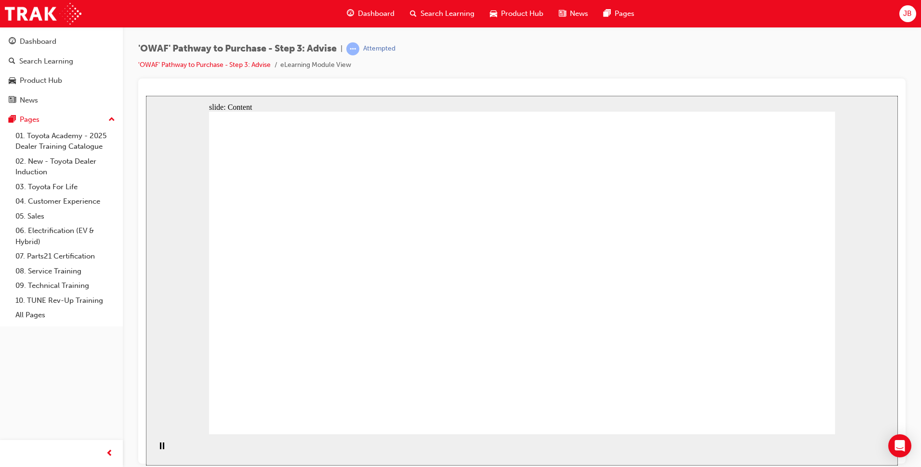
drag, startPoint x: 541, startPoint y: 205, endPoint x: 541, endPoint y: 220, distance: 15.4
drag, startPoint x: 542, startPoint y: 259, endPoint x: 545, endPoint y: 274, distance: 15.2
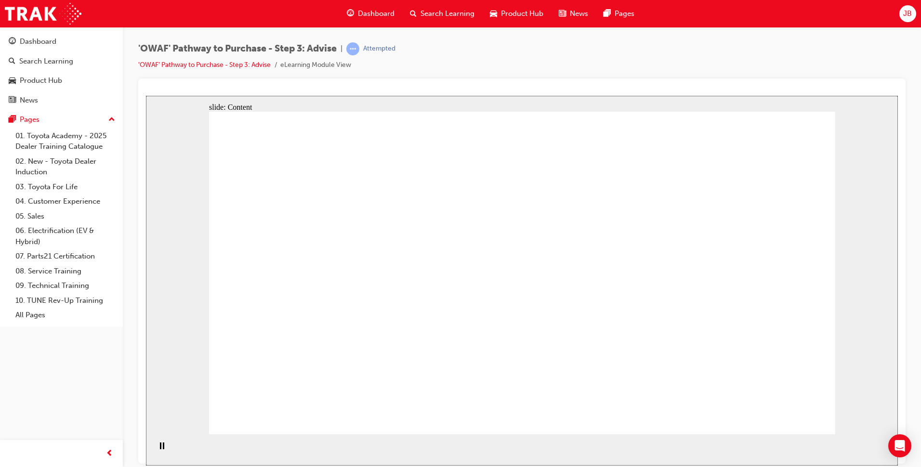
drag, startPoint x: 528, startPoint y: 249, endPoint x: 530, endPoint y: 298, distance: 49.7
drag, startPoint x: 530, startPoint y: 344, endPoint x: 555, endPoint y: 288, distance: 62.3
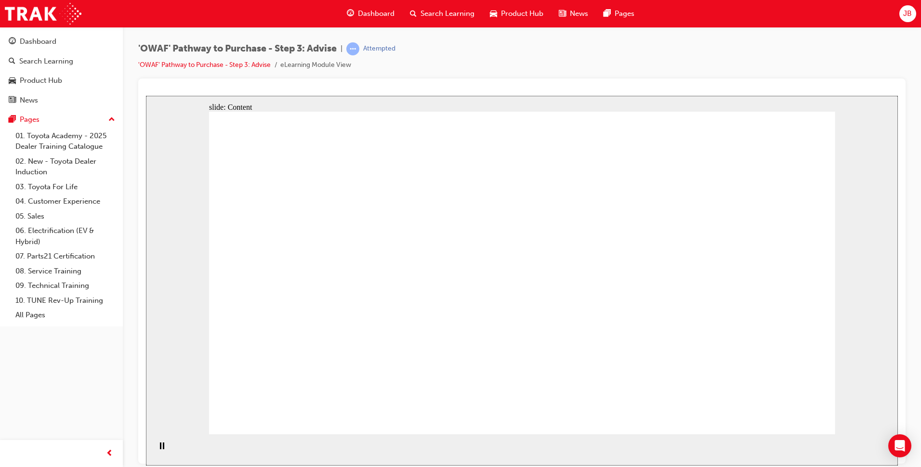
drag, startPoint x: 512, startPoint y: 198, endPoint x: 524, endPoint y: 198, distance: 12.1
drag, startPoint x: 569, startPoint y: 197, endPoint x: 574, endPoint y: 196, distance: 4.9
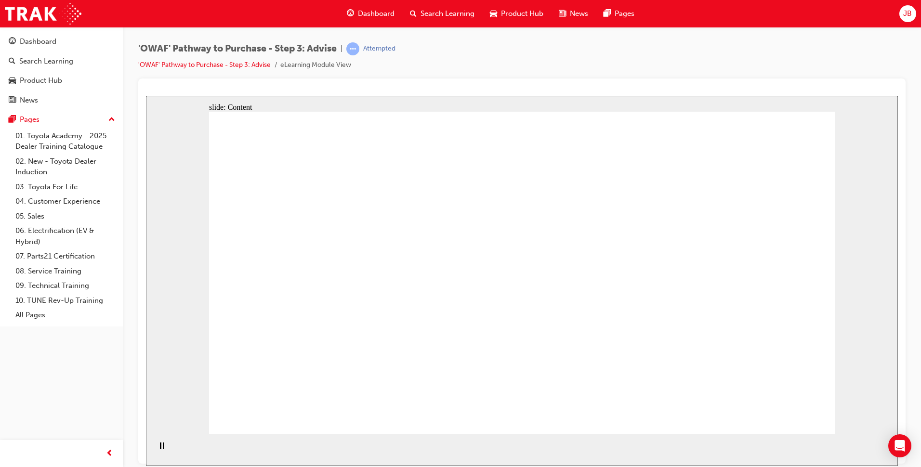
drag, startPoint x: 582, startPoint y: 399, endPoint x: 568, endPoint y: 379, distance: 23.9
drag, startPoint x: 553, startPoint y: 344, endPoint x: 544, endPoint y: 321, distance: 24.1
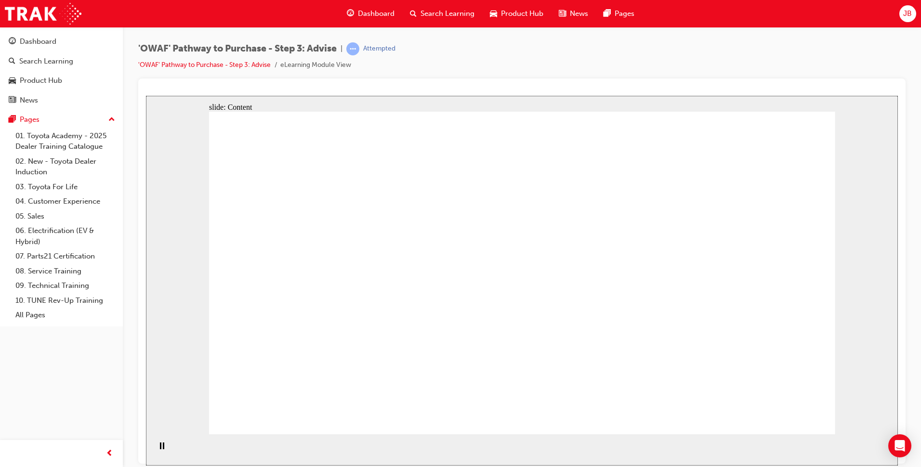
drag, startPoint x: 528, startPoint y: 258, endPoint x: 435, endPoint y: 199, distance: 109.6
drag, startPoint x: 430, startPoint y: 195, endPoint x: 443, endPoint y: 194, distance: 13.5
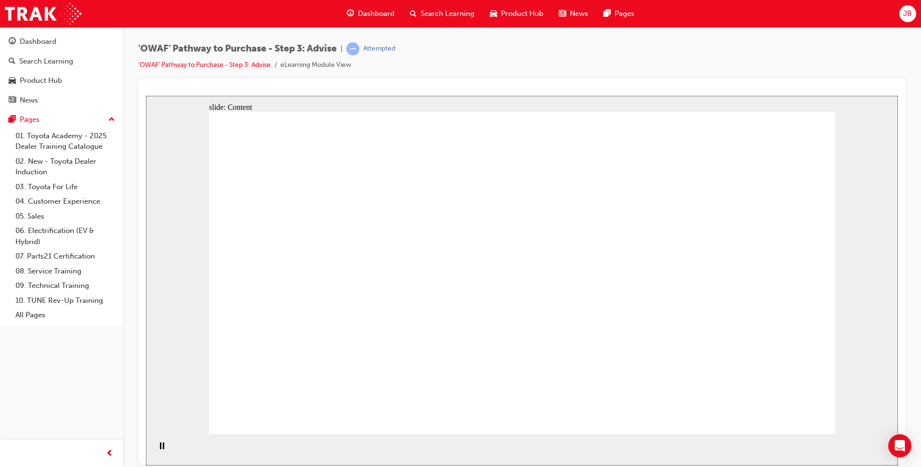
drag, startPoint x: 570, startPoint y: 194, endPoint x: 606, endPoint y: 194, distance: 36.1
drag, startPoint x: 411, startPoint y: 273, endPoint x: 473, endPoint y: 272, distance: 61.7
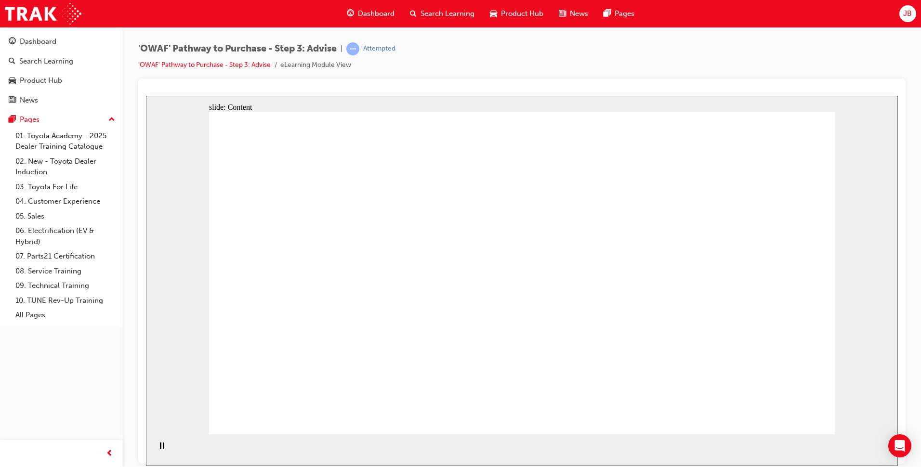
drag, startPoint x: 488, startPoint y: 273, endPoint x: 547, endPoint y: 273, distance: 59.7
drag
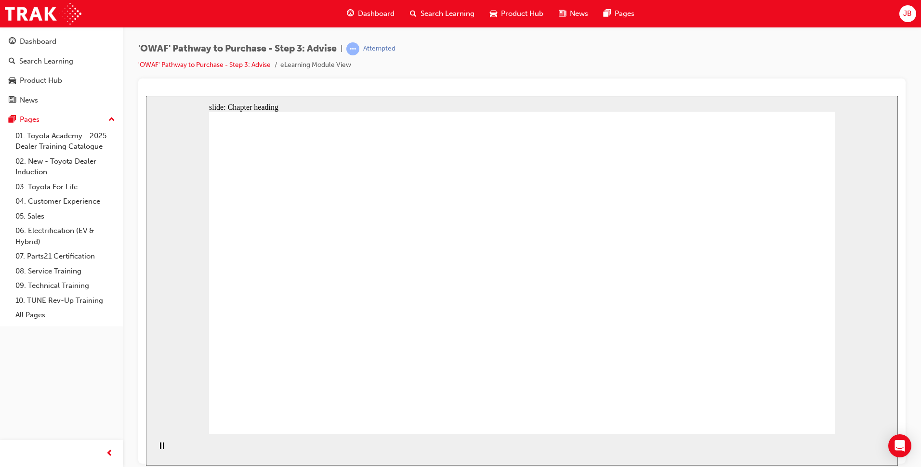
drag, startPoint x: 747, startPoint y: 206, endPoint x: 767, endPoint y: 218, distance: 23.5
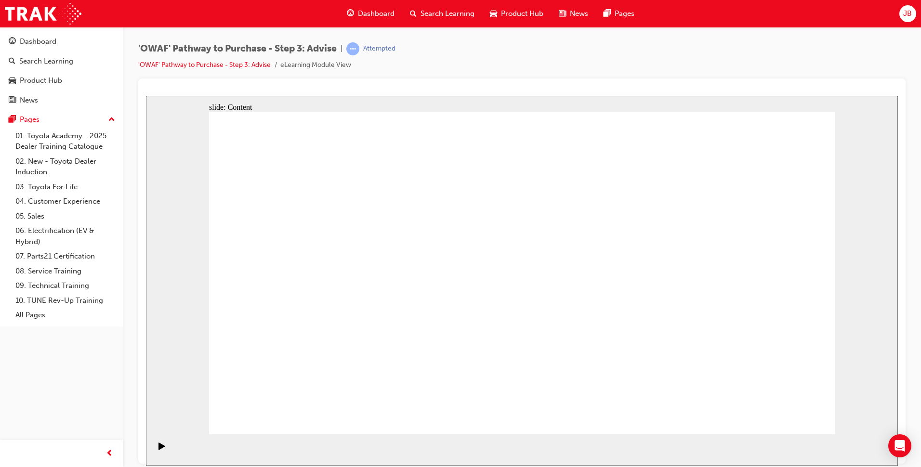
drag, startPoint x: 300, startPoint y: 350, endPoint x: 301, endPoint y: 340, distance: 10.1
